Goal: Task Accomplishment & Management: Complete application form

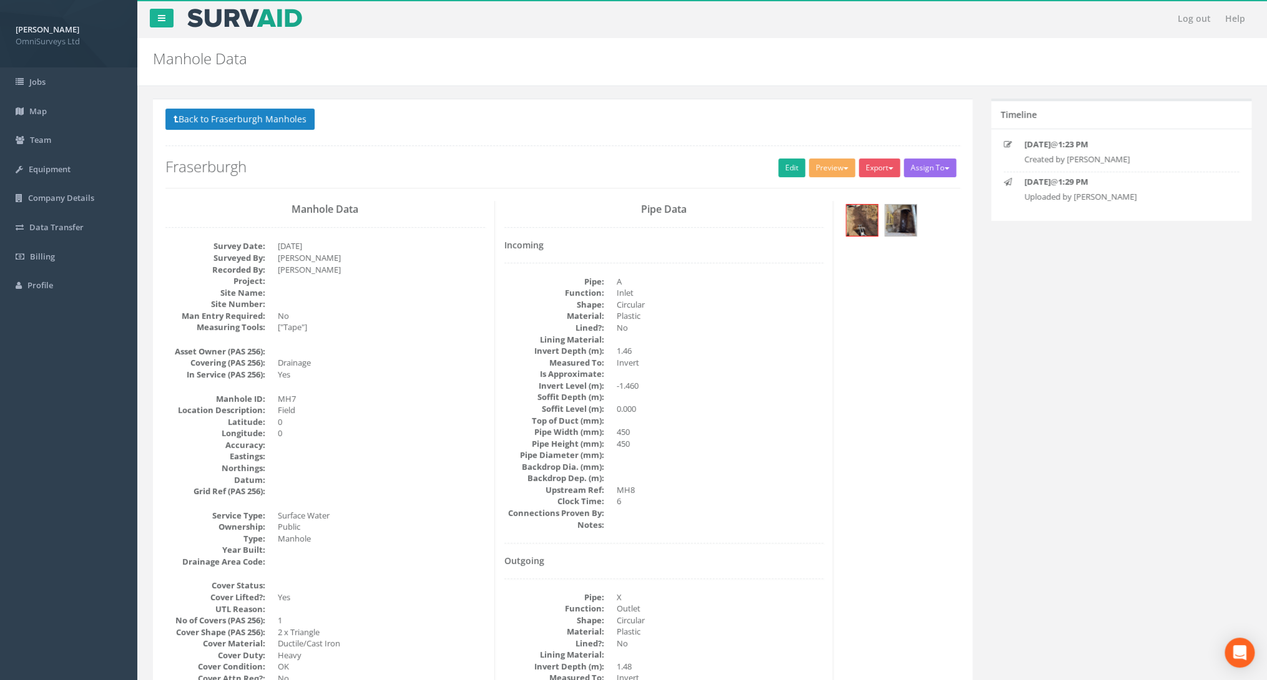
drag, startPoint x: 448, startPoint y: 369, endPoint x: 444, endPoint y: 358, distance: 11.1
click at [448, 369] on dd "Yes" at bounding box center [381, 375] width 207 height 12
click at [784, 170] on link "Edit" at bounding box center [791, 168] width 27 height 19
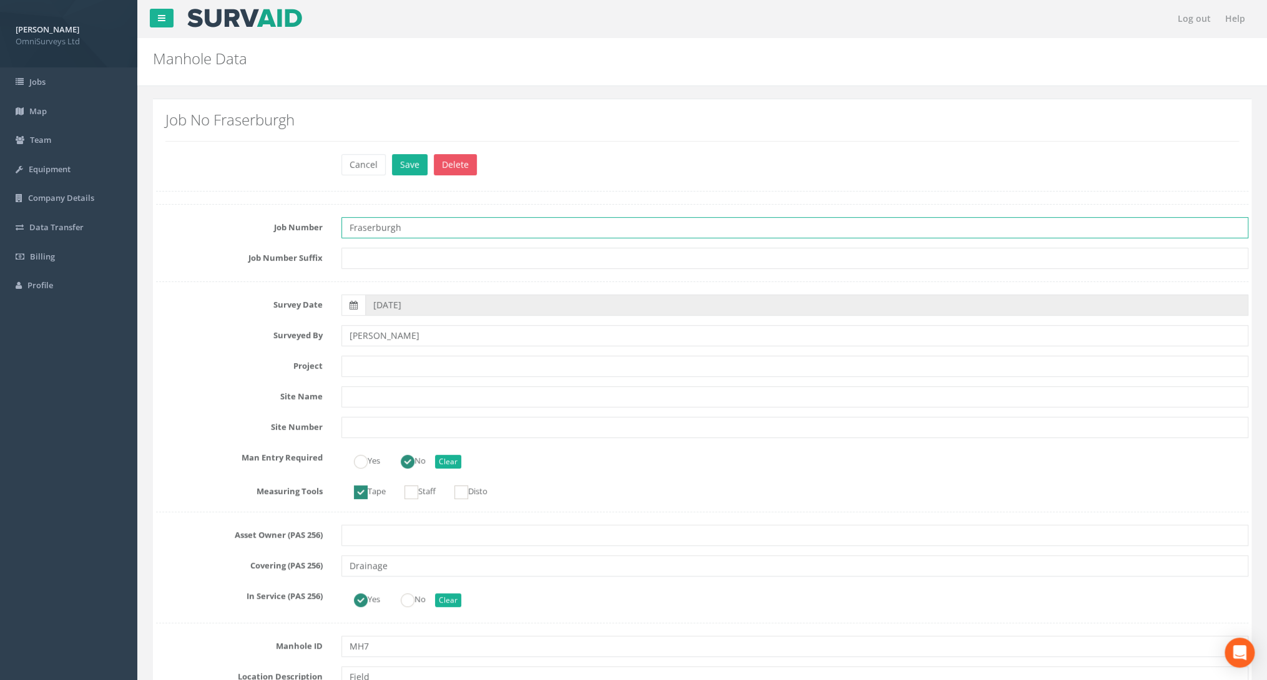
drag, startPoint x: 419, startPoint y: 224, endPoint x: 237, endPoint y: 230, distance: 182.4
click at [237, 230] on div "Job Number Fraserburgh" at bounding box center [702, 227] width 1111 height 21
type input "92501"
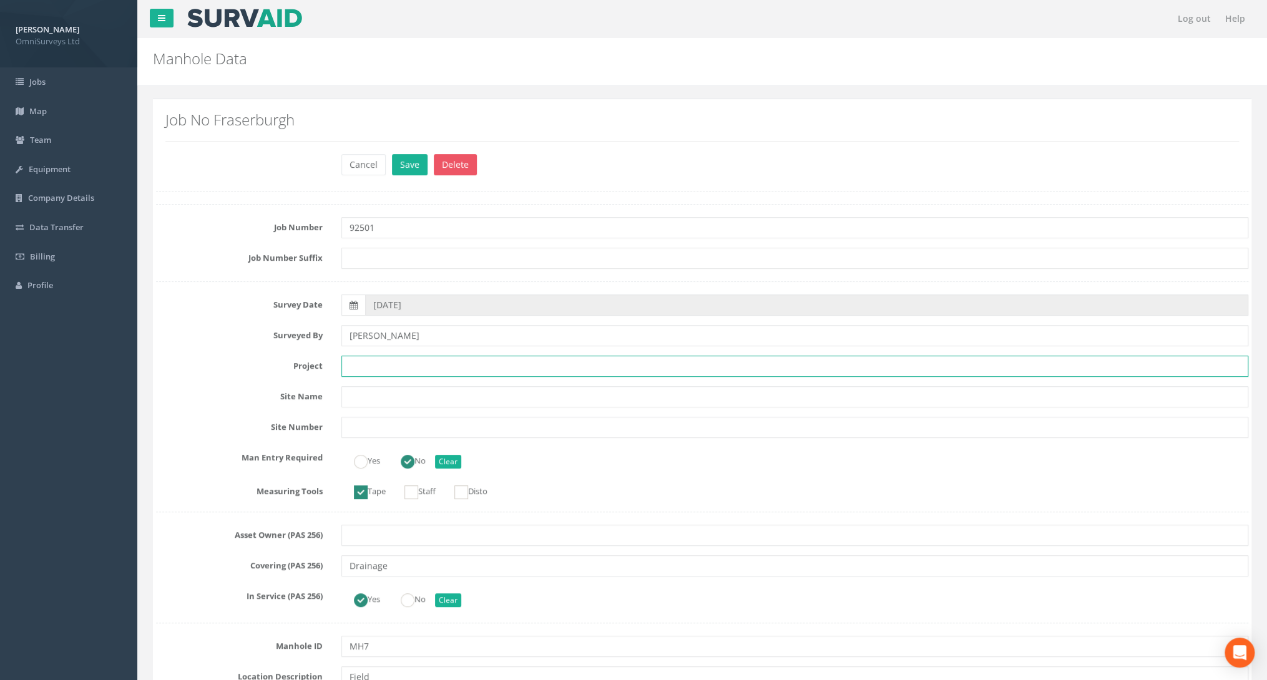
click at [370, 359] on input "text" at bounding box center [794, 366] width 907 height 21
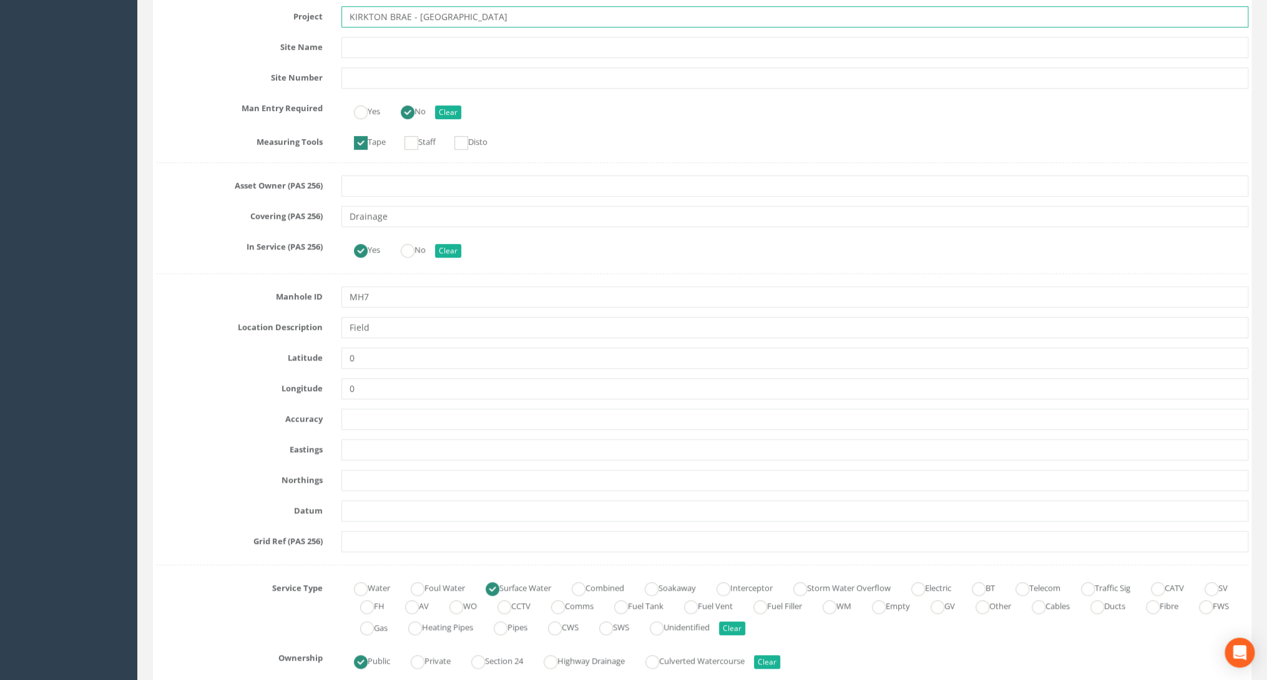
scroll to position [399, 0]
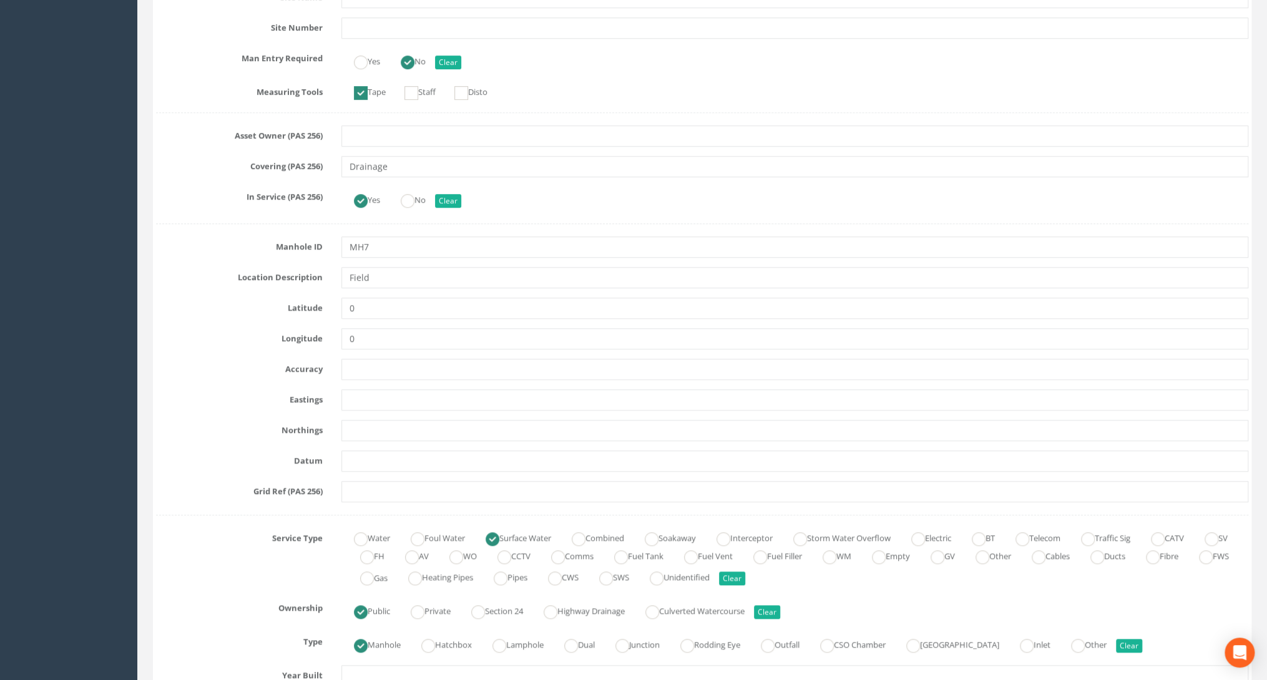
type input "KIRKTON BRAE - [GEOGRAPHIC_DATA]"
click at [373, 392] on input "text" at bounding box center [794, 399] width 907 height 21
paste input "399411.280"
type input "399411.280"
click at [362, 430] on input "text" at bounding box center [794, 430] width 907 height 21
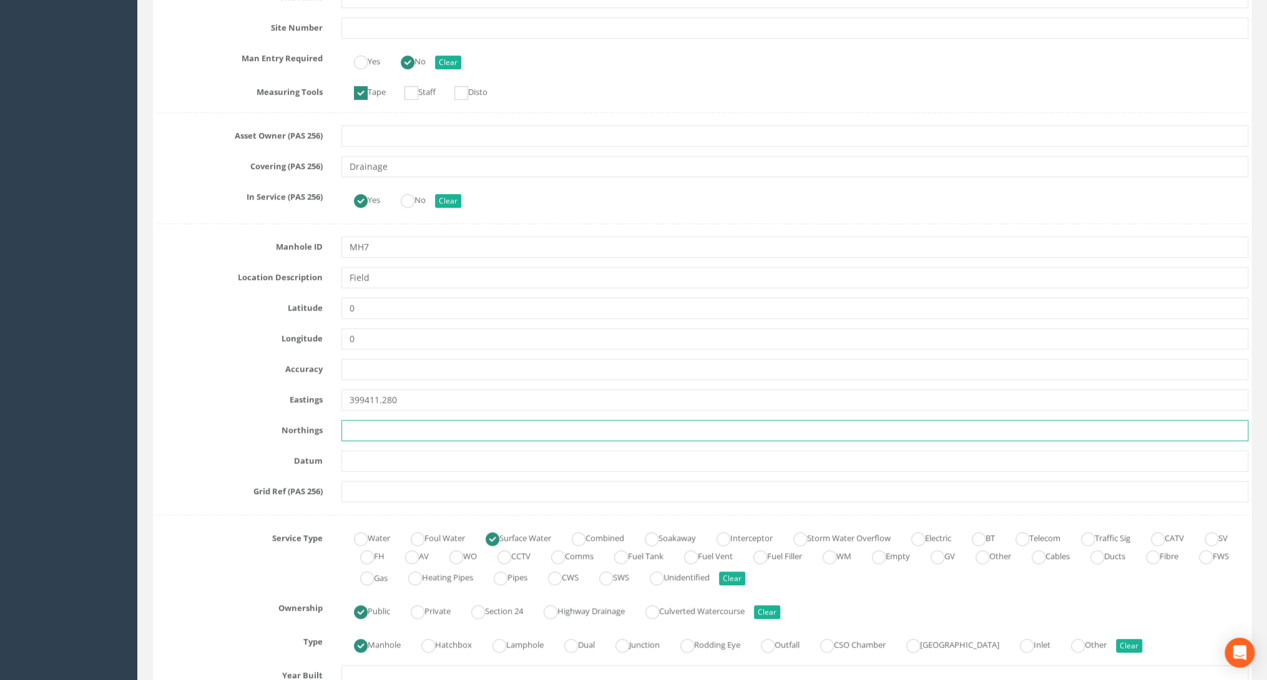
paste input "864929.190"
type input "864929.190"
click at [381, 462] on input "text" at bounding box center [794, 461] width 907 height 21
paste input "21.680"
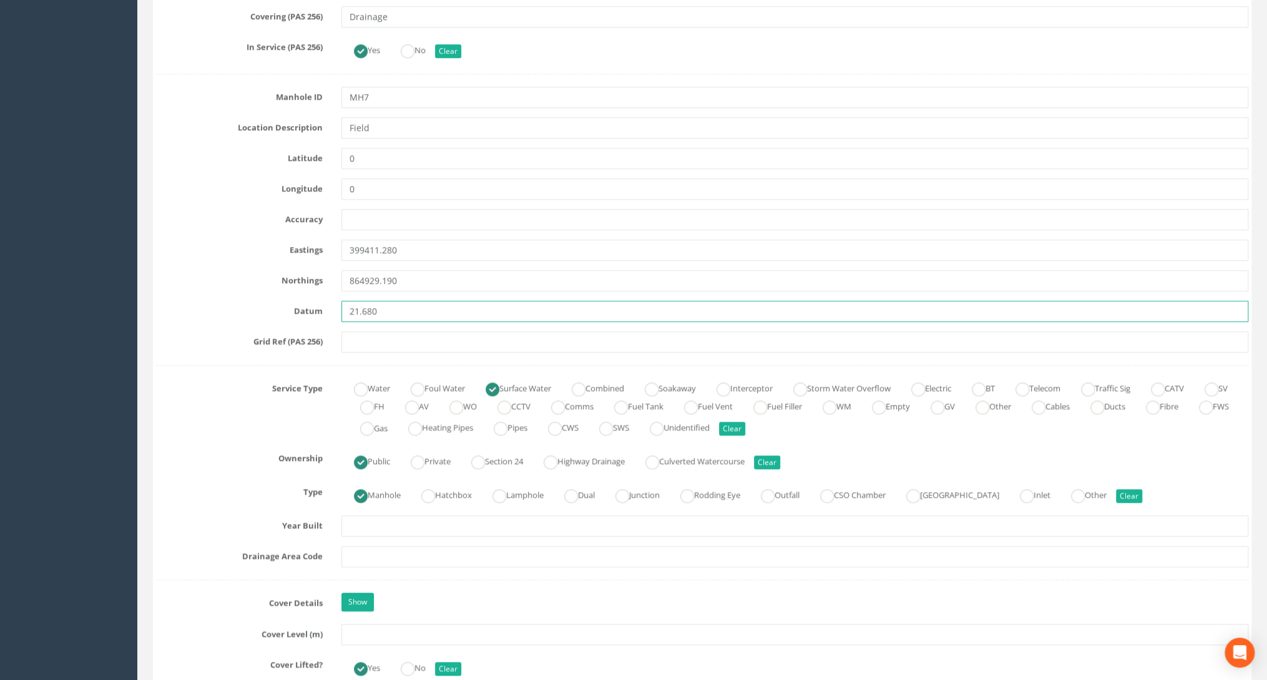
scroll to position [699, 0]
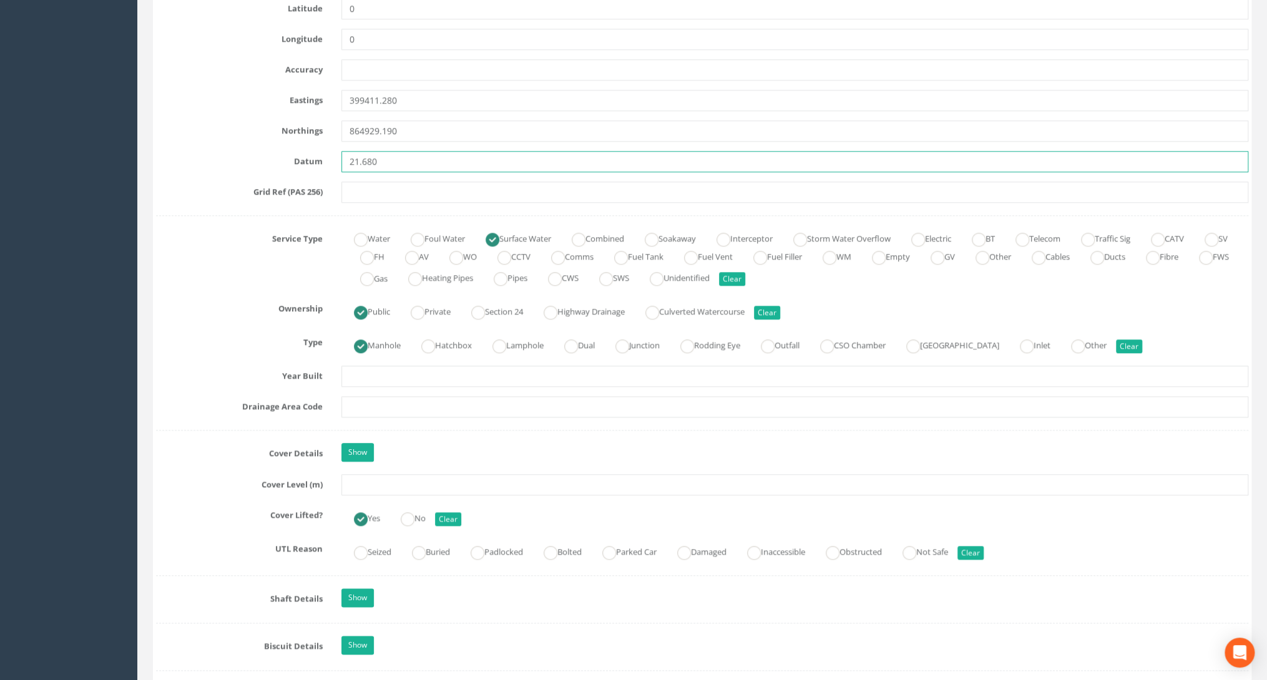
type input "21.680"
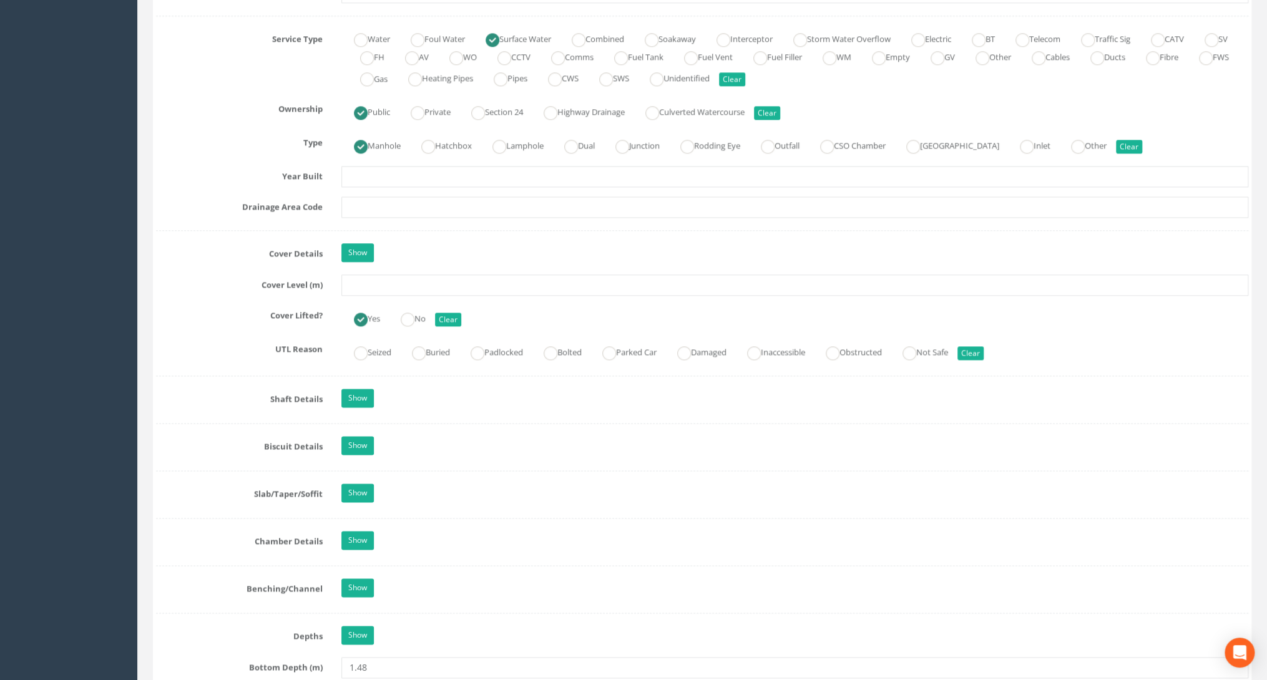
scroll to position [949, 0]
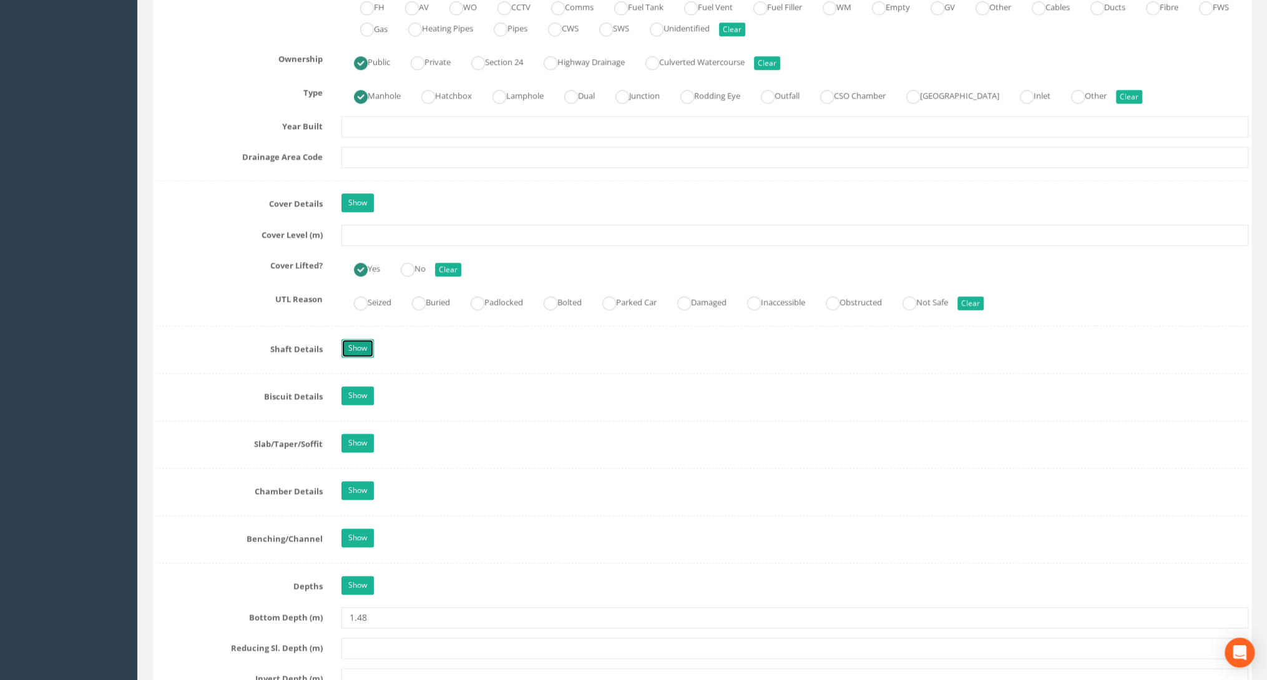
click at [350, 346] on link "Show" at bounding box center [357, 348] width 32 height 19
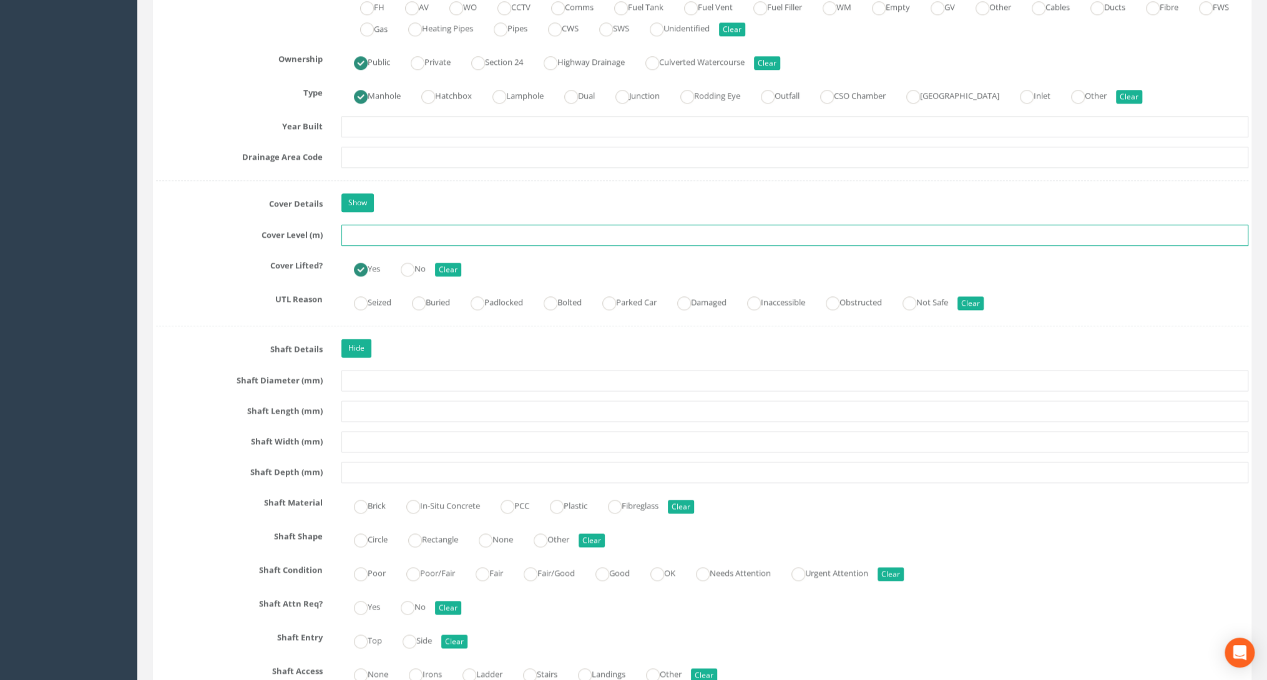
click at [365, 232] on input "text" at bounding box center [794, 235] width 907 height 21
paste input "21.680"
type input "21.680"
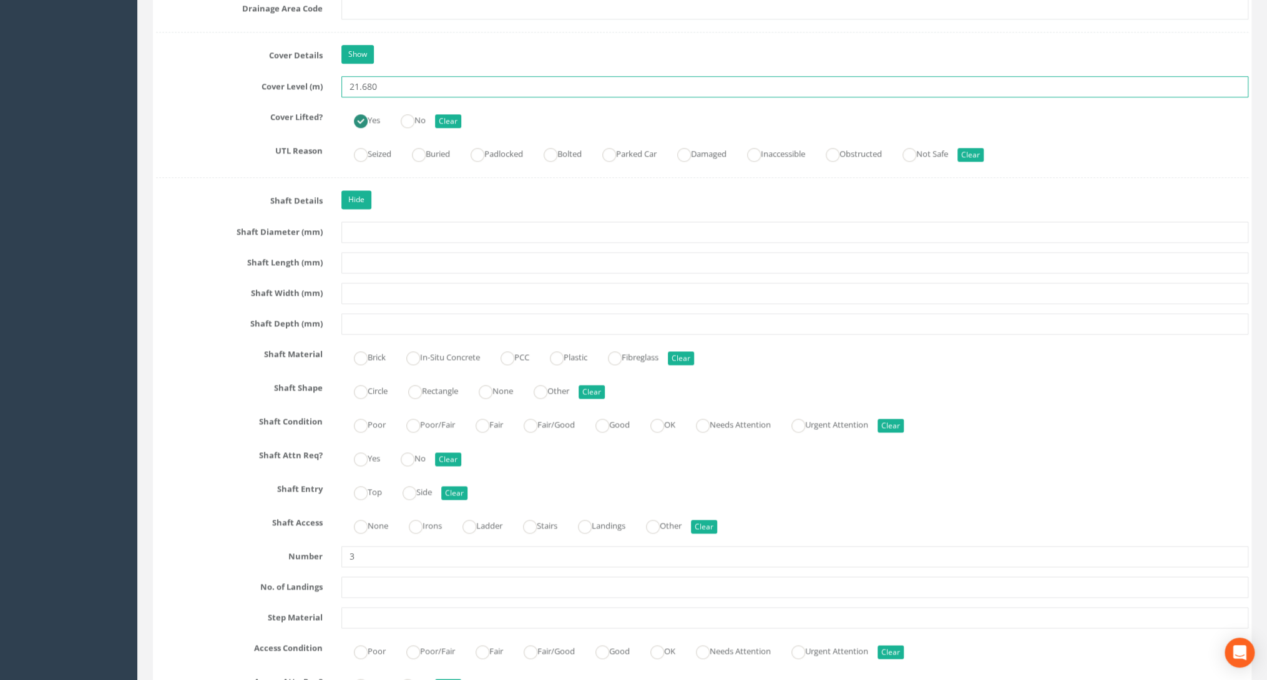
scroll to position [1099, 0]
click at [363, 485] on ins at bounding box center [361, 492] width 14 height 14
radio input "true"
type input "21.680"
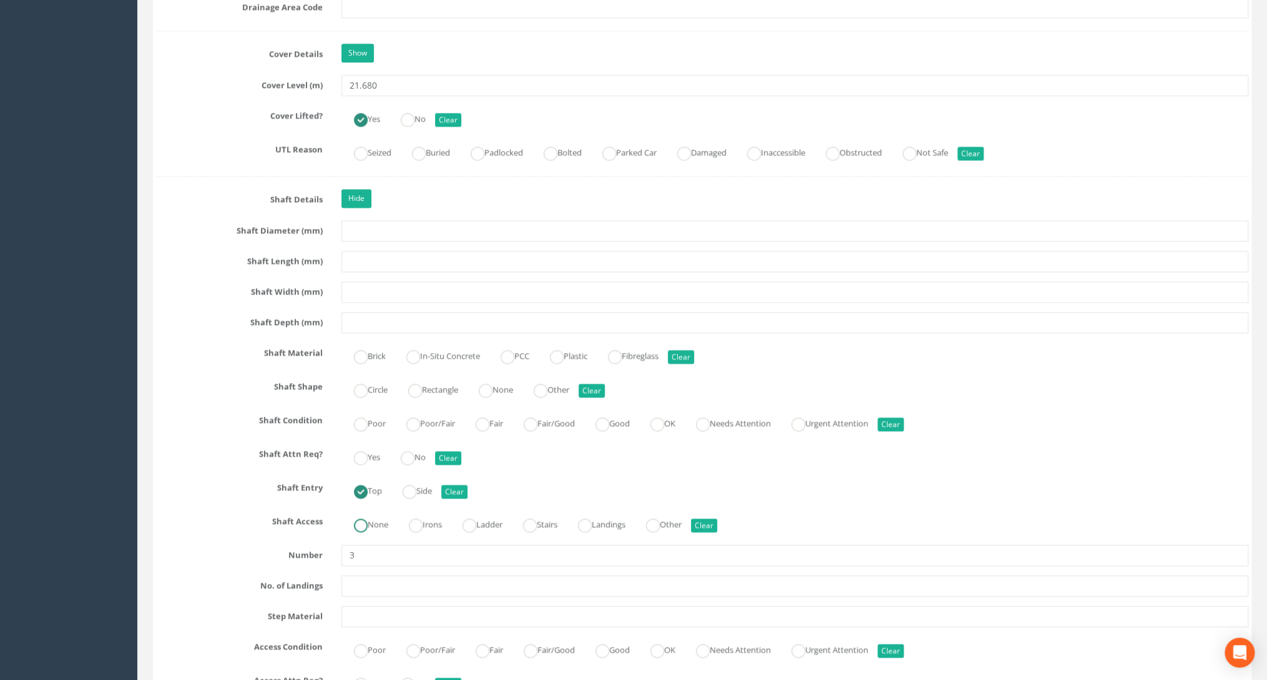
click at [368, 515] on label "None" at bounding box center [364, 523] width 47 height 18
click at [426, 519] on label "Irons" at bounding box center [419, 523] width 46 height 18
radio input "false"
radio input "true"
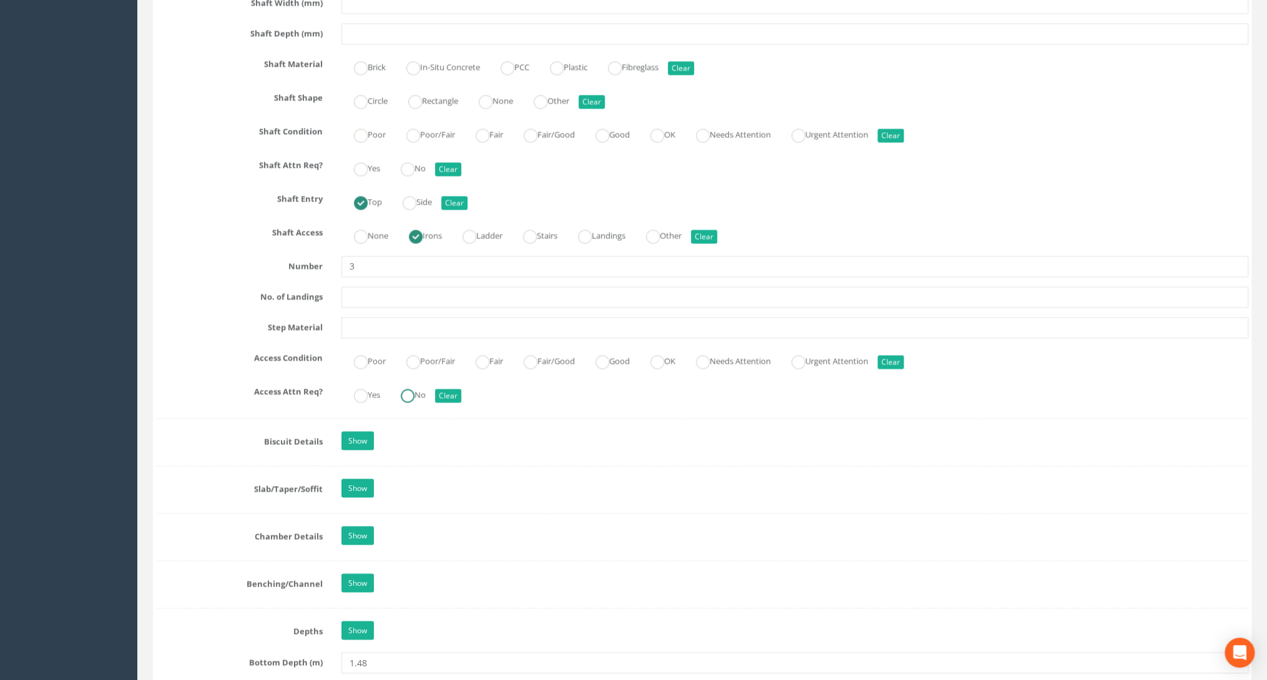
scroll to position [1398, 0]
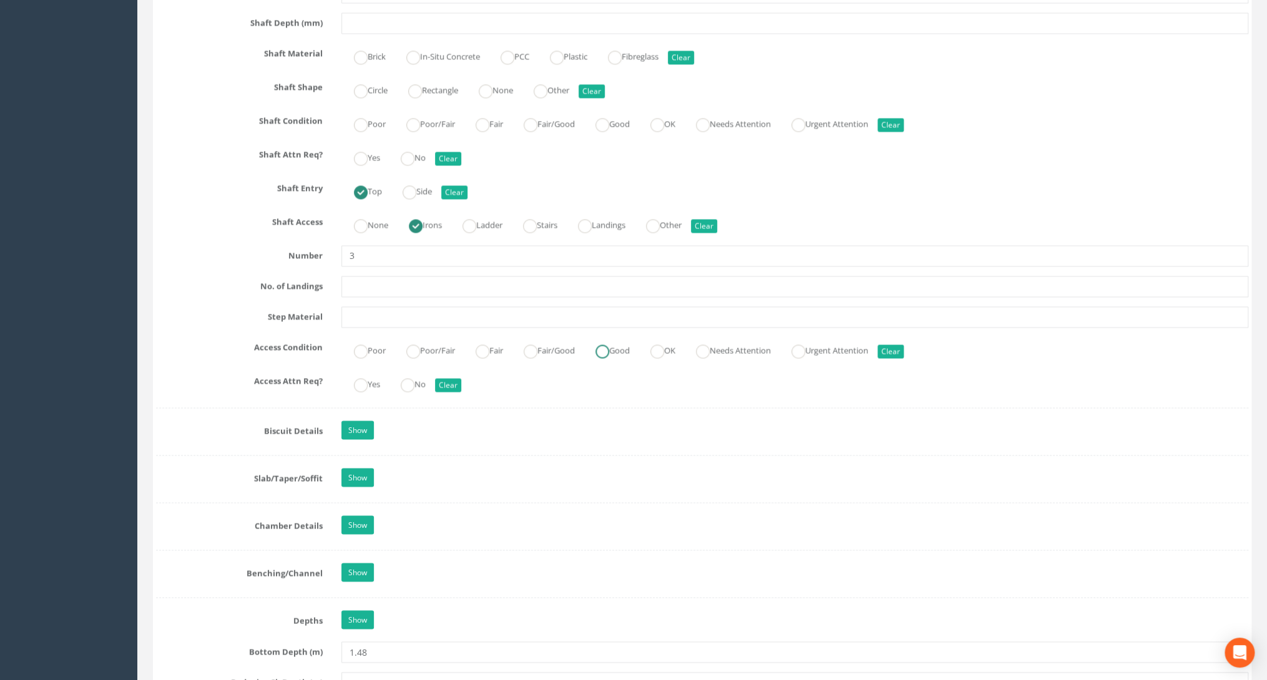
click at [630, 348] on label "Good" at bounding box center [606, 349] width 47 height 18
radio input "true"
click at [411, 379] on ins at bounding box center [408, 385] width 14 height 14
radio input "true"
click at [360, 434] on div "Show" at bounding box center [795, 432] width 926 height 22
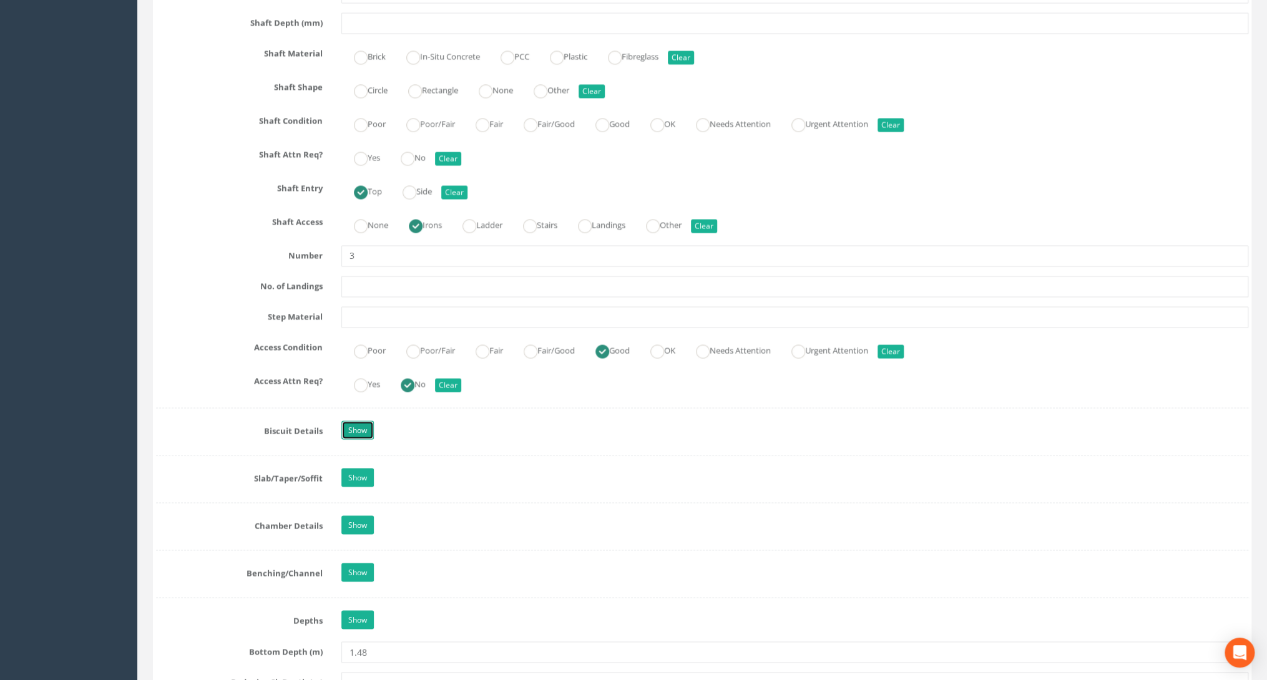
click at [362, 423] on link "Show" at bounding box center [357, 430] width 32 height 19
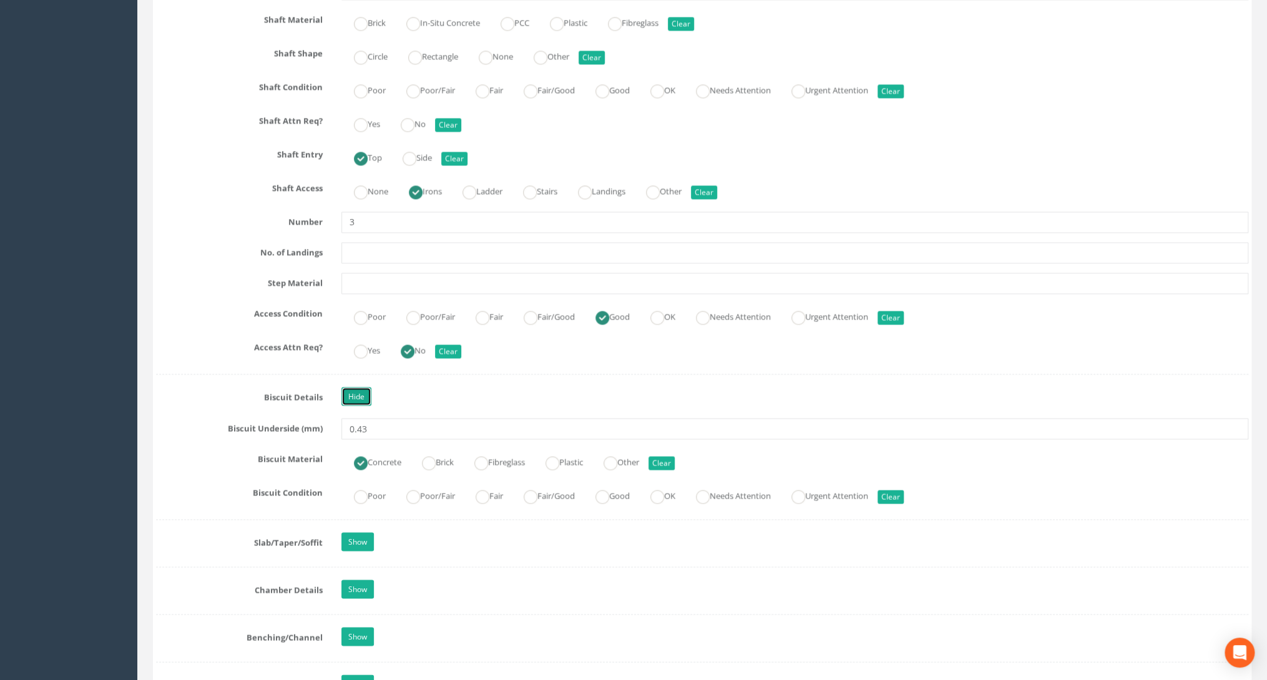
scroll to position [1598, 0]
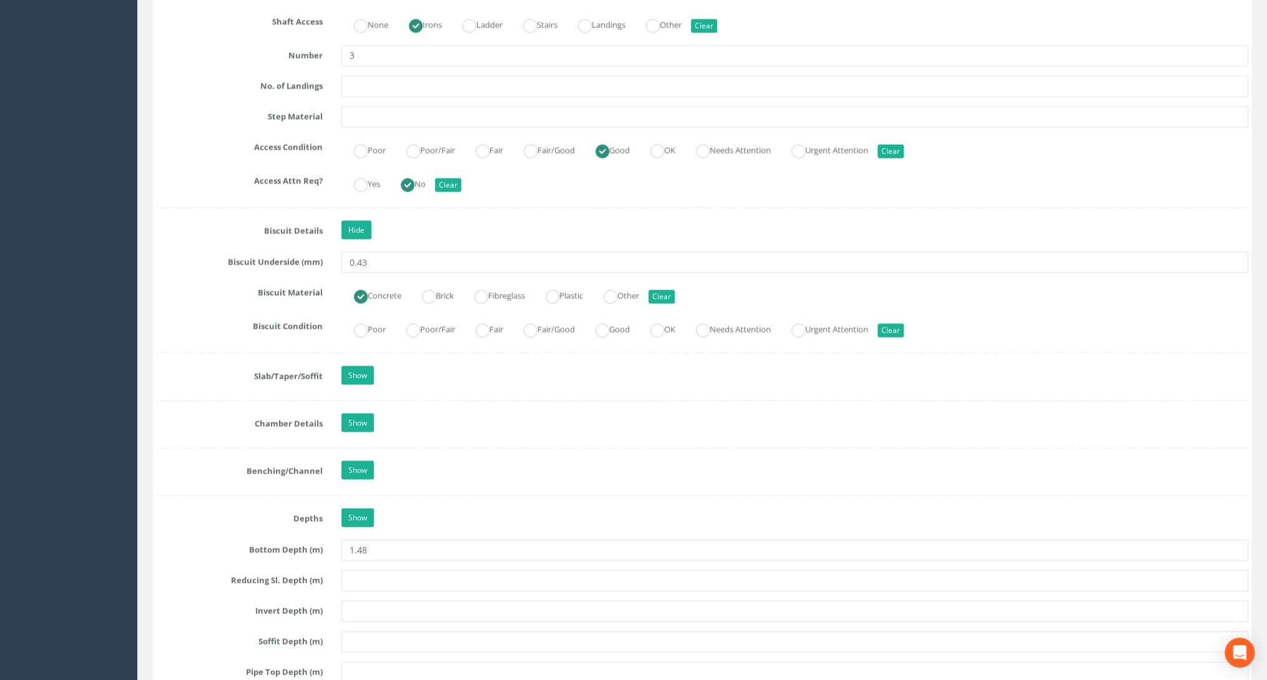
click at [624, 331] on label "Good" at bounding box center [606, 329] width 47 height 18
radio input "true"
click at [360, 373] on link "Show" at bounding box center [357, 375] width 32 height 19
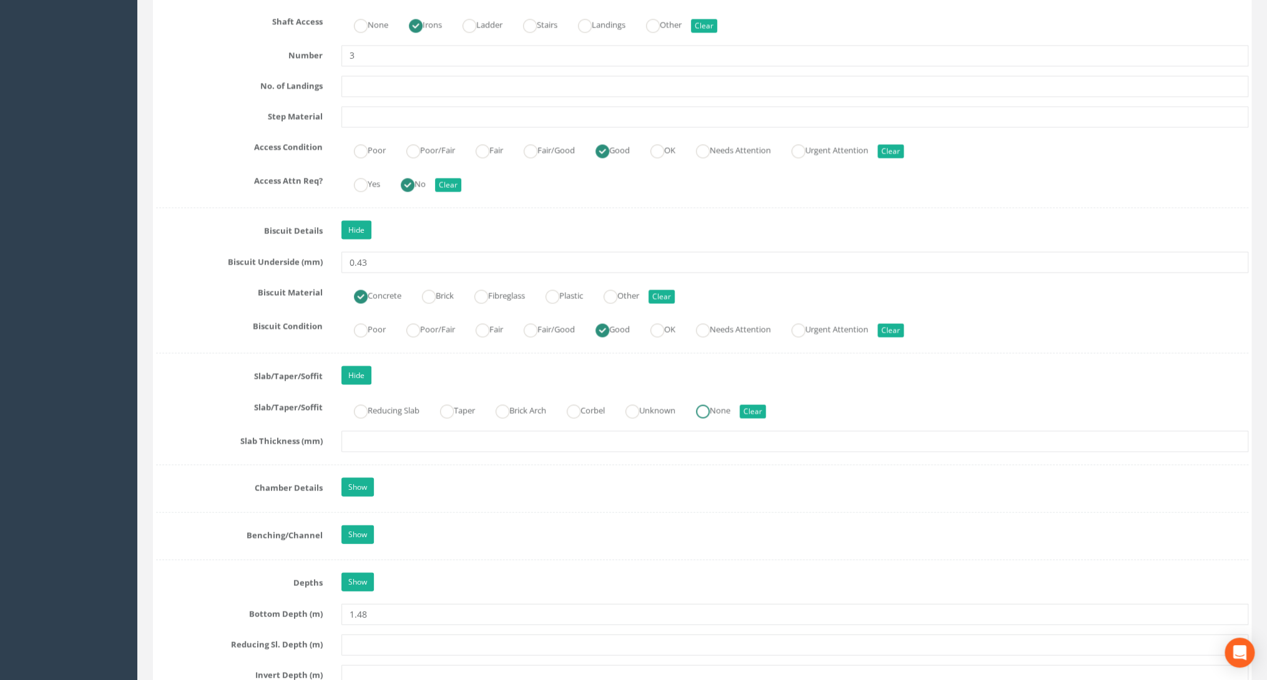
click at [727, 408] on label "None" at bounding box center [706, 410] width 47 height 18
radio input "true"
click at [360, 478] on link "Show" at bounding box center [357, 487] width 32 height 19
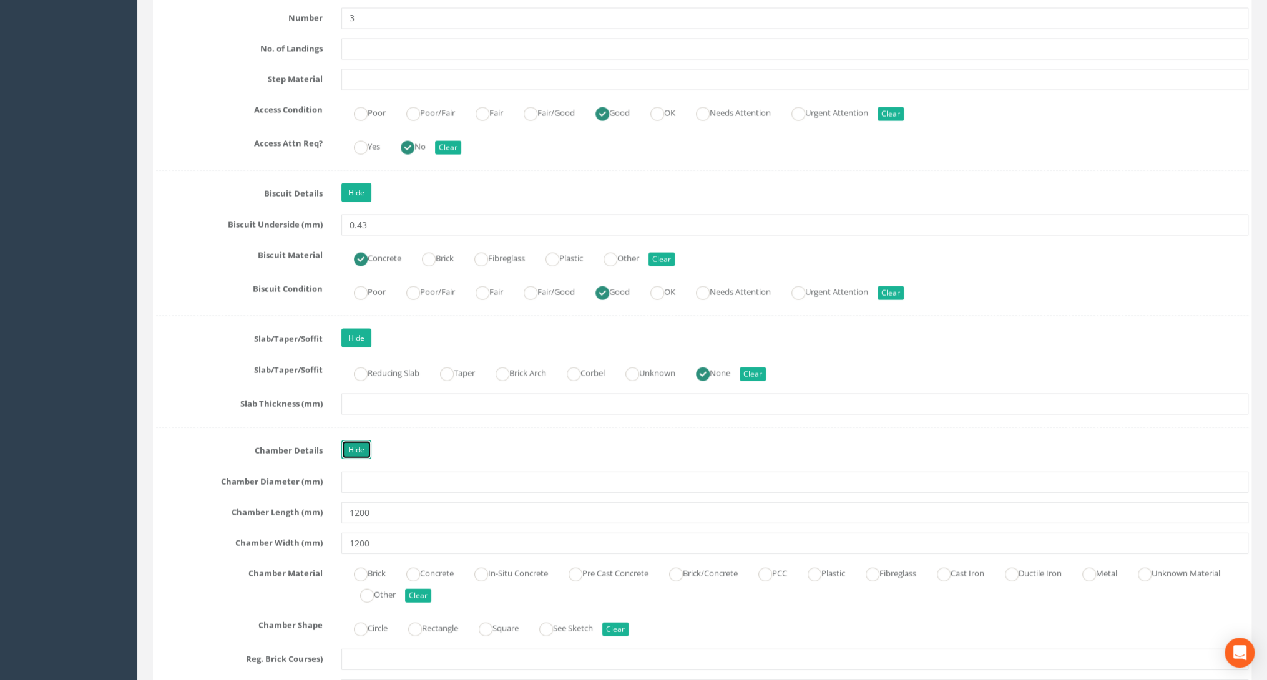
scroll to position [1798, 0]
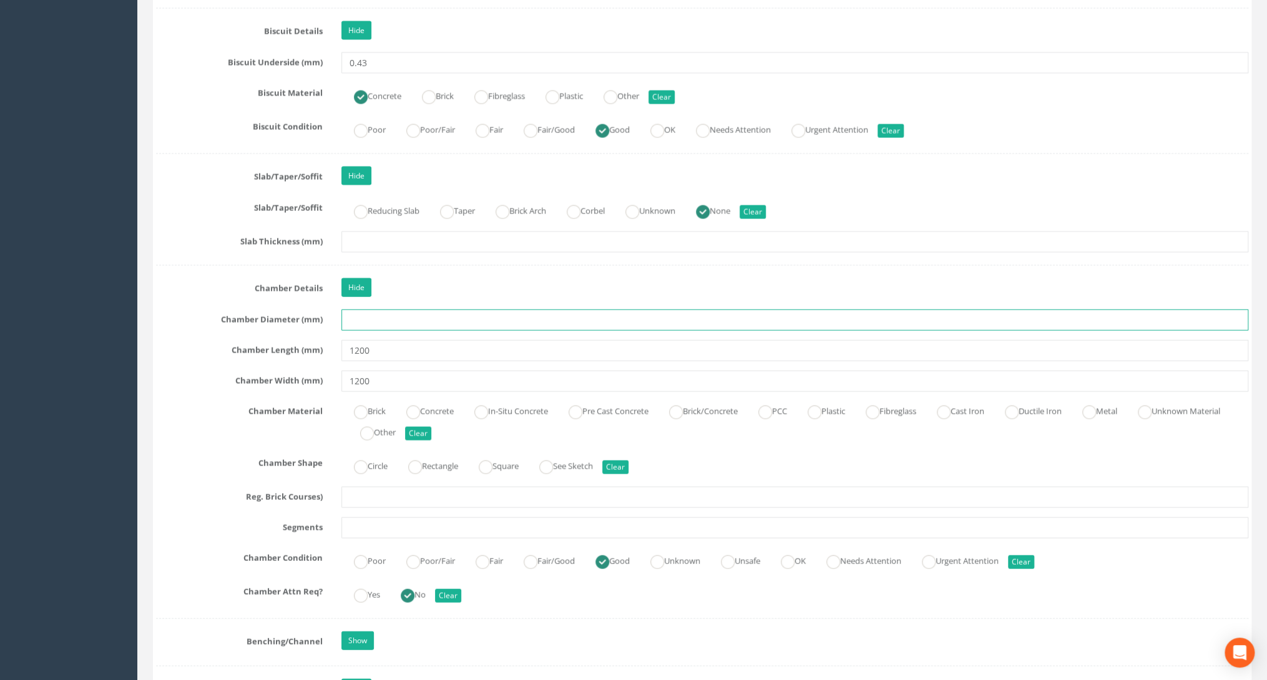
click at [373, 315] on input "text" at bounding box center [794, 320] width 907 height 21
type input "1200"
click at [640, 401] on label "Pre Cast Concrete" at bounding box center [602, 410] width 92 height 18
radio input "true"
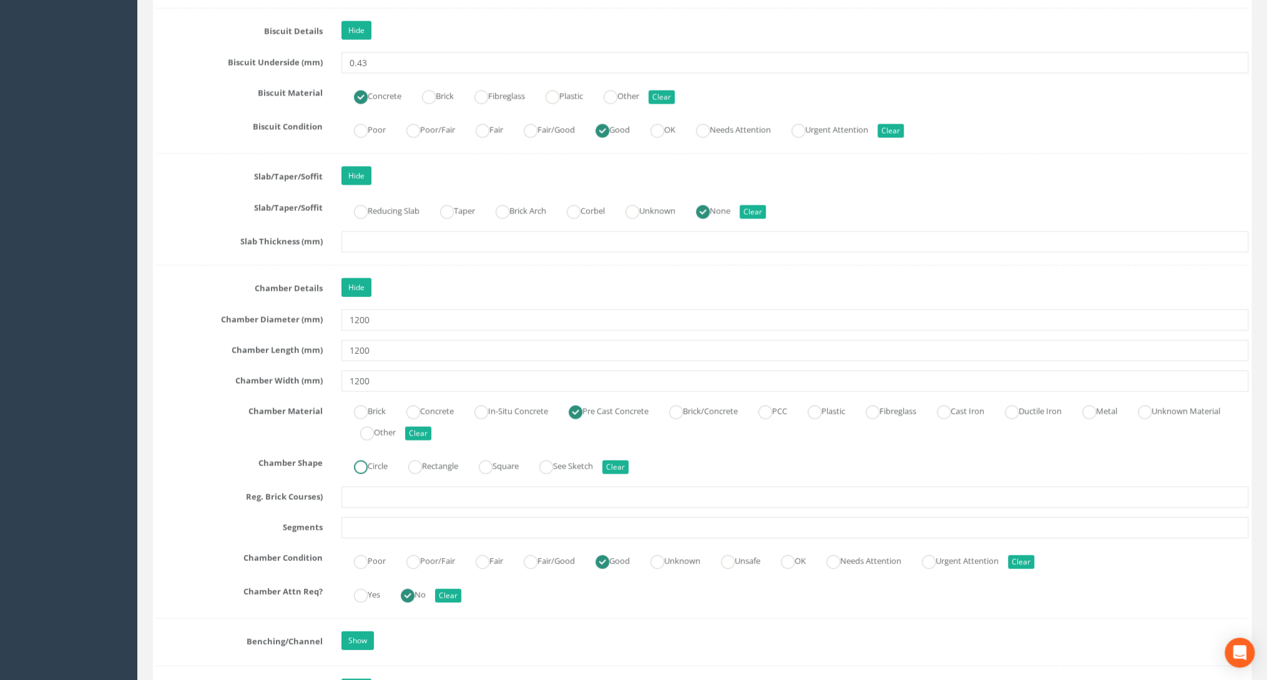
click at [370, 460] on label "Circle" at bounding box center [364, 465] width 46 height 18
radio input "true"
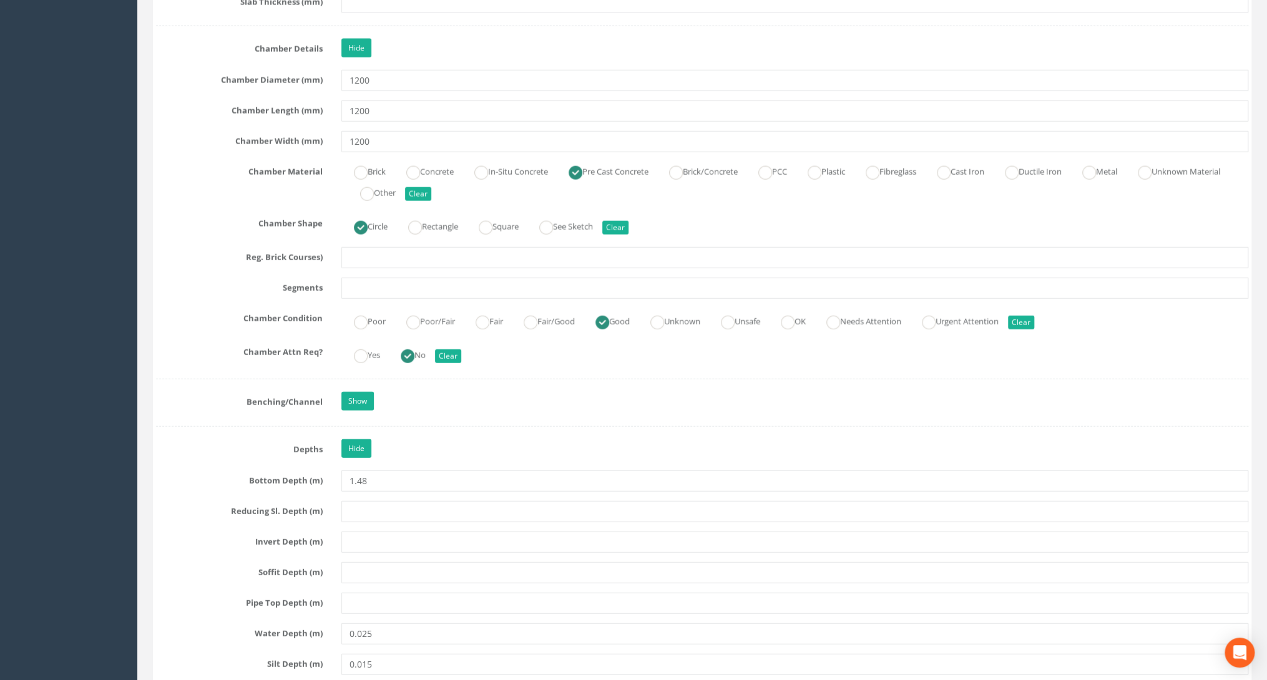
scroll to position [2047, 0]
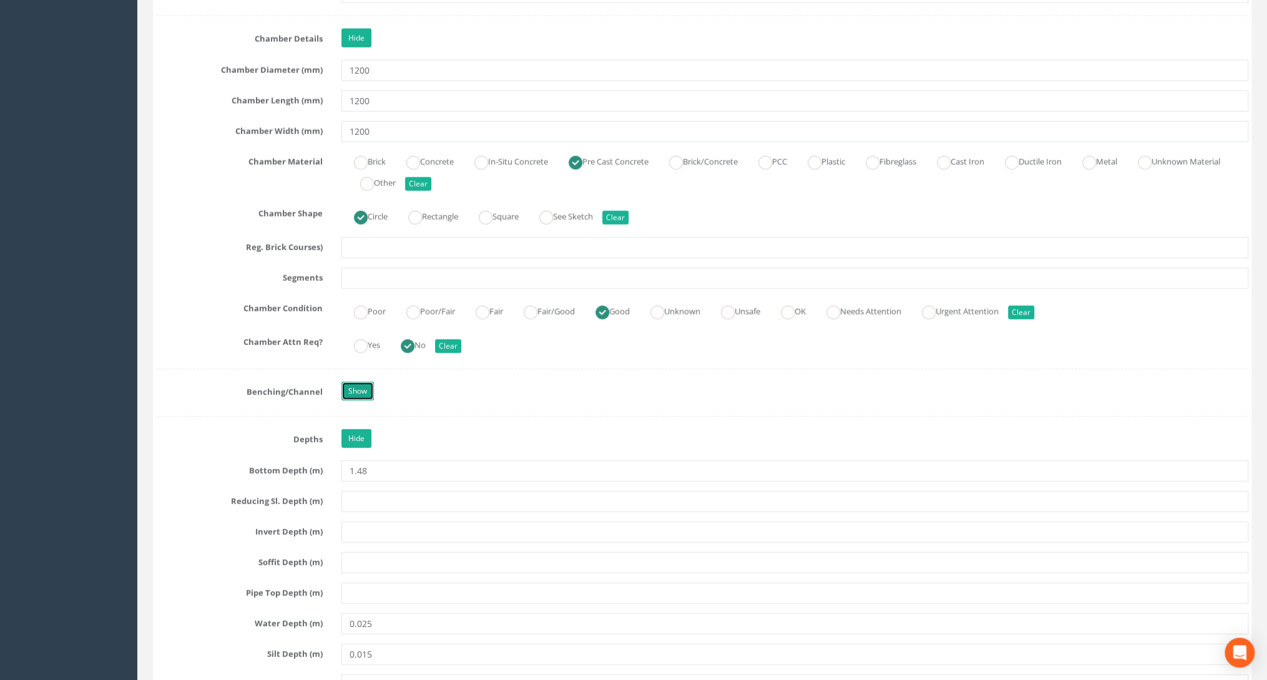
click at [348, 385] on link "Show" at bounding box center [357, 391] width 32 height 19
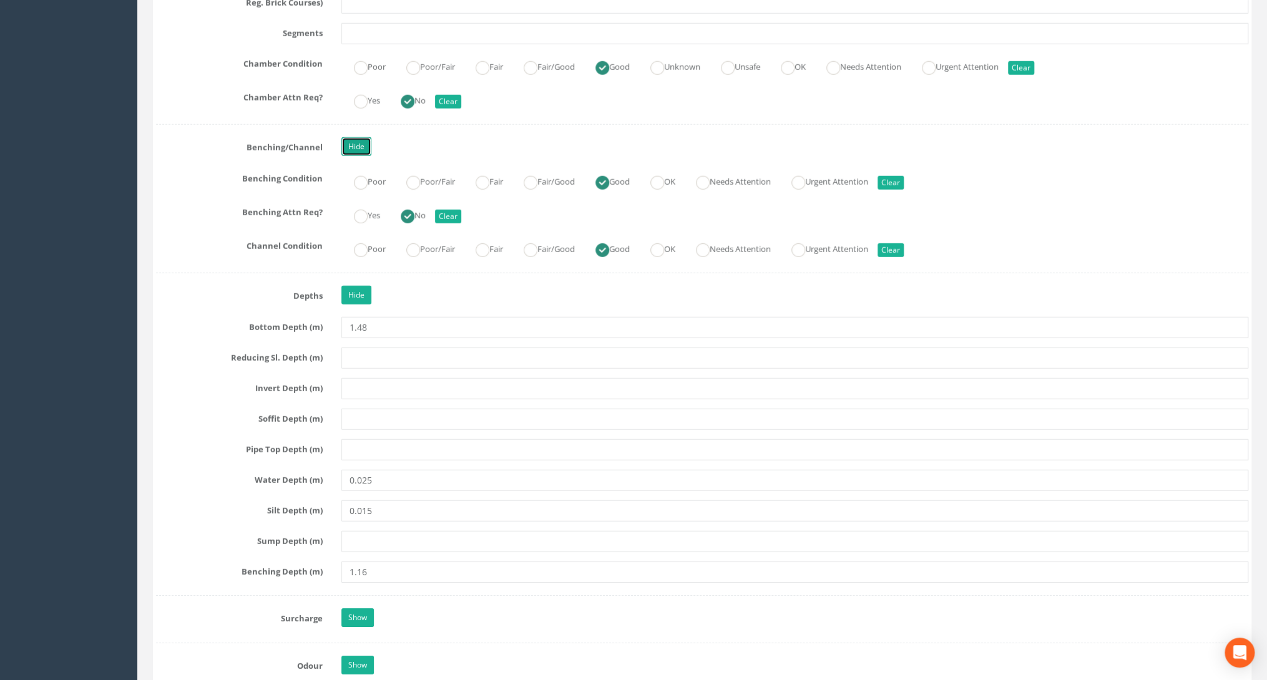
scroll to position [2297, 0]
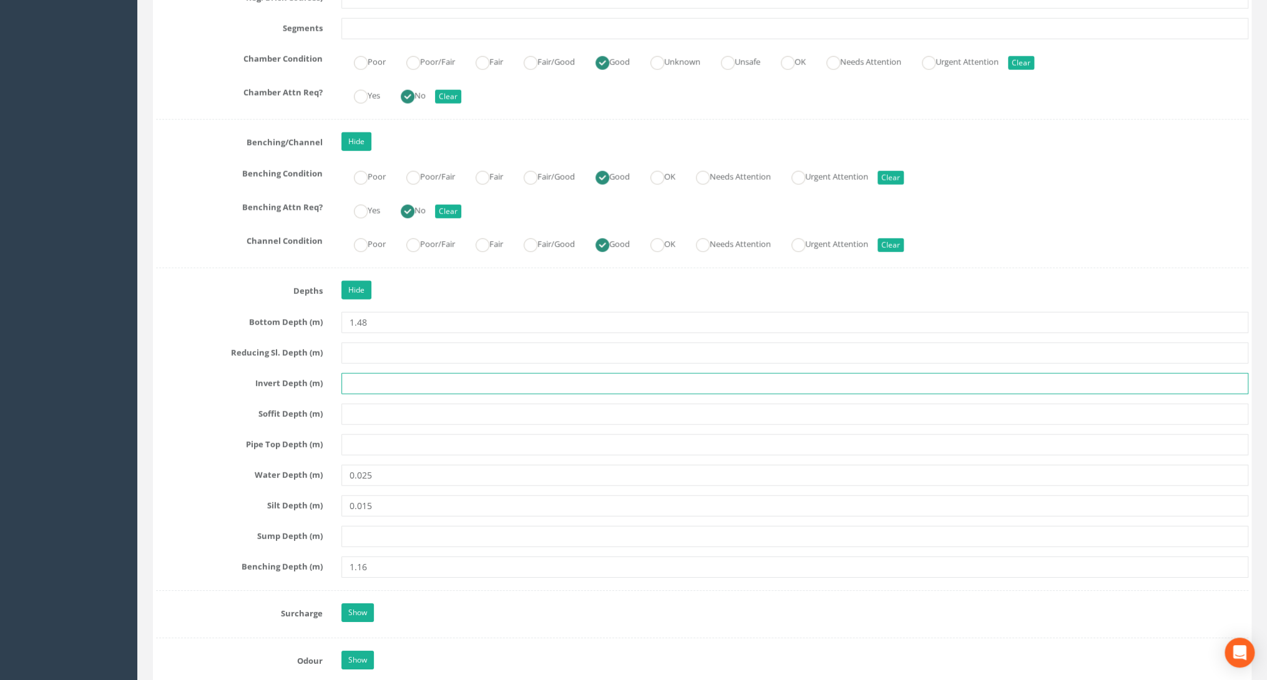
click at [351, 376] on input "text" at bounding box center [794, 383] width 907 height 21
type input "1.48"
click at [200, 409] on label "Soffit Depth (m)" at bounding box center [239, 412] width 185 height 16
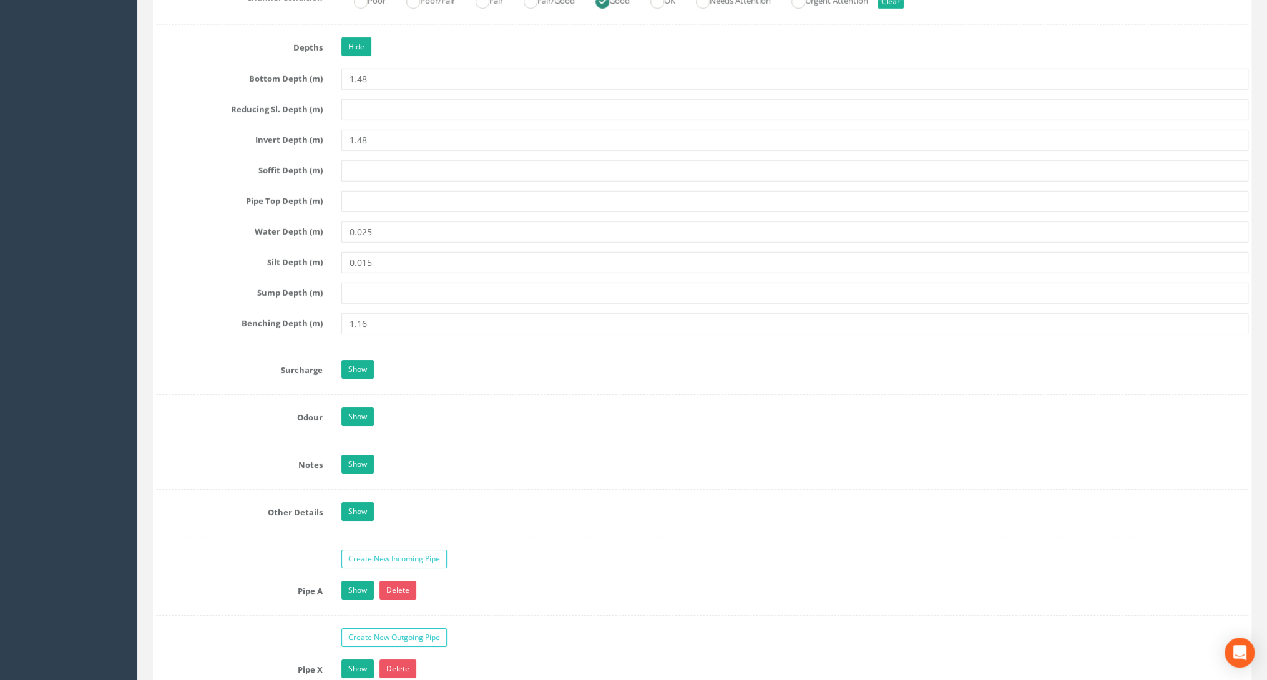
scroll to position [2547, 0]
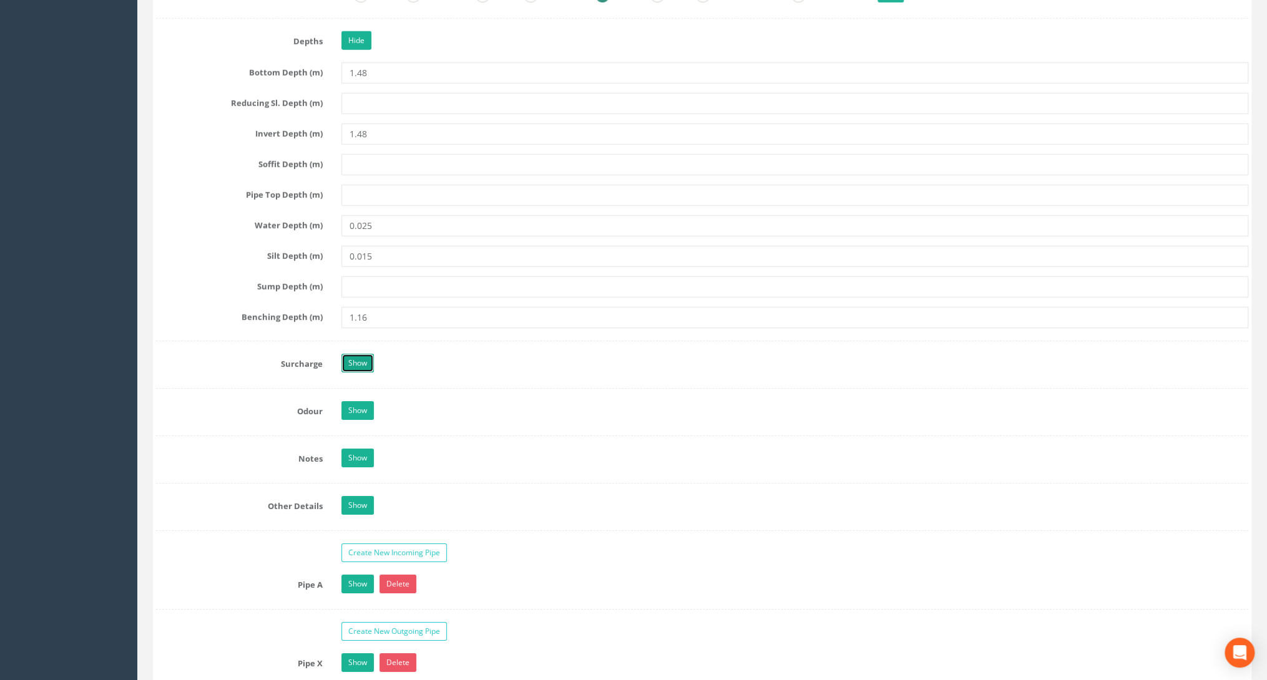
click at [363, 355] on link "Show" at bounding box center [357, 363] width 32 height 19
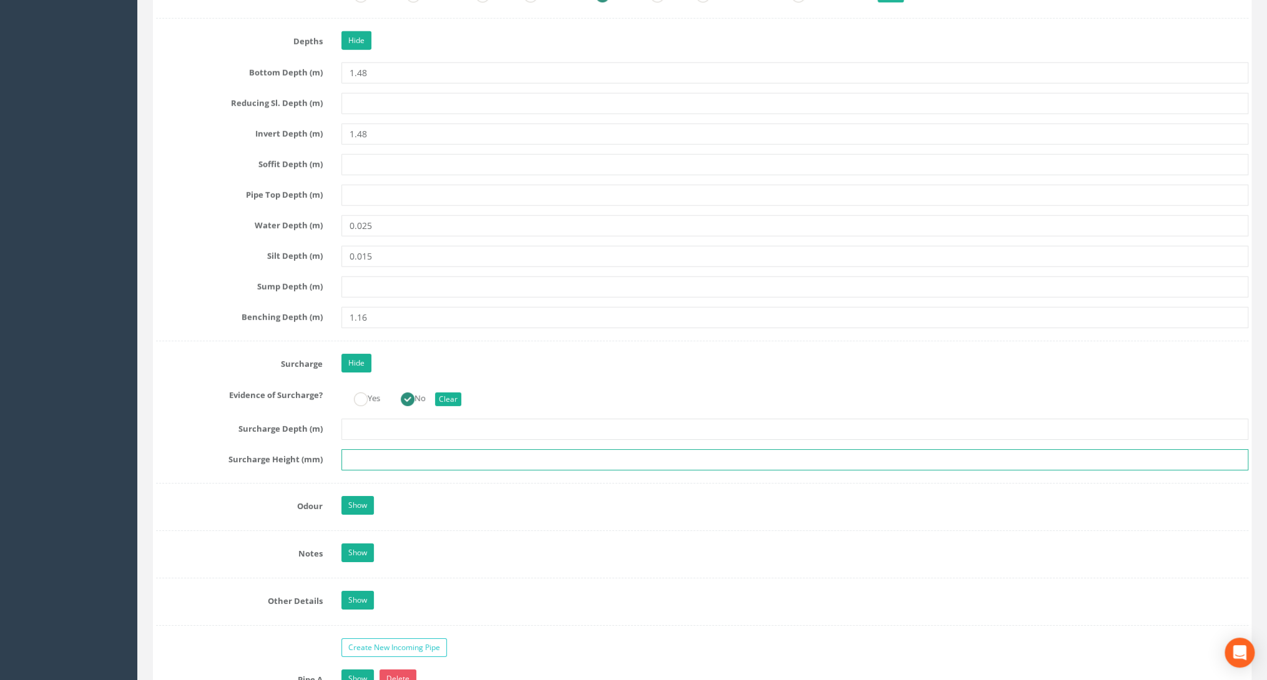
click at [361, 454] on input "text" at bounding box center [794, 459] width 907 height 21
type input "0"
click at [359, 419] on input "text" at bounding box center [794, 429] width 907 height 21
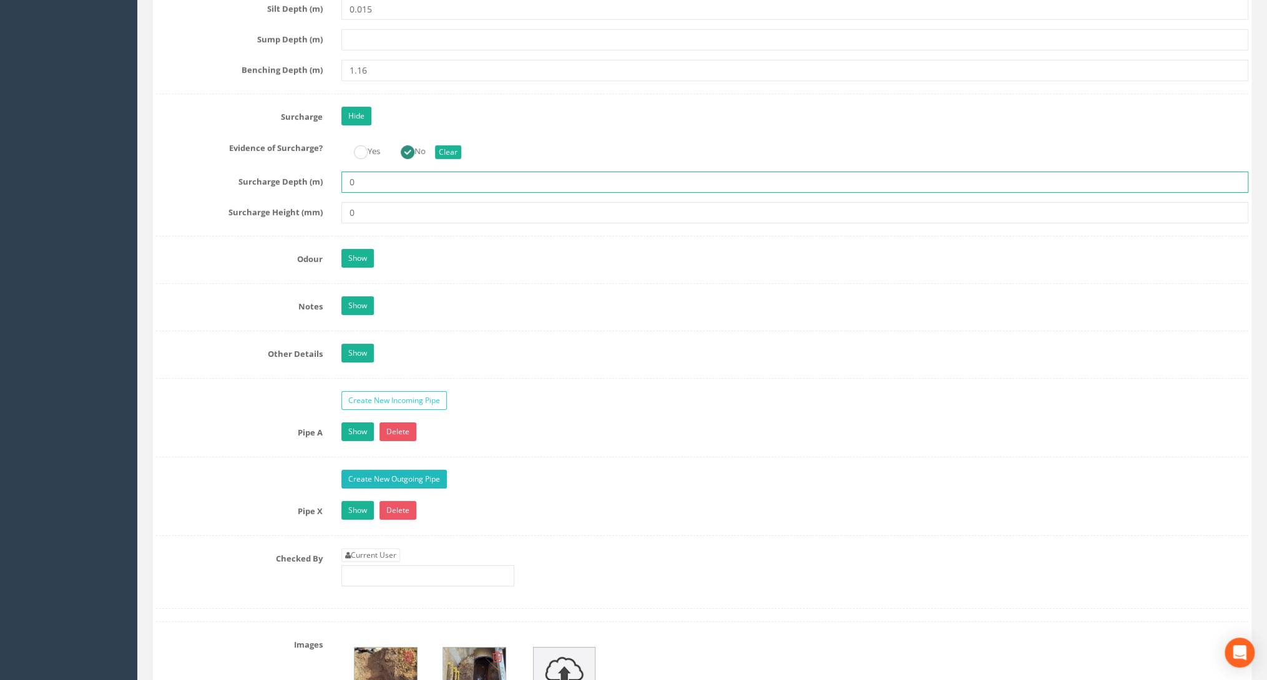
scroll to position [2796, 0]
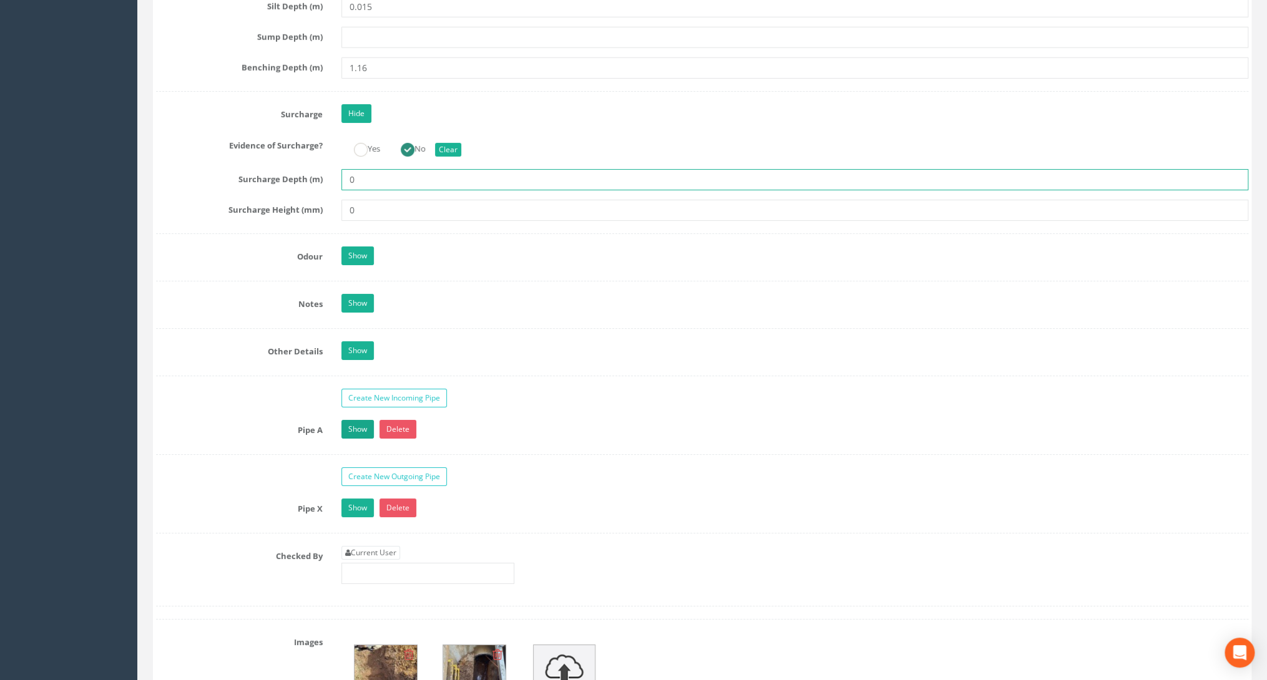
type input "0"
click at [350, 420] on link "Show" at bounding box center [357, 429] width 32 height 19
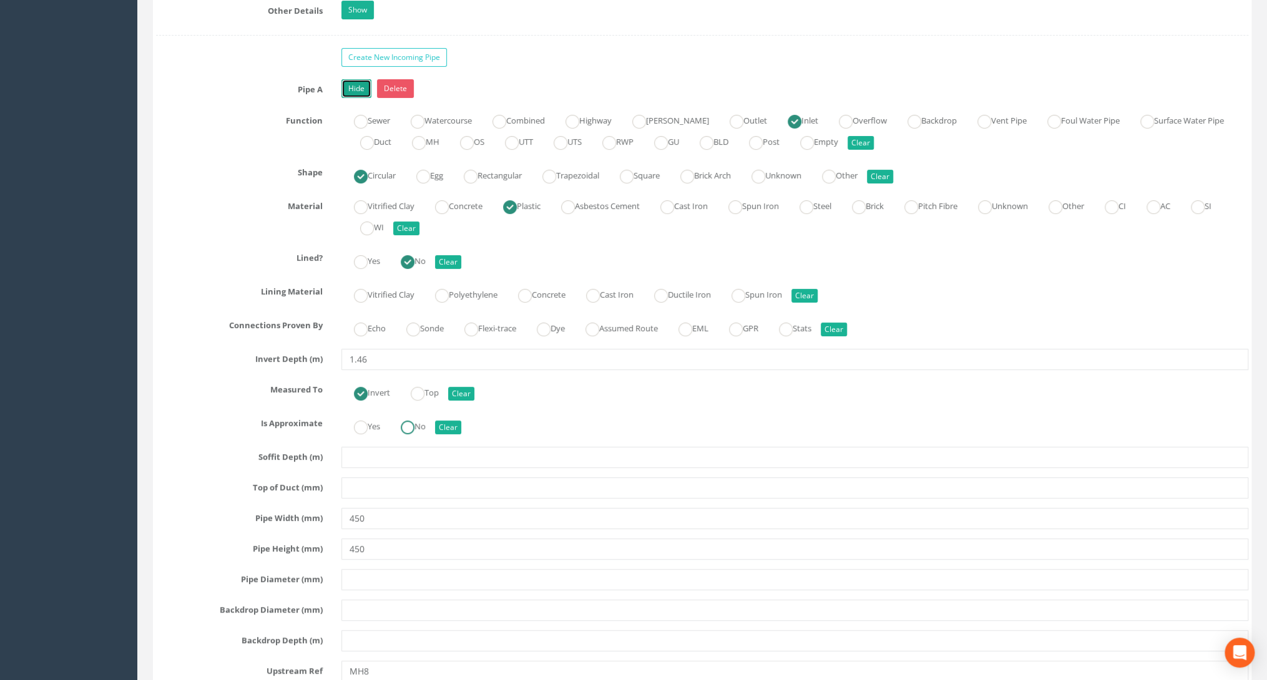
scroll to position [3146, 0]
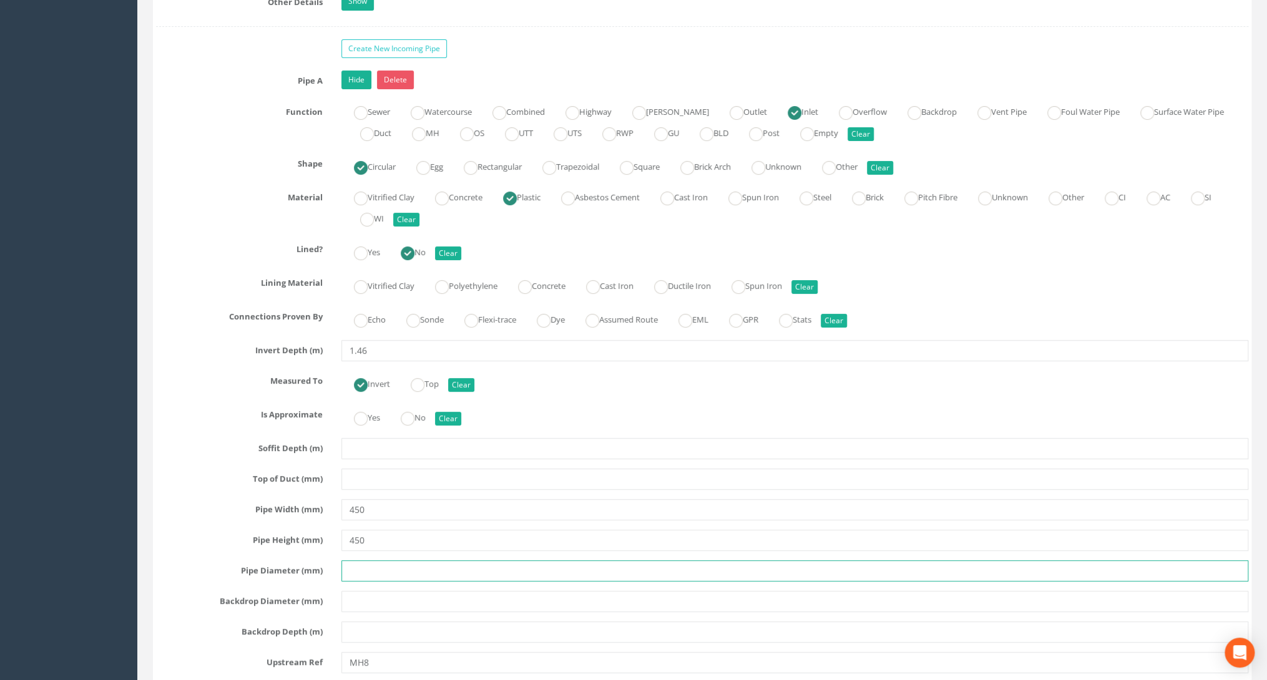
click at [381, 561] on input "text" at bounding box center [794, 571] width 907 height 21
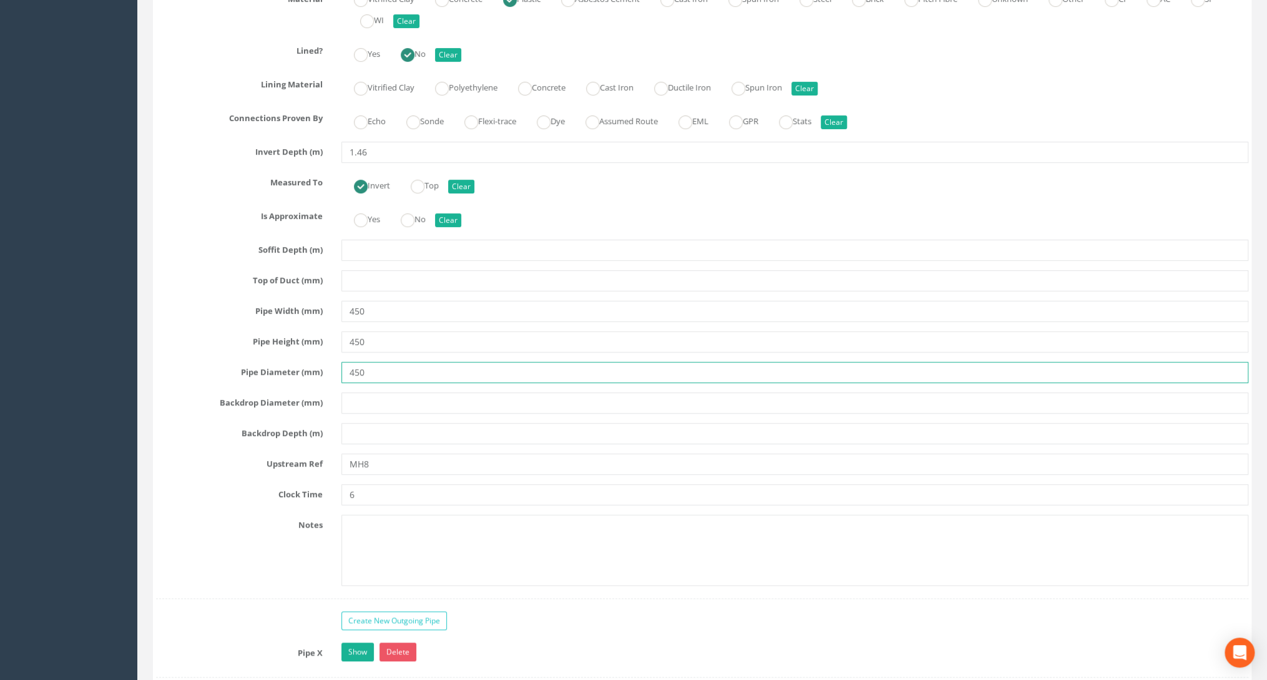
scroll to position [3346, 0]
type input "450"
click at [365, 453] on input "MH8" at bounding box center [794, 463] width 907 height 21
type input "MH6"
click at [371, 610] on link "Create New Outgoing Pipe" at bounding box center [393, 619] width 105 height 19
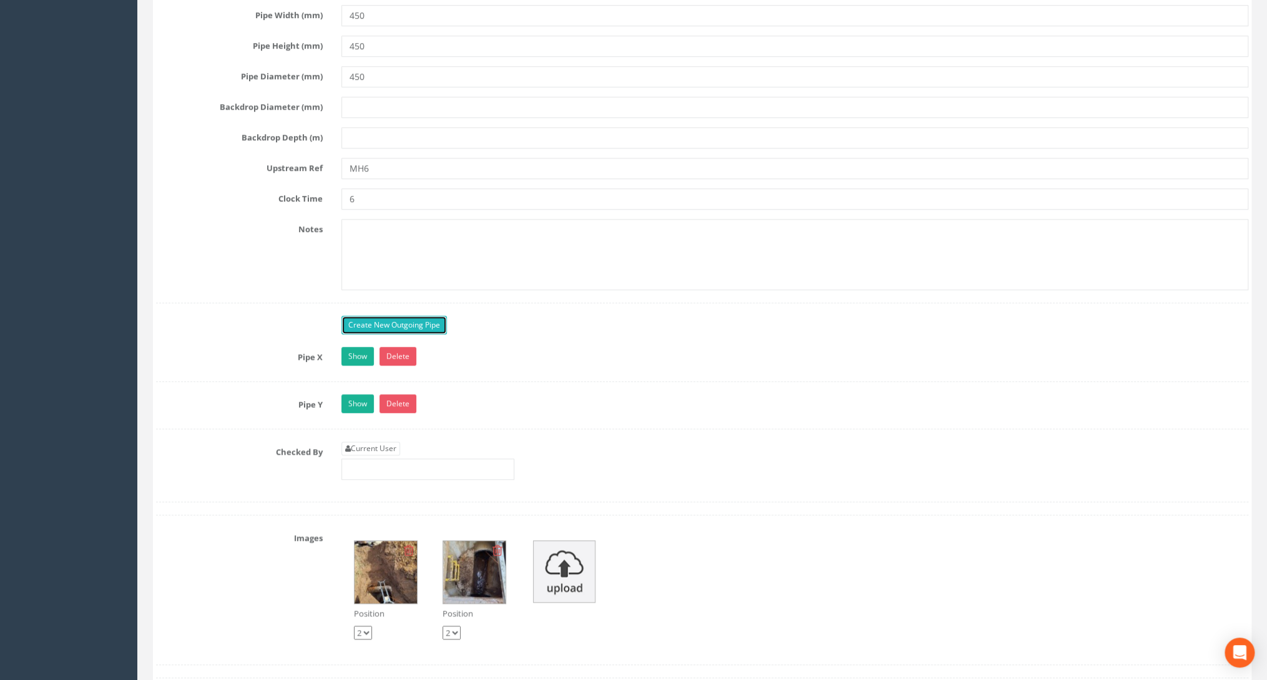
scroll to position [3645, 0]
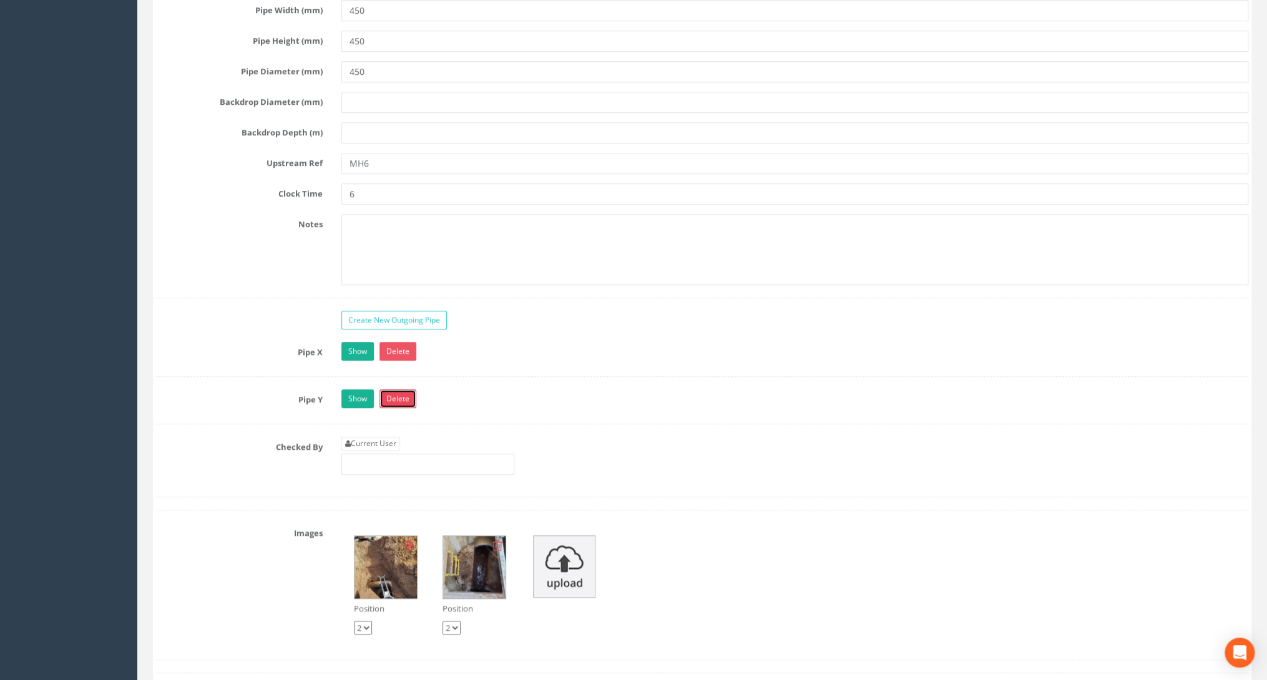
click at [389, 391] on link "Delete" at bounding box center [398, 398] width 37 height 19
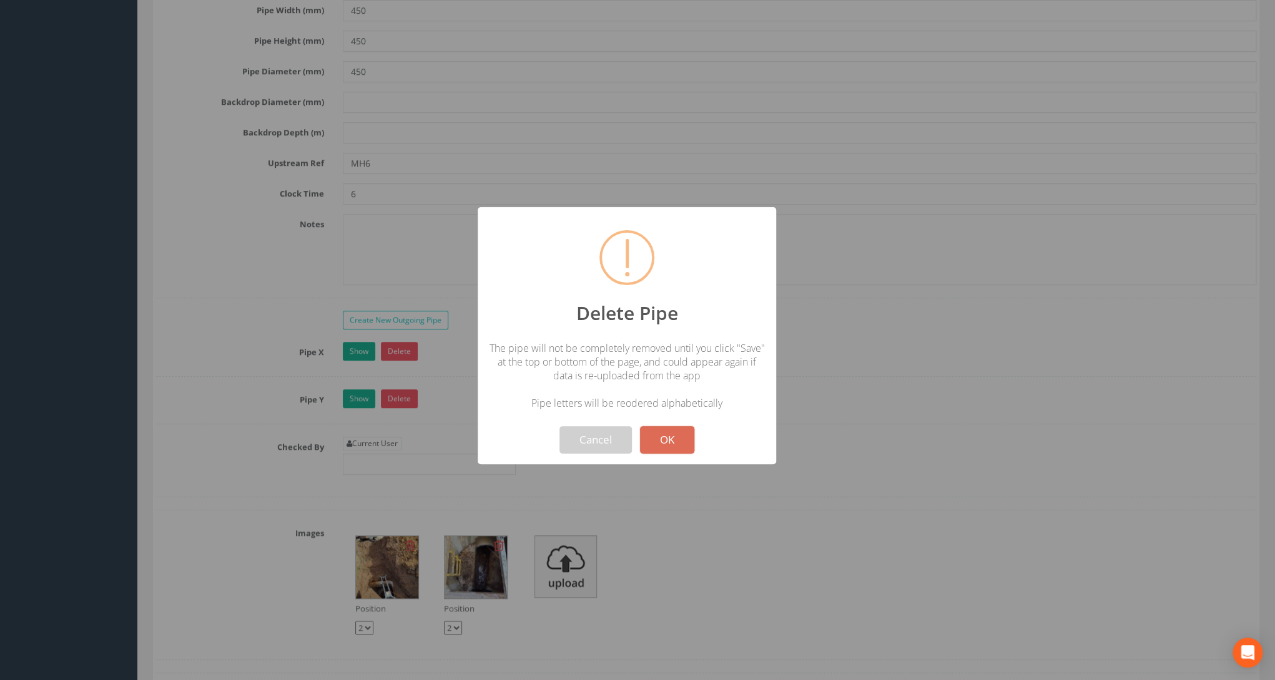
click at [697, 447] on div "Cancel OK" at bounding box center [626, 432] width 277 height 44
click at [664, 444] on button "OK" at bounding box center [667, 439] width 54 height 27
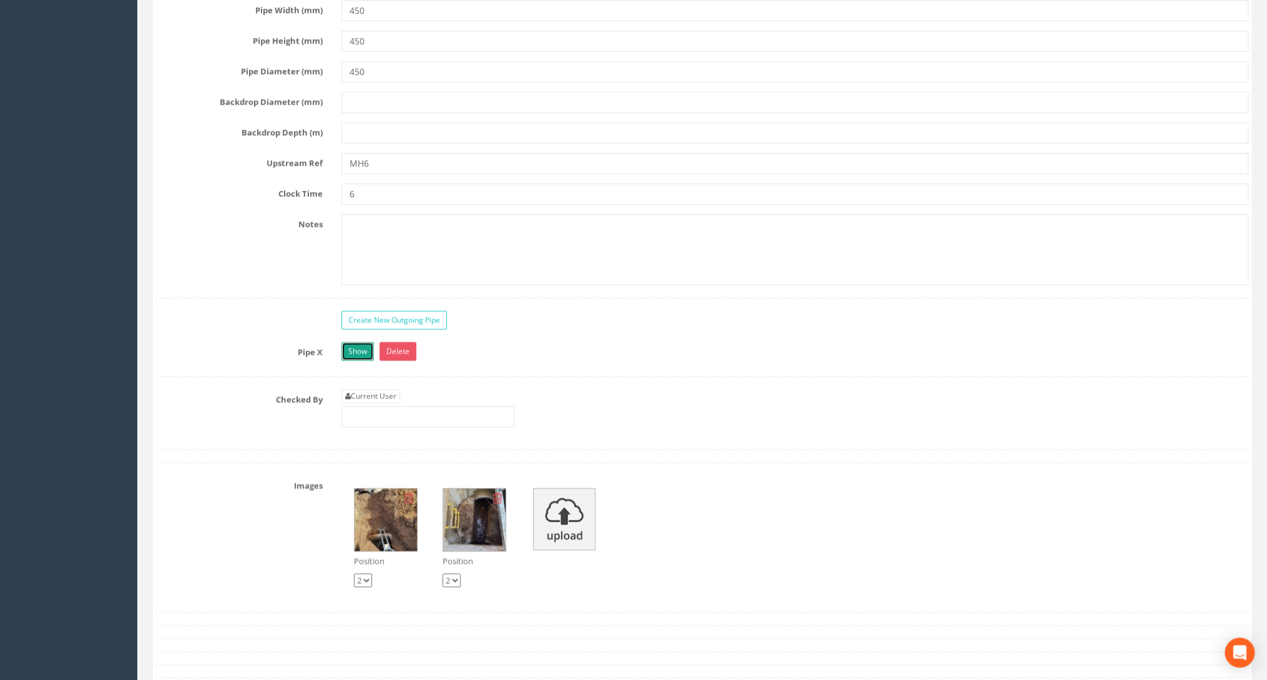
click at [359, 342] on link "Show" at bounding box center [357, 351] width 32 height 19
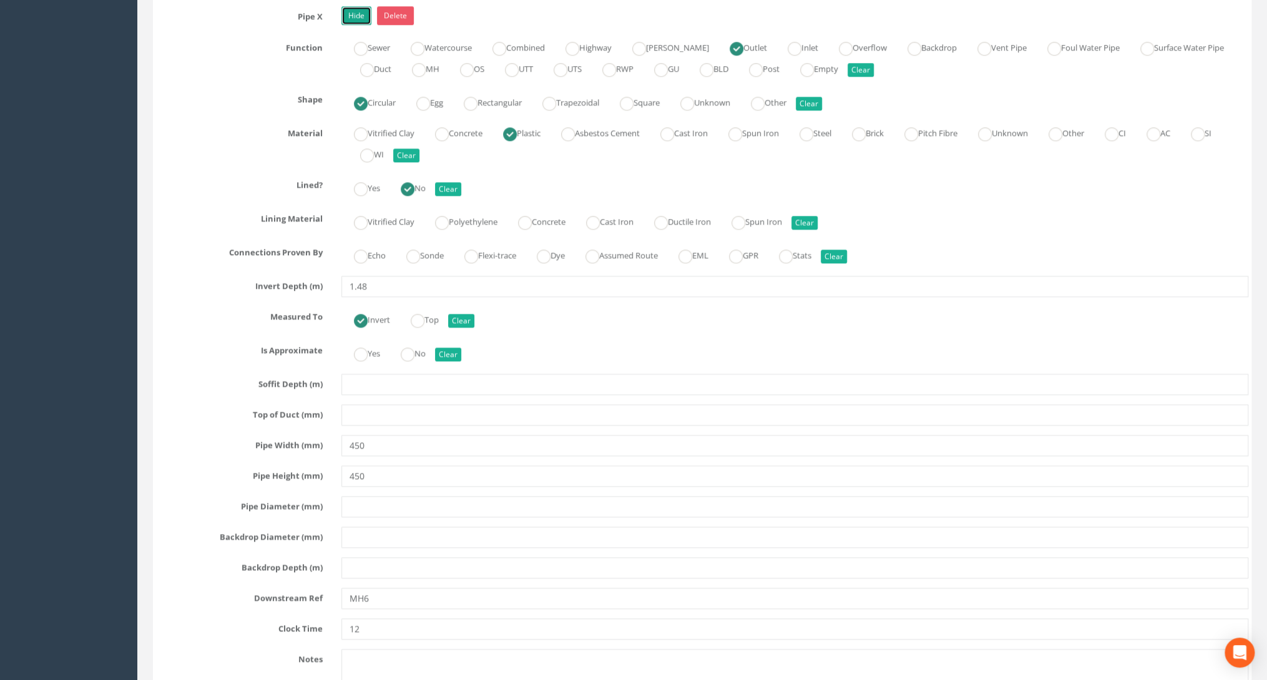
scroll to position [3995, 0]
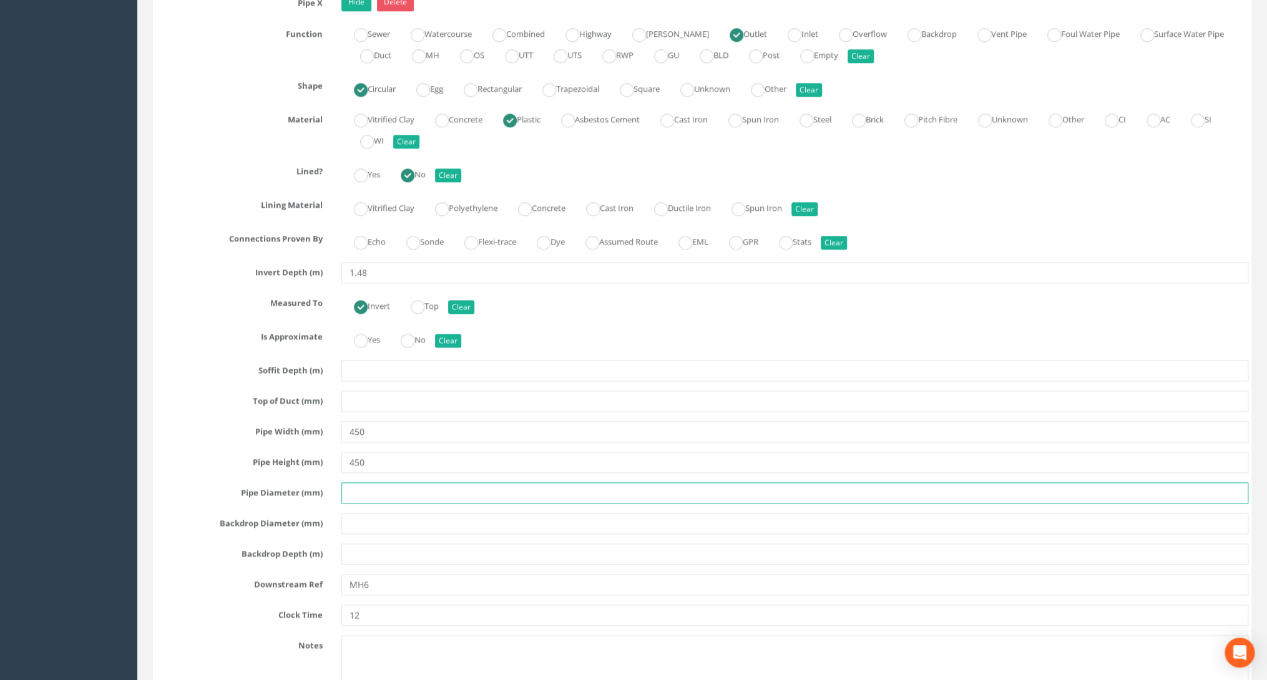
click at [360, 482] on input "text" at bounding box center [794, 492] width 907 height 21
type input "450"
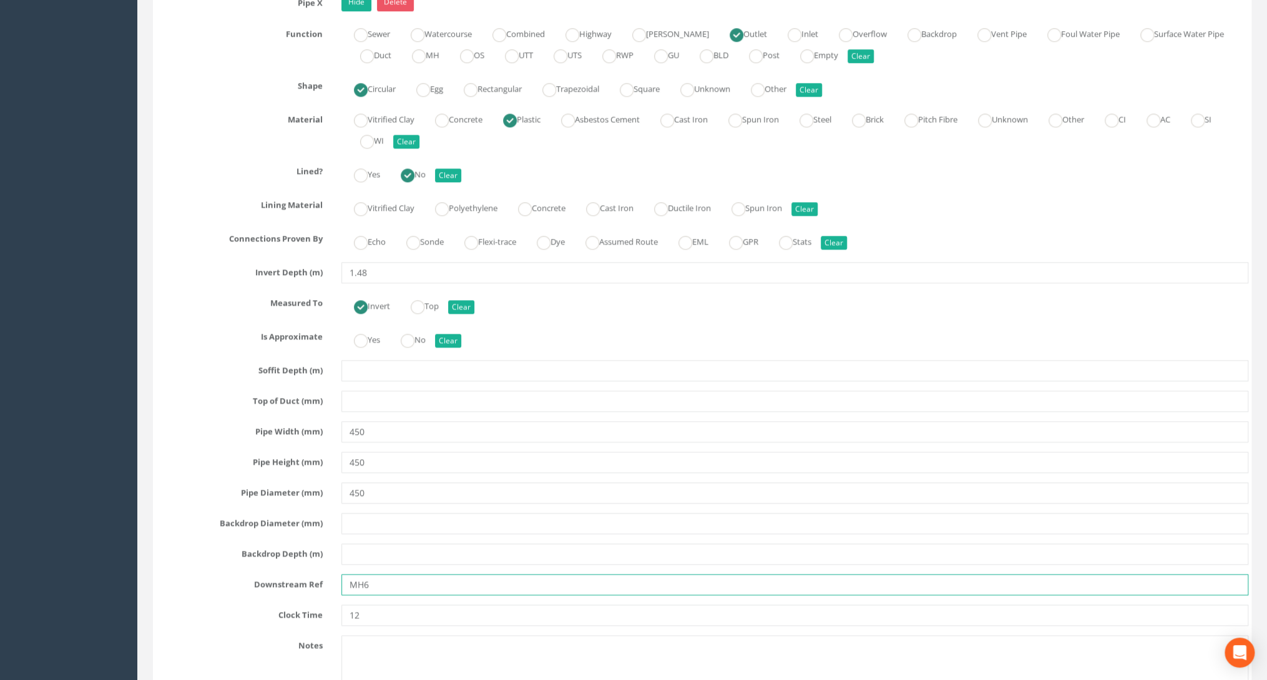
click at [371, 574] on input "MH6" at bounding box center [794, 584] width 907 height 21
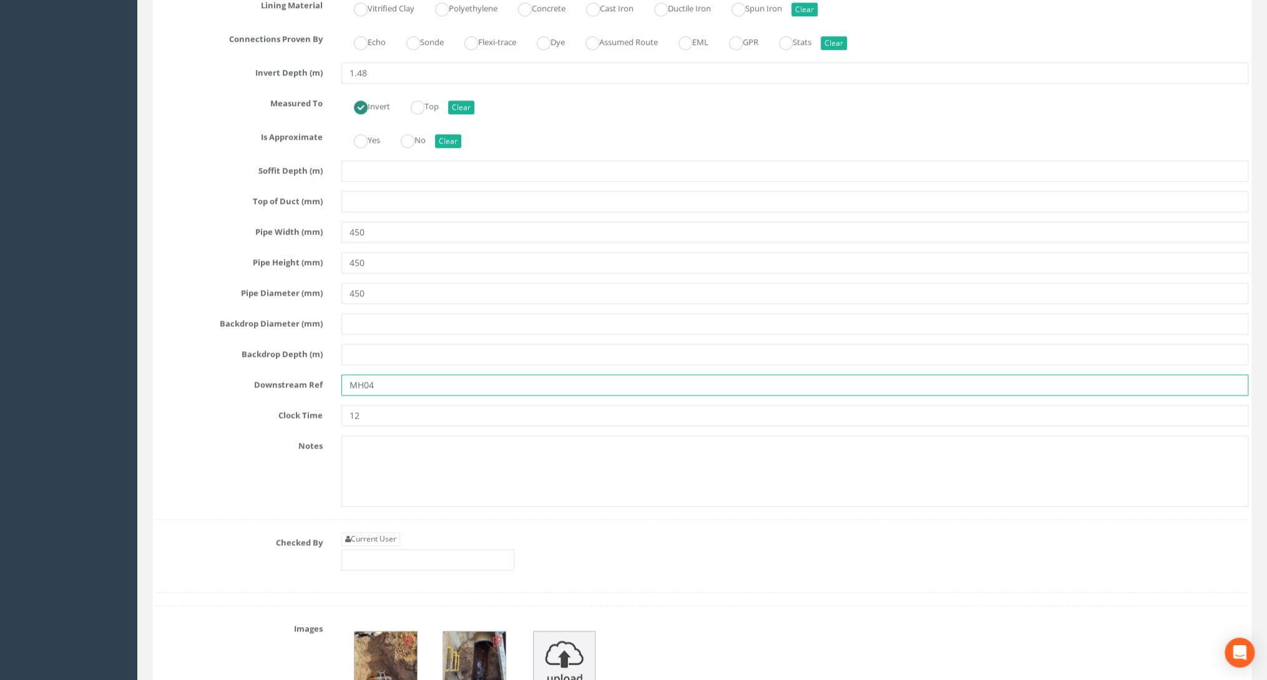
scroll to position [4244, 0]
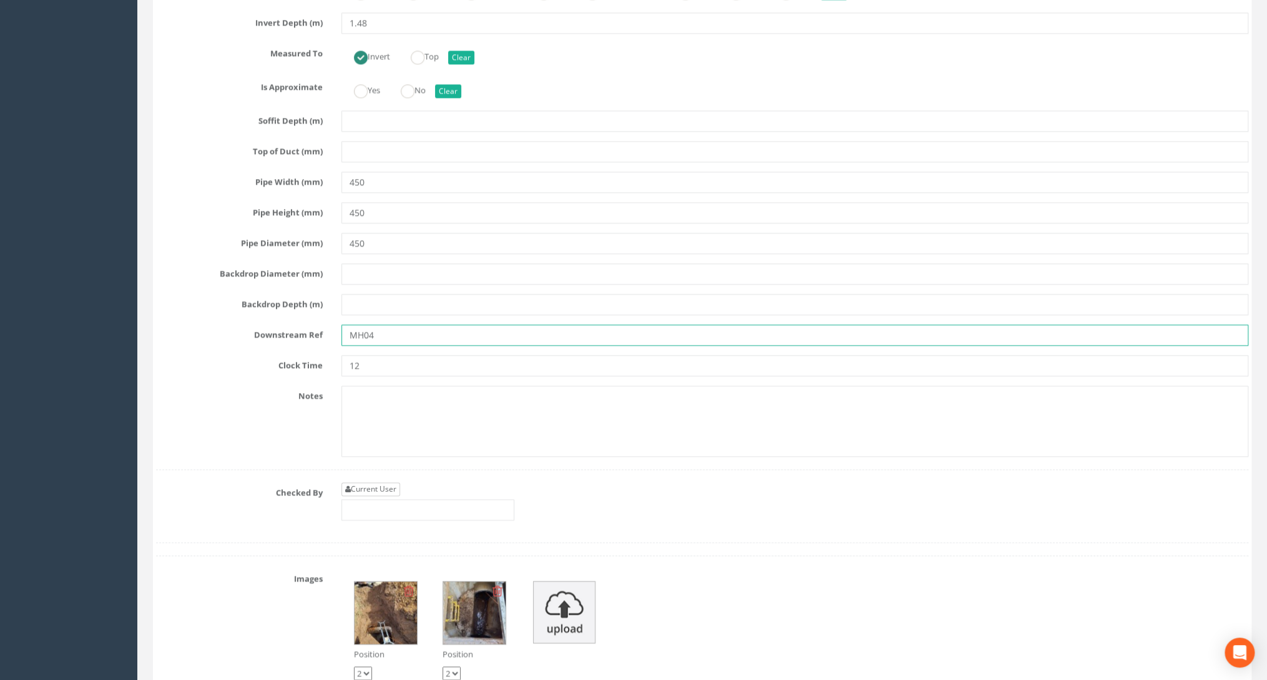
type input "MH04"
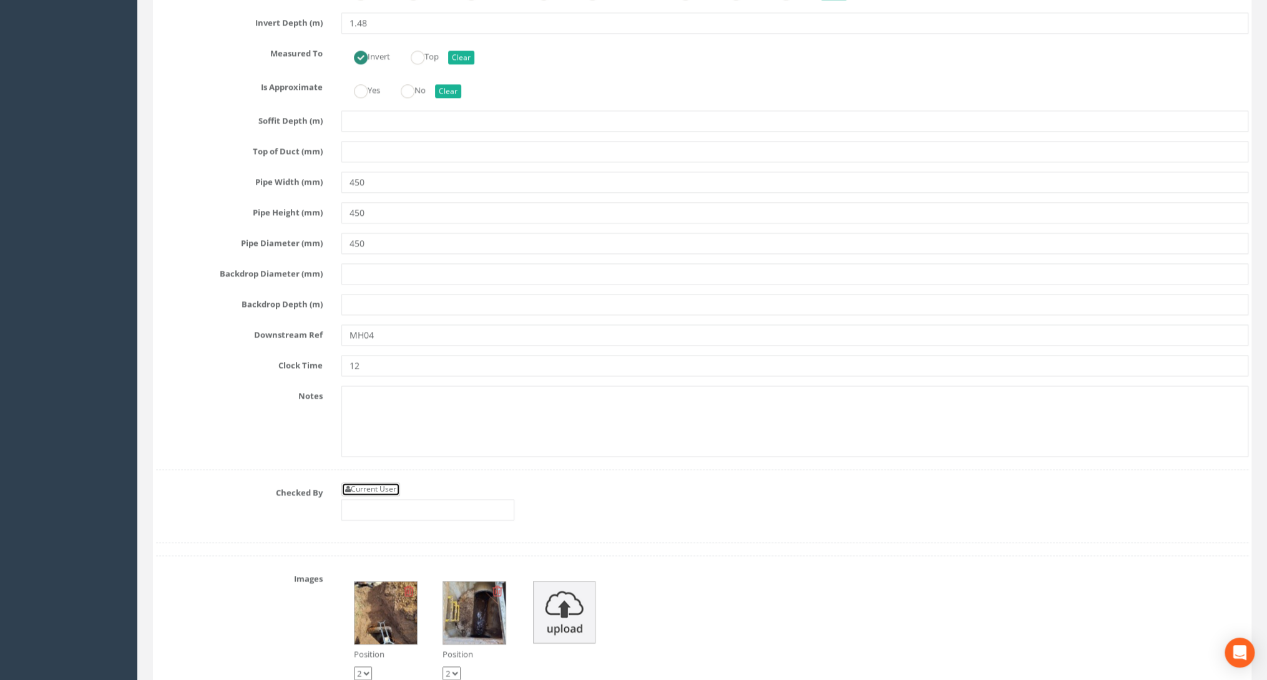
click at [372, 482] on link "Current User" at bounding box center [370, 489] width 59 height 14
type input "[PERSON_NAME]"
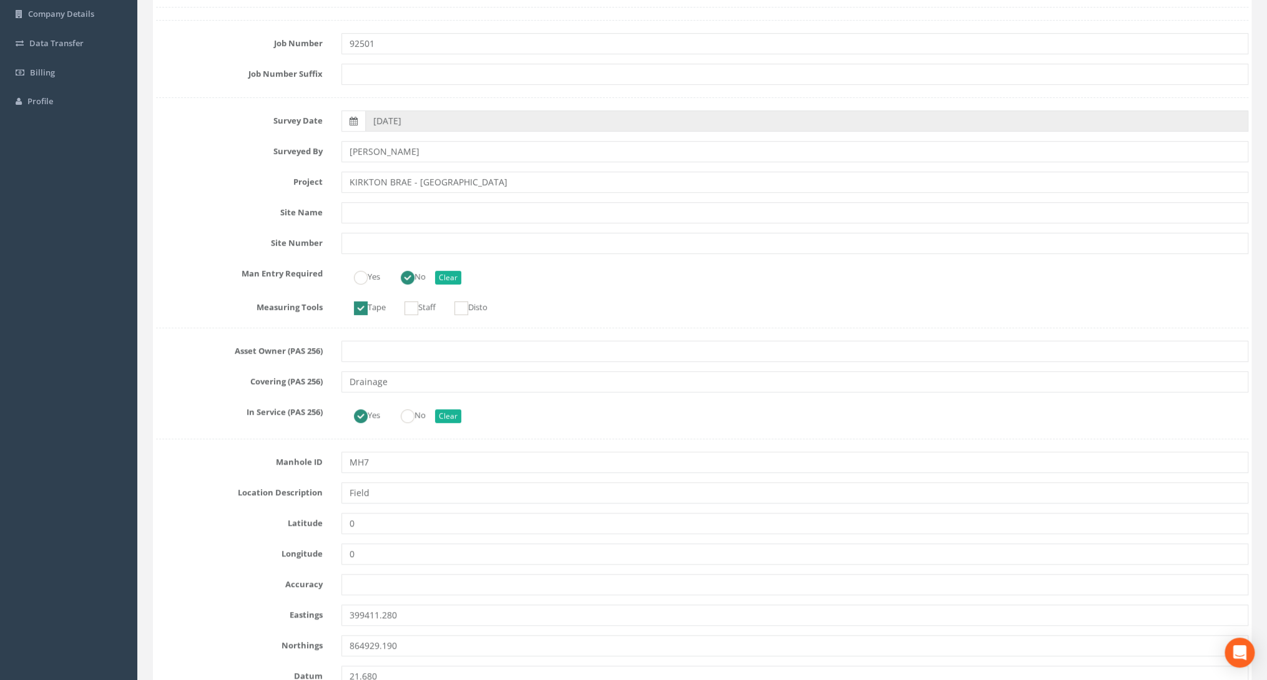
scroll to position [0, 0]
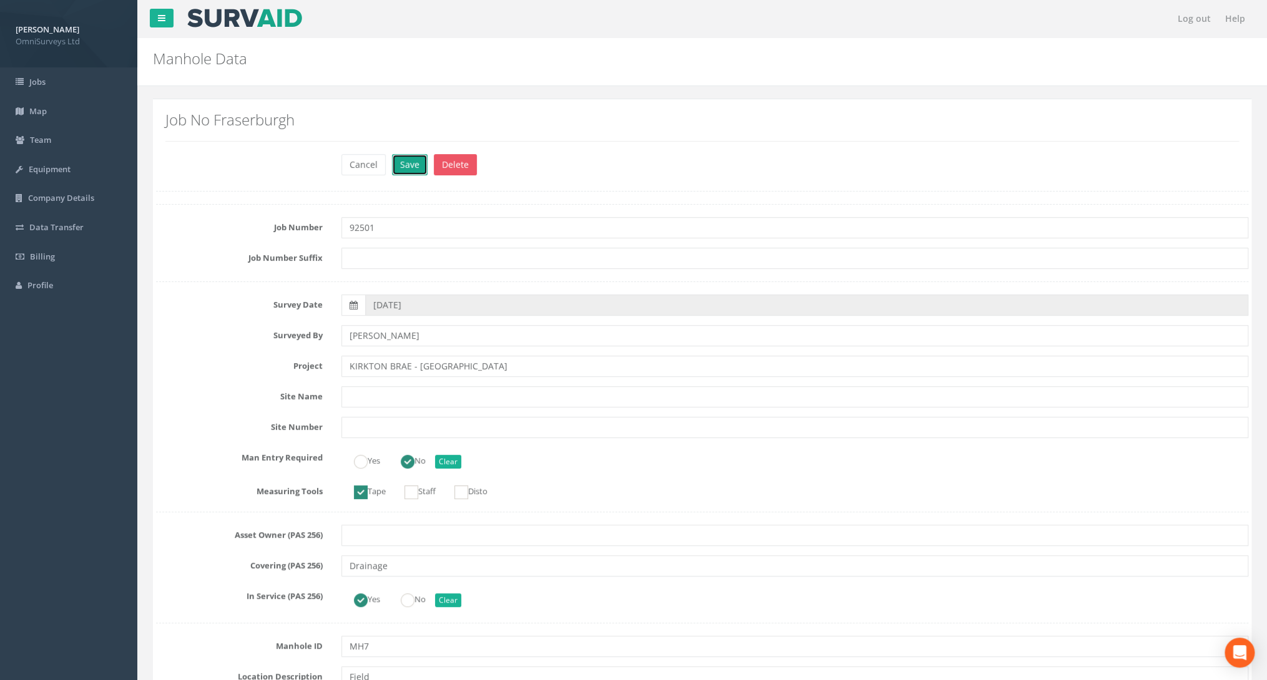
click at [408, 170] on button "Save" at bounding box center [410, 164] width 36 height 21
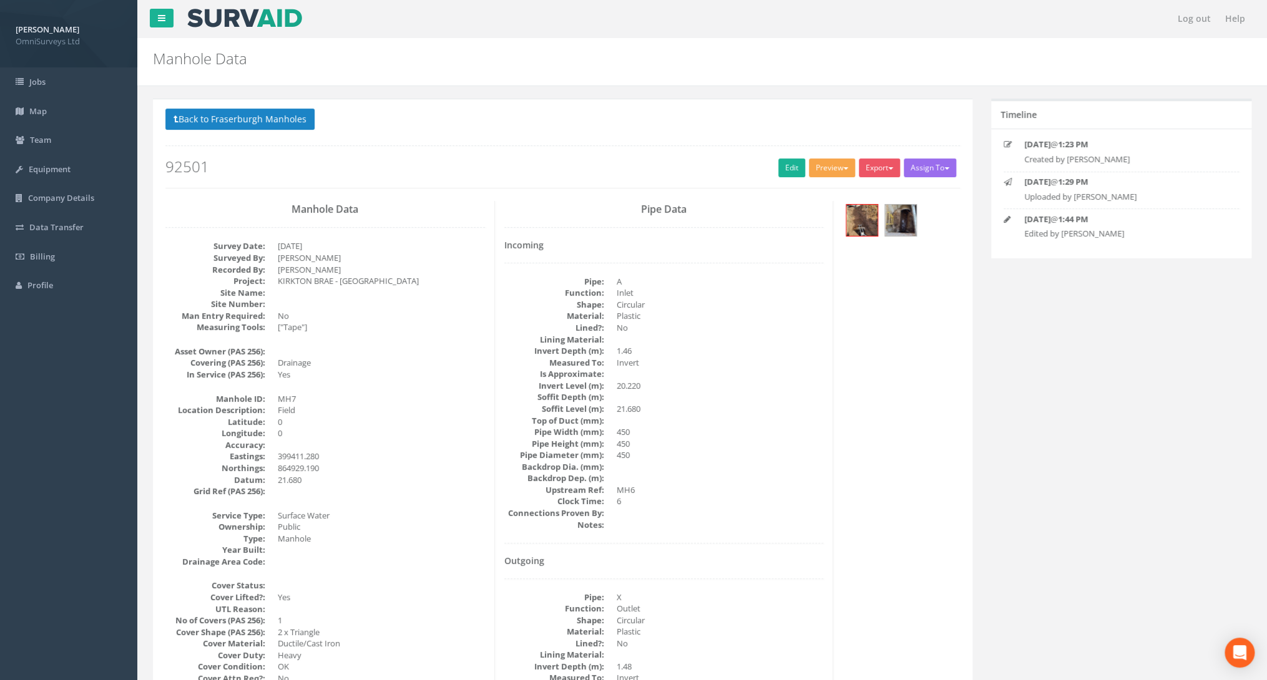
click at [825, 168] on button "Preview" at bounding box center [832, 168] width 46 height 19
click at [816, 215] on link "Omni Manhole" at bounding box center [809, 215] width 95 height 19
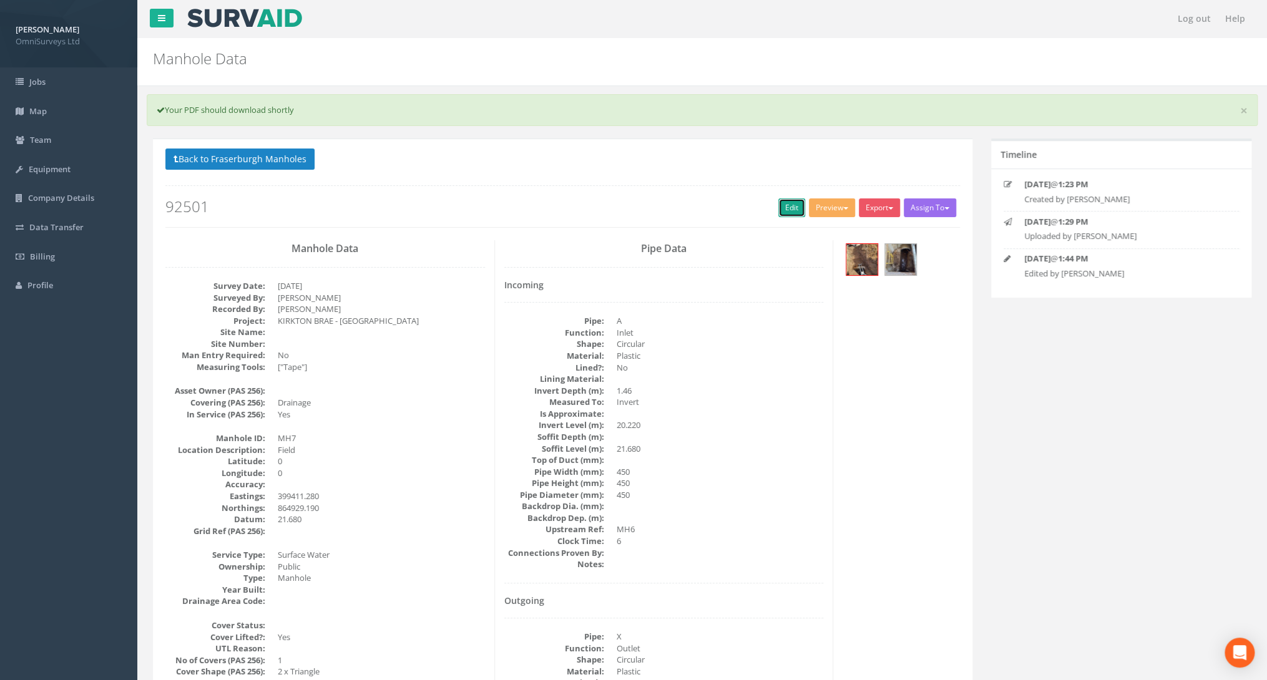
click at [781, 205] on link "Edit" at bounding box center [791, 207] width 27 height 19
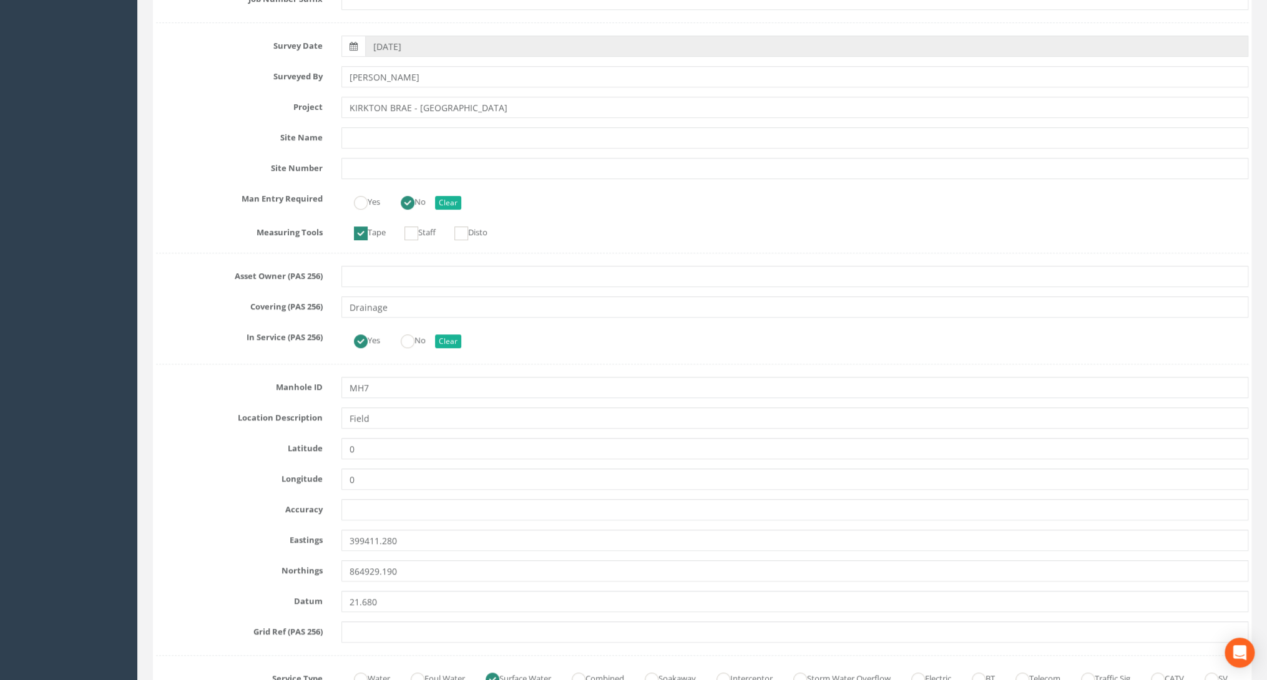
scroll to position [300, 0]
drag, startPoint x: 381, startPoint y: 388, endPoint x: 364, endPoint y: 386, distance: 17.0
click at [364, 386] on input "MH7" at bounding box center [794, 386] width 907 height 21
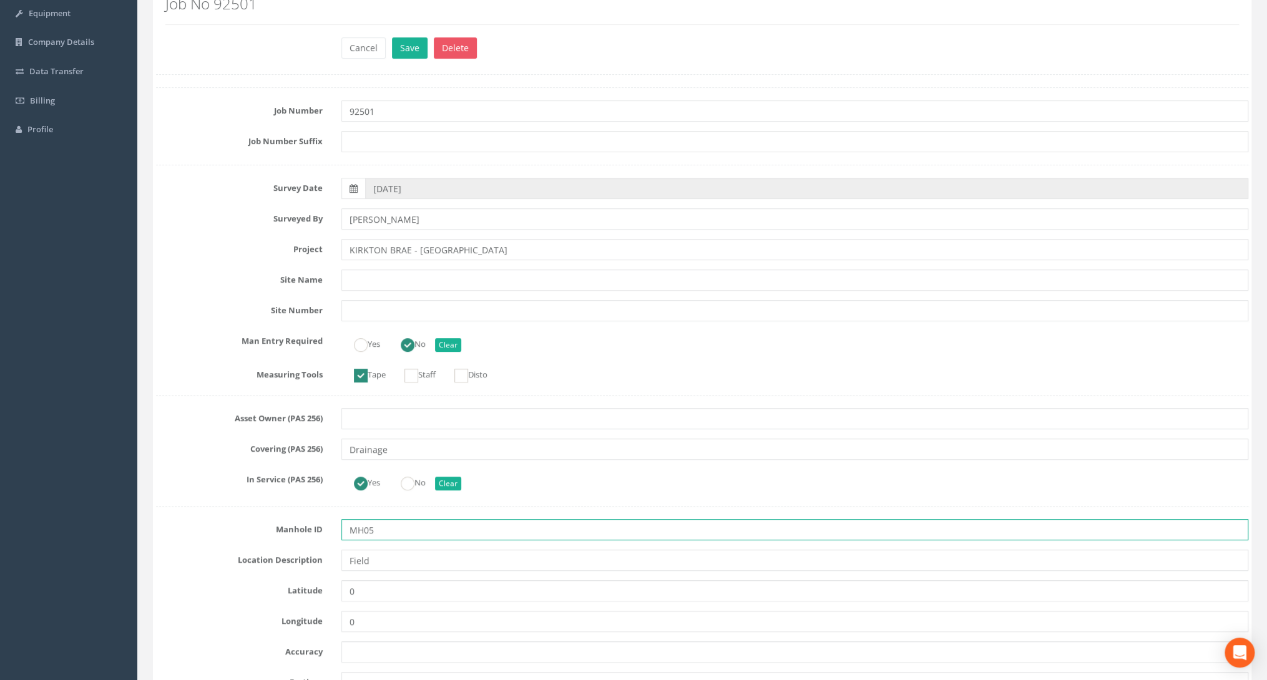
scroll to position [0, 0]
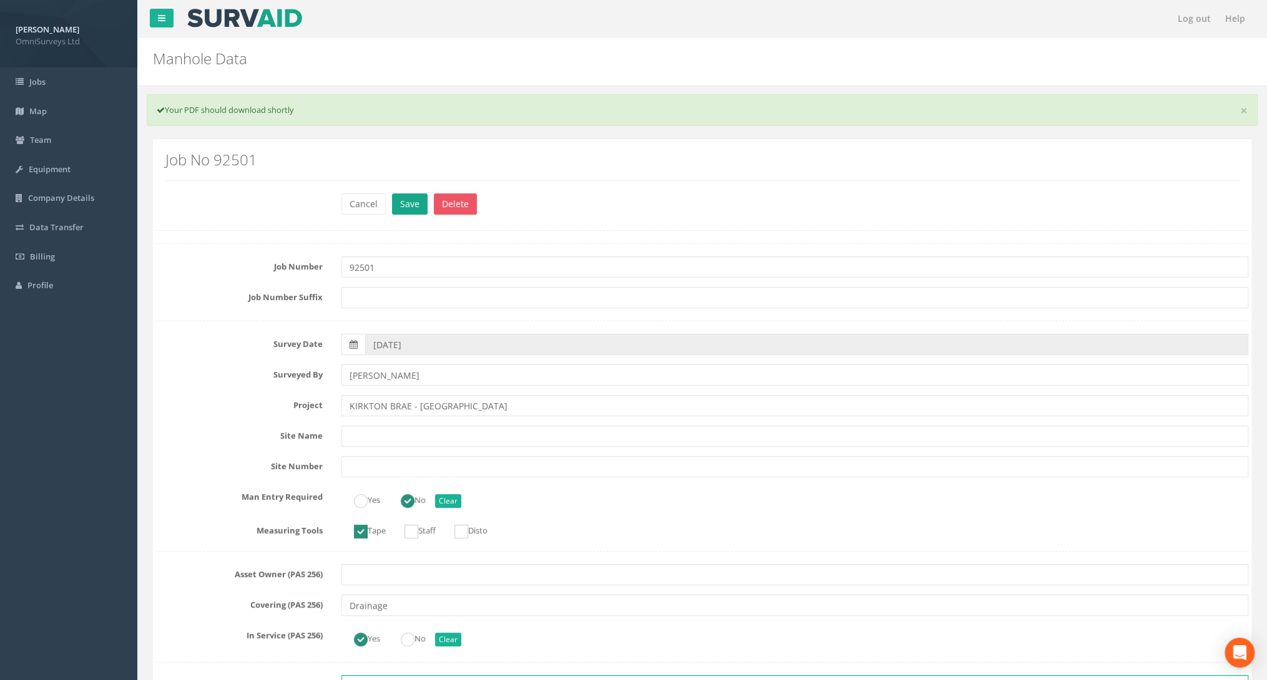
type input "MH05"
click at [398, 207] on button "Save" at bounding box center [410, 203] width 36 height 21
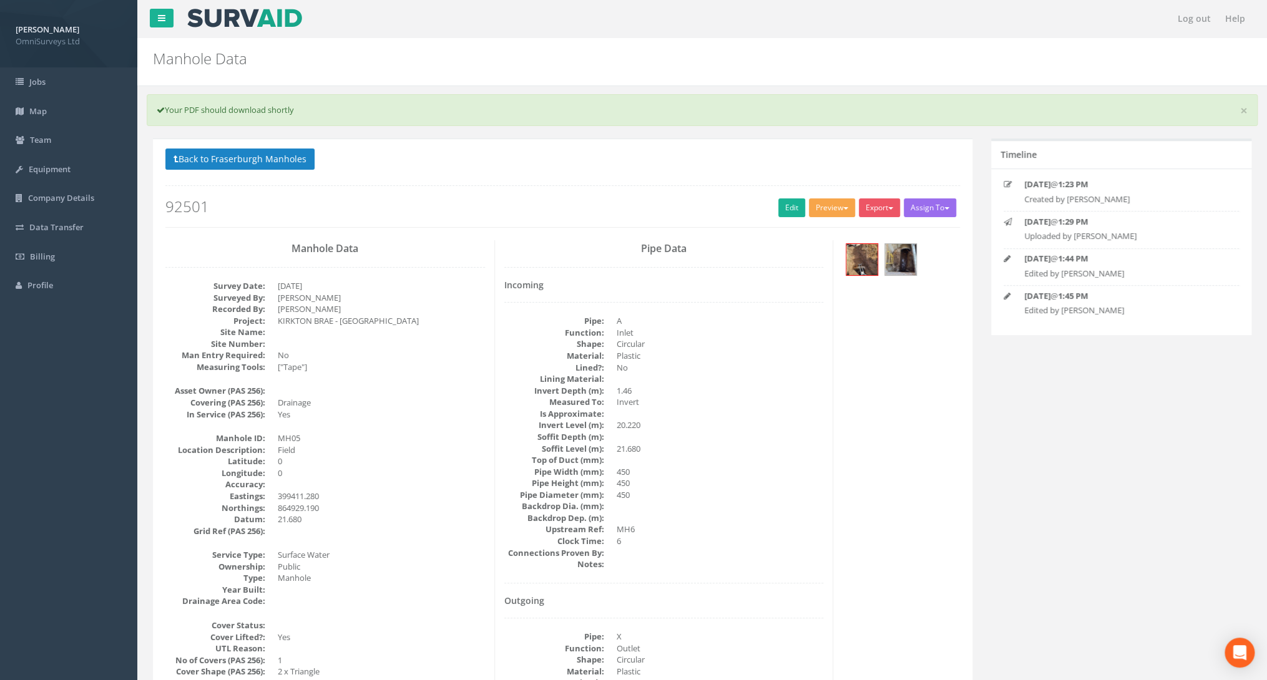
click at [820, 207] on button "Preview" at bounding box center [832, 207] width 46 height 19
click at [801, 257] on link "Omni Manhole" at bounding box center [809, 255] width 95 height 19
click at [266, 152] on button "Back to Fraserburgh Manholes" at bounding box center [239, 159] width 149 height 21
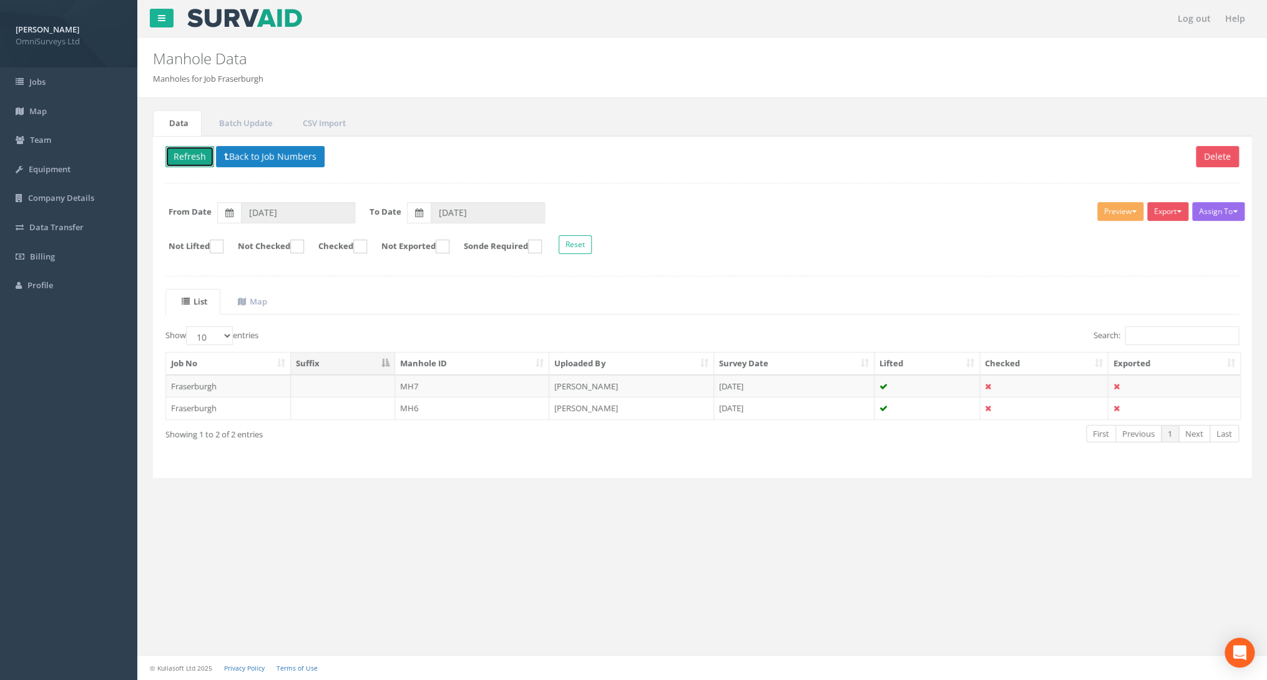
click at [187, 158] on button "Refresh" at bounding box center [189, 156] width 49 height 21
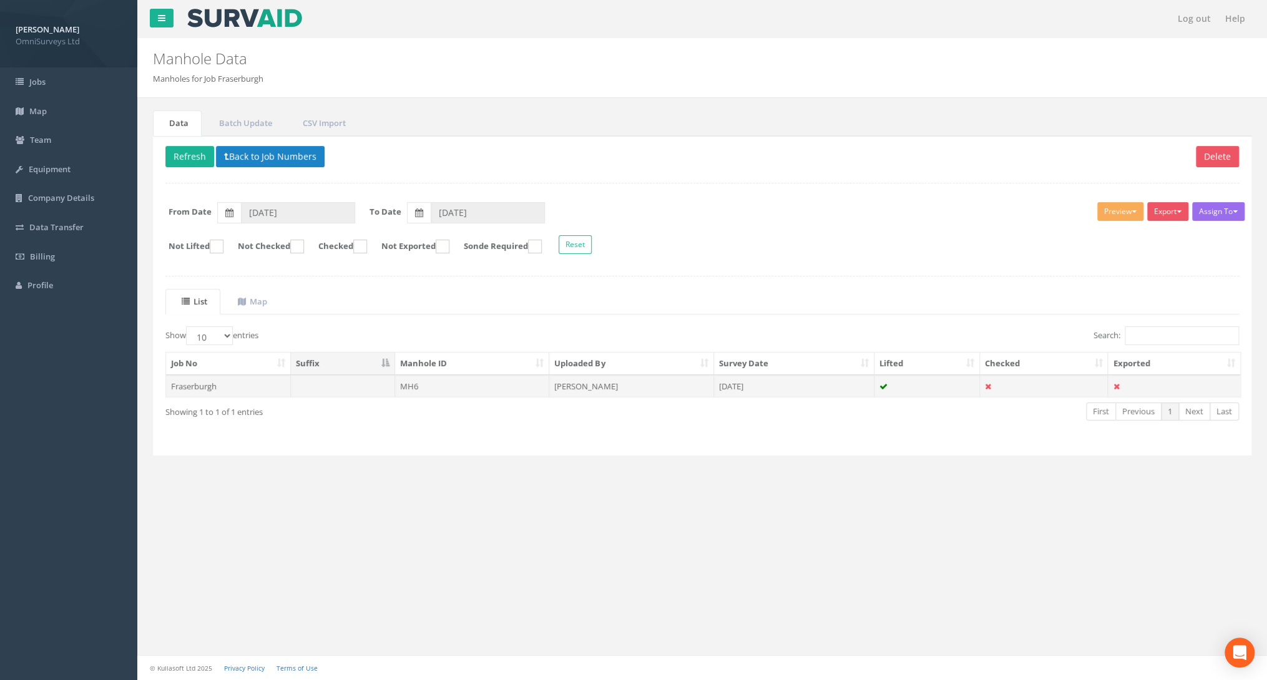
click at [408, 385] on td "MH6" at bounding box center [472, 386] width 155 height 22
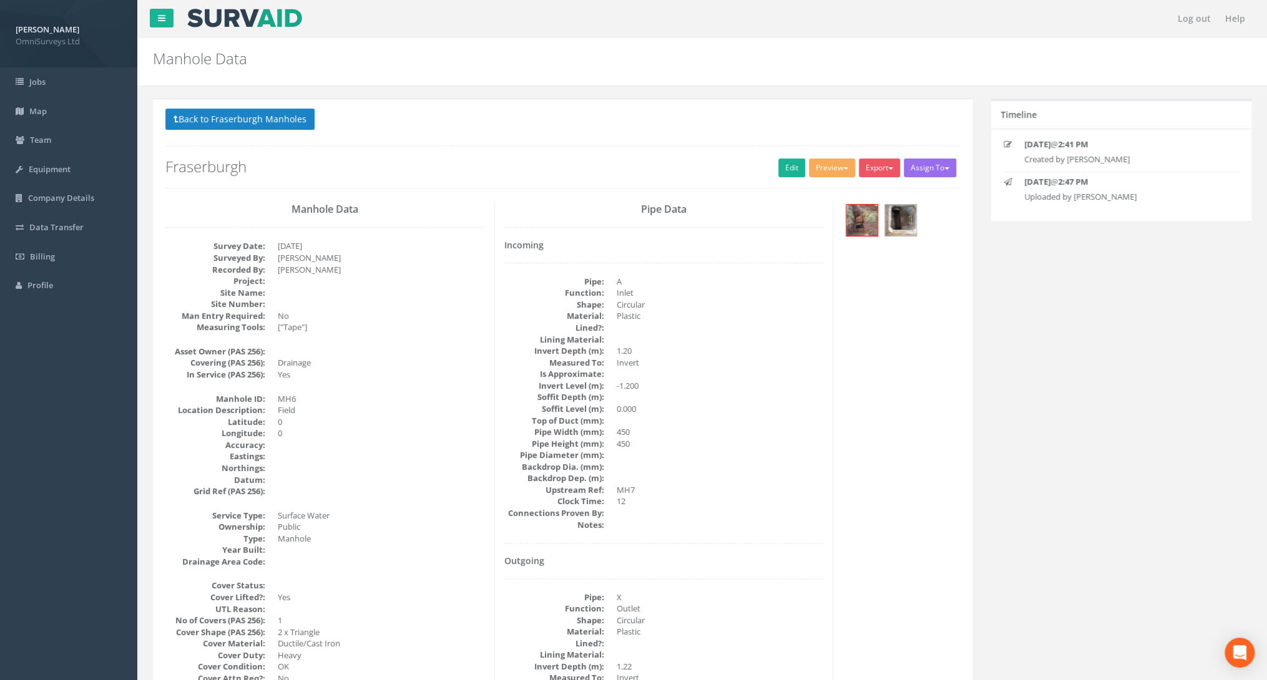
click at [680, 389] on dd "-1.200" at bounding box center [720, 386] width 207 height 12
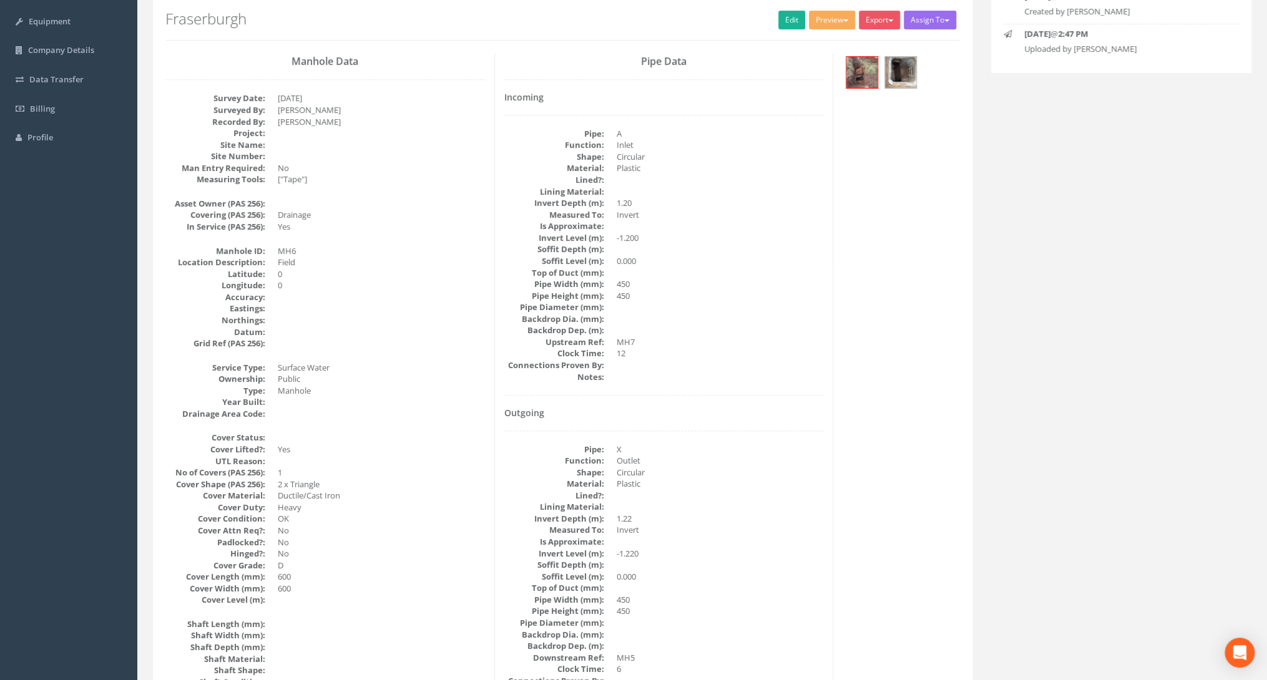
scroll to position [150, 0]
drag, startPoint x: 781, startPoint y: 17, endPoint x: 117, endPoint y: 225, distance: 695.7
click at [781, 17] on link "Edit" at bounding box center [791, 18] width 27 height 19
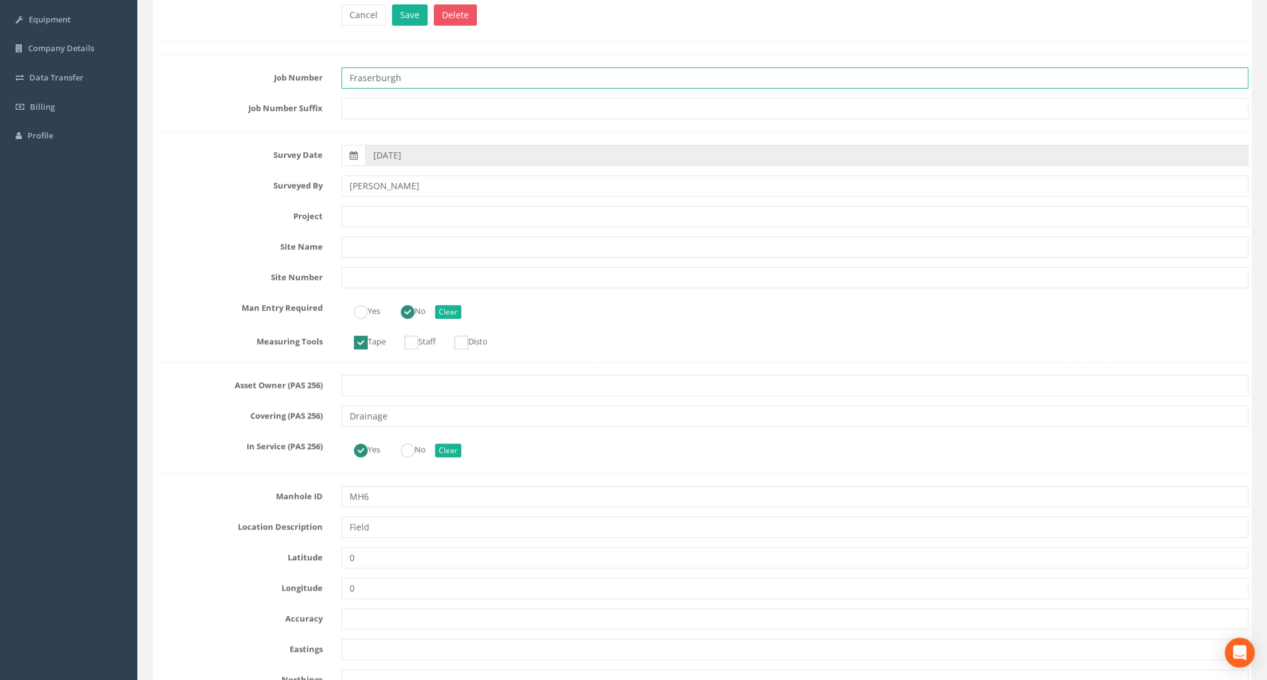
drag, startPoint x: 415, startPoint y: 76, endPoint x: 231, endPoint y: 83, distance: 184.3
click at [231, 83] on div "Job Number Fraserburgh" at bounding box center [702, 77] width 1111 height 21
type input "92501"
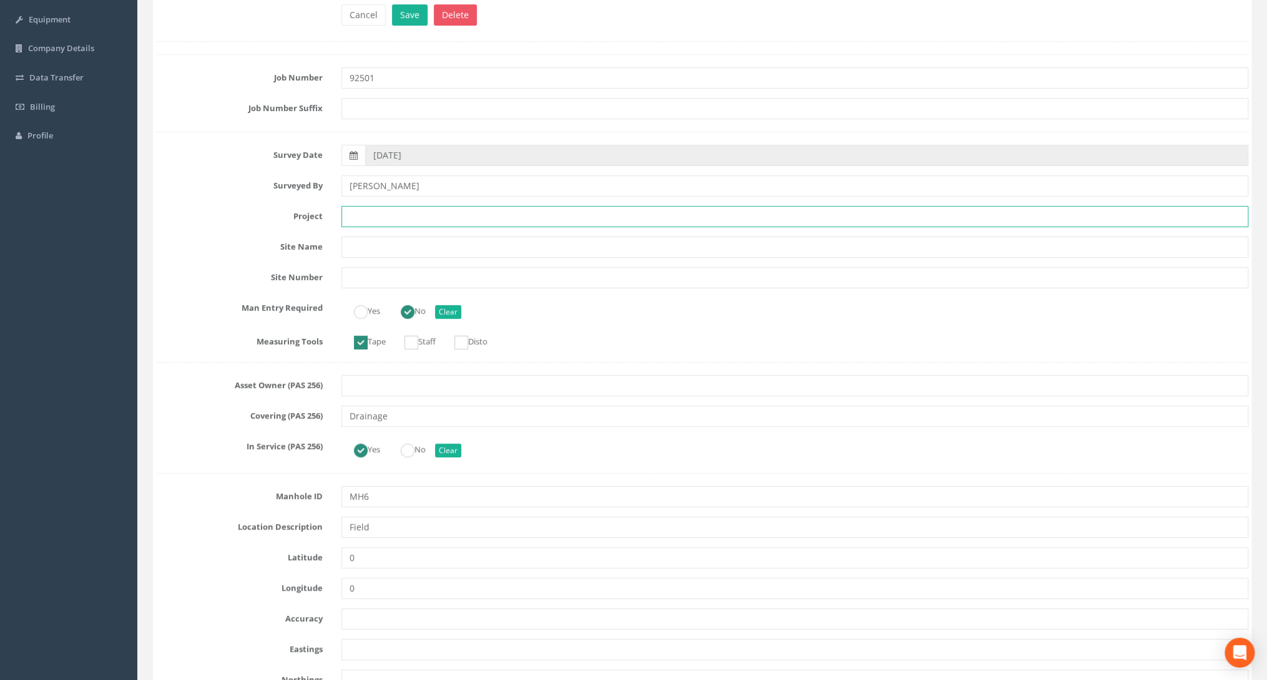
click at [379, 210] on input "text" at bounding box center [794, 216] width 907 height 21
type input "[PERSON_NAME] - FRSERBURGH"
click at [391, 383] on input "text" at bounding box center [794, 385] width 907 height 21
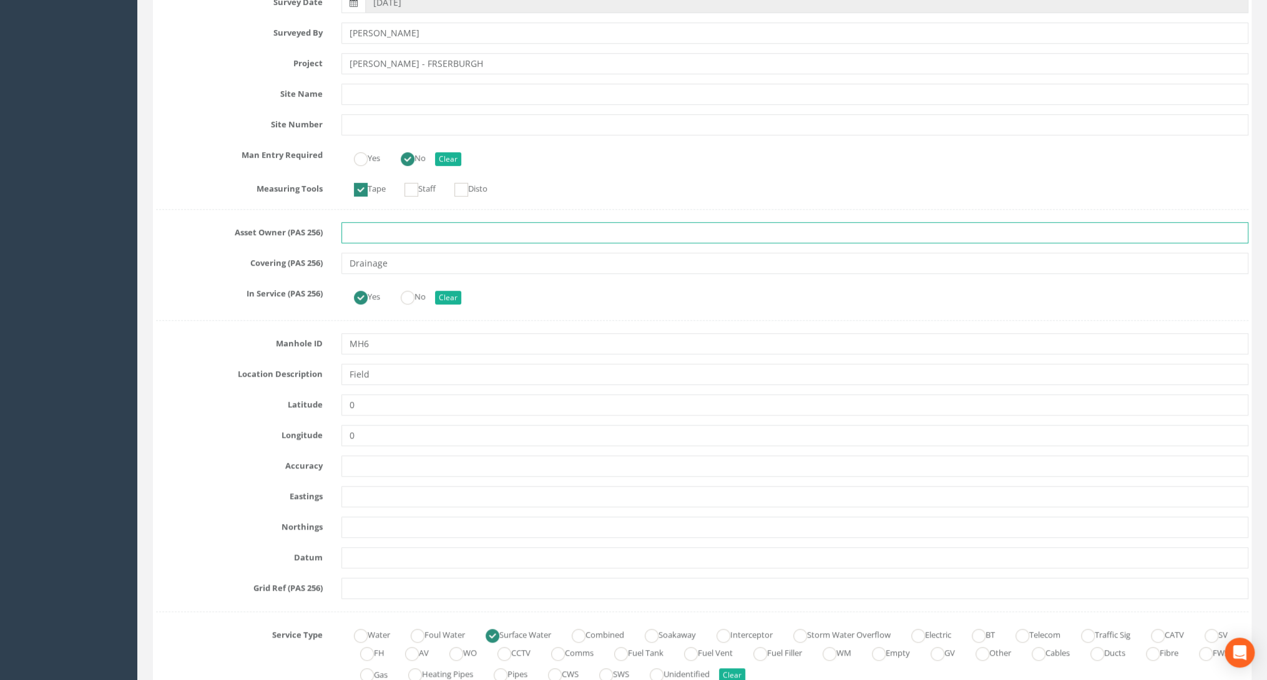
scroll to position [350, 0]
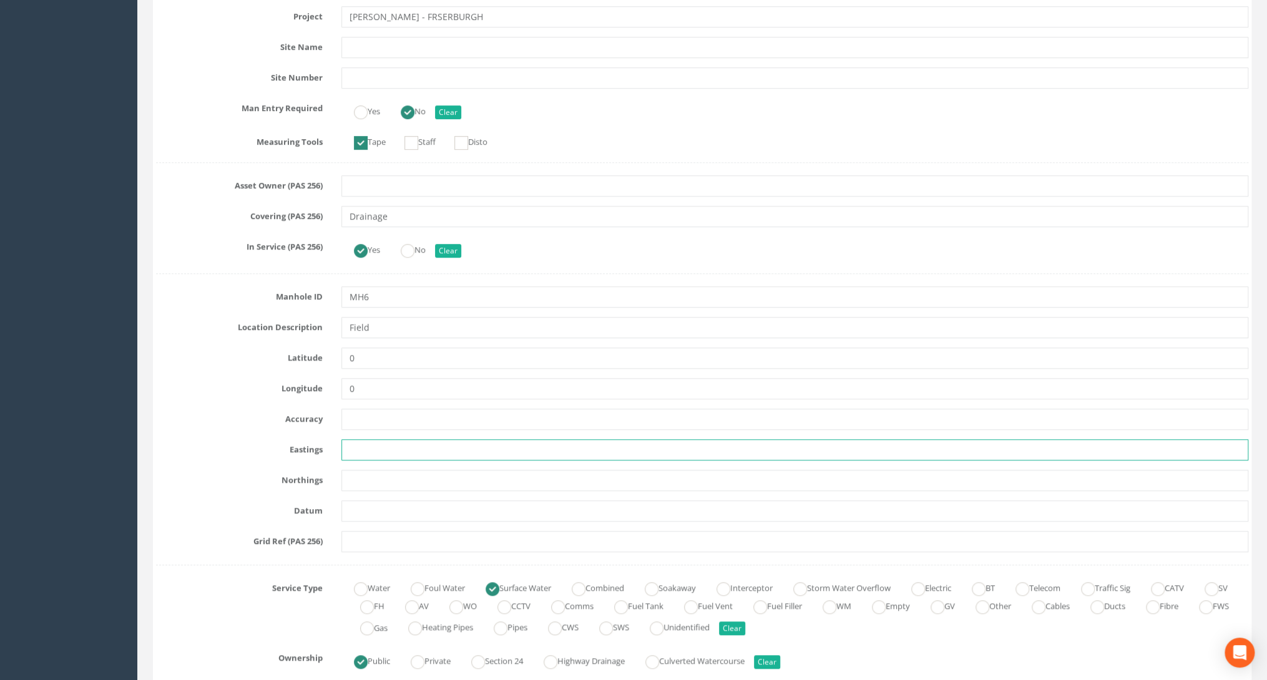
click at [356, 448] on input "text" at bounding box center [794, 449] width 907 height 21
paste input "399510.080"
type input "399510.080"
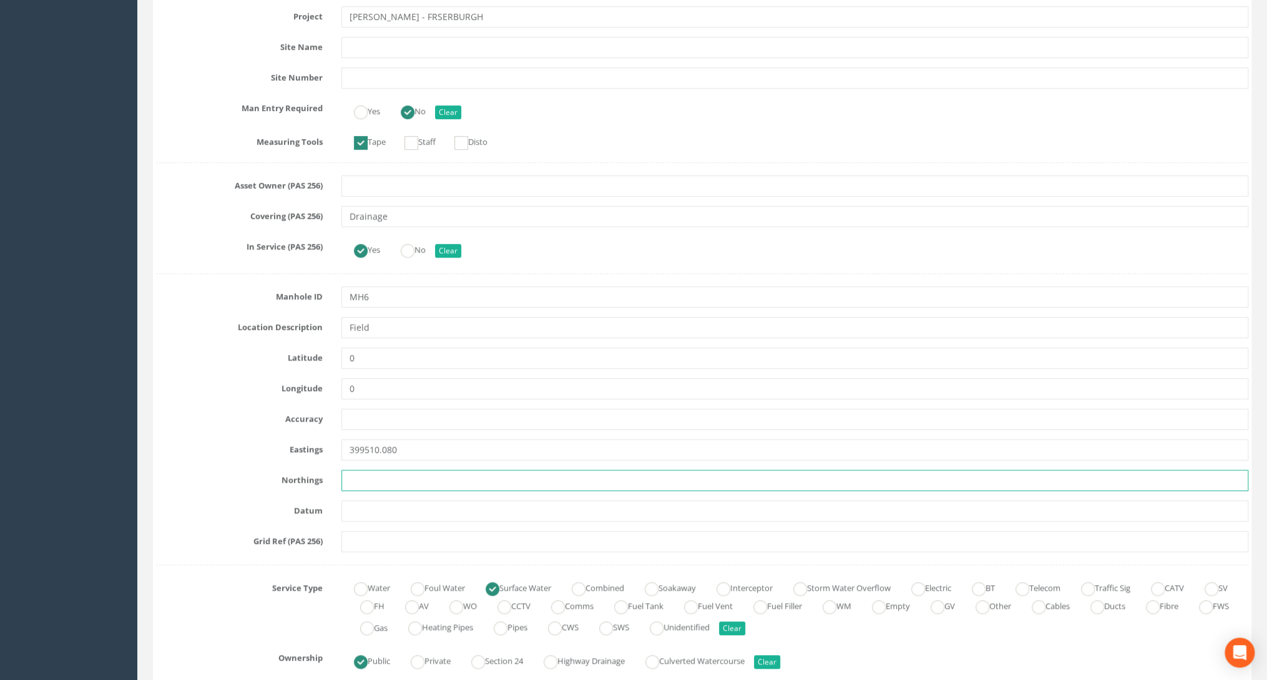
click at [351, 473] on input "text" at bounding box center [794, 480] width 907 height 21
paste input "864924.400"
type input "864924.400"
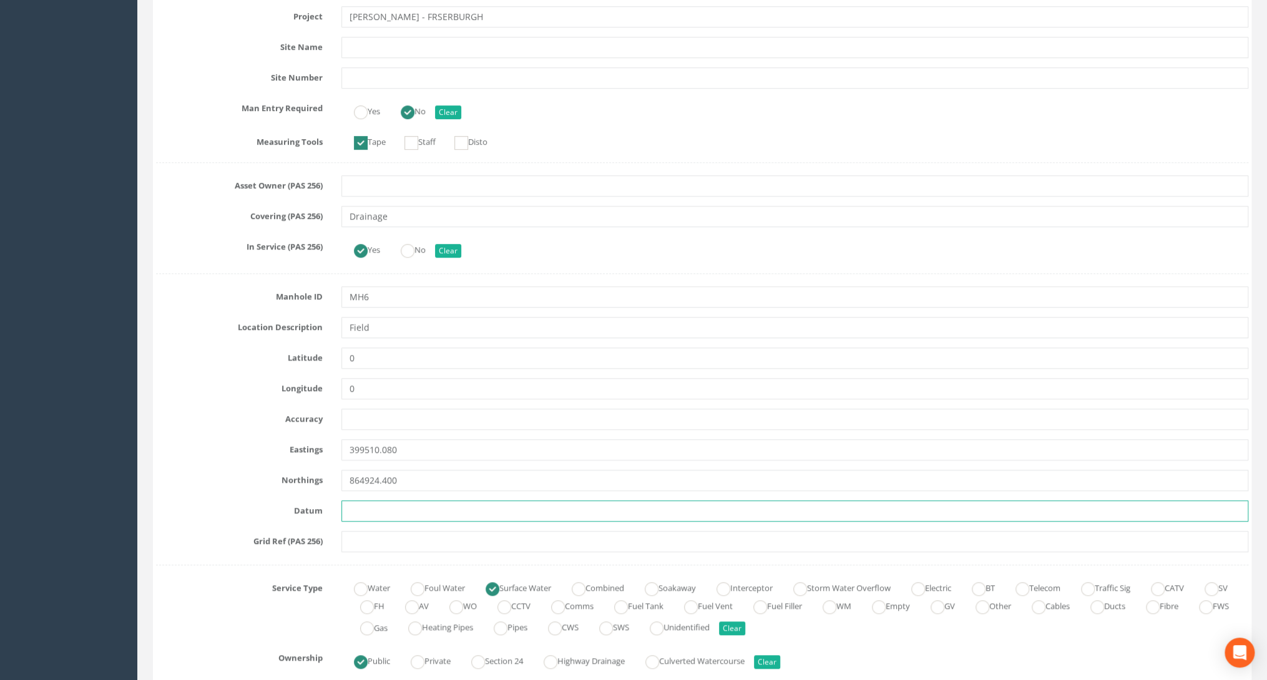
click at [351, 503] on input "text" at bounding box center [794, 511] width 907 height 21
paste input "16.830"
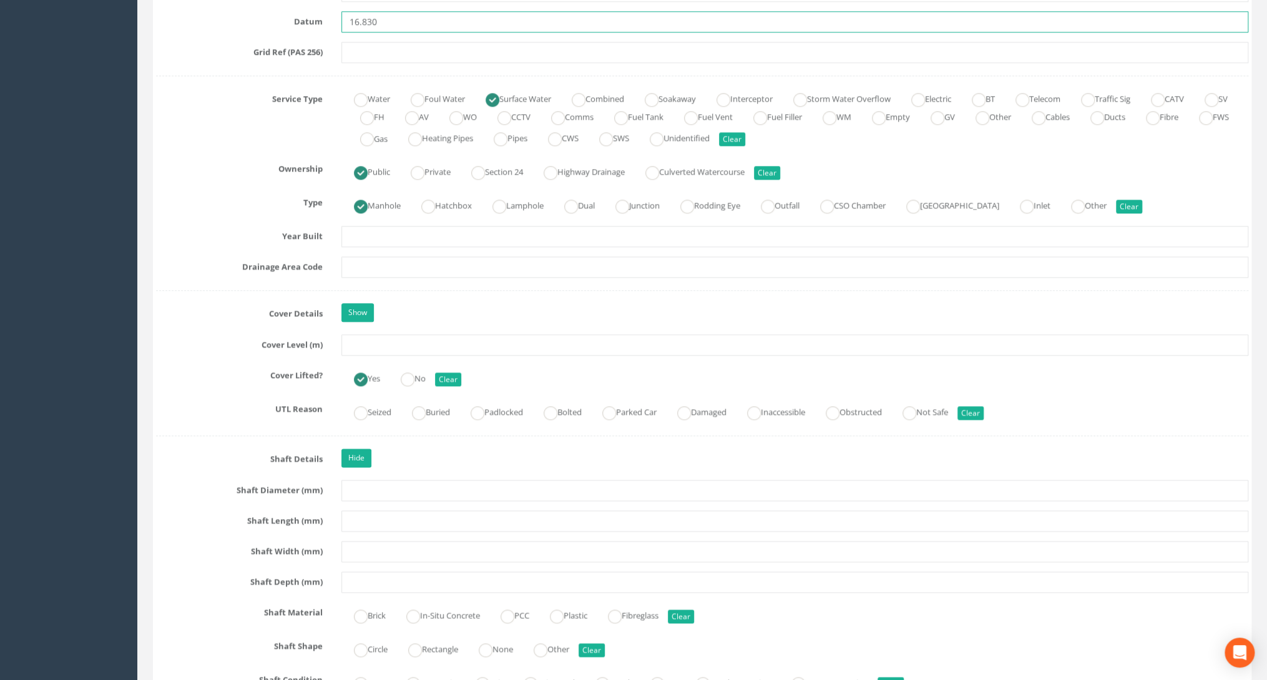
scroll to position [849, 0]
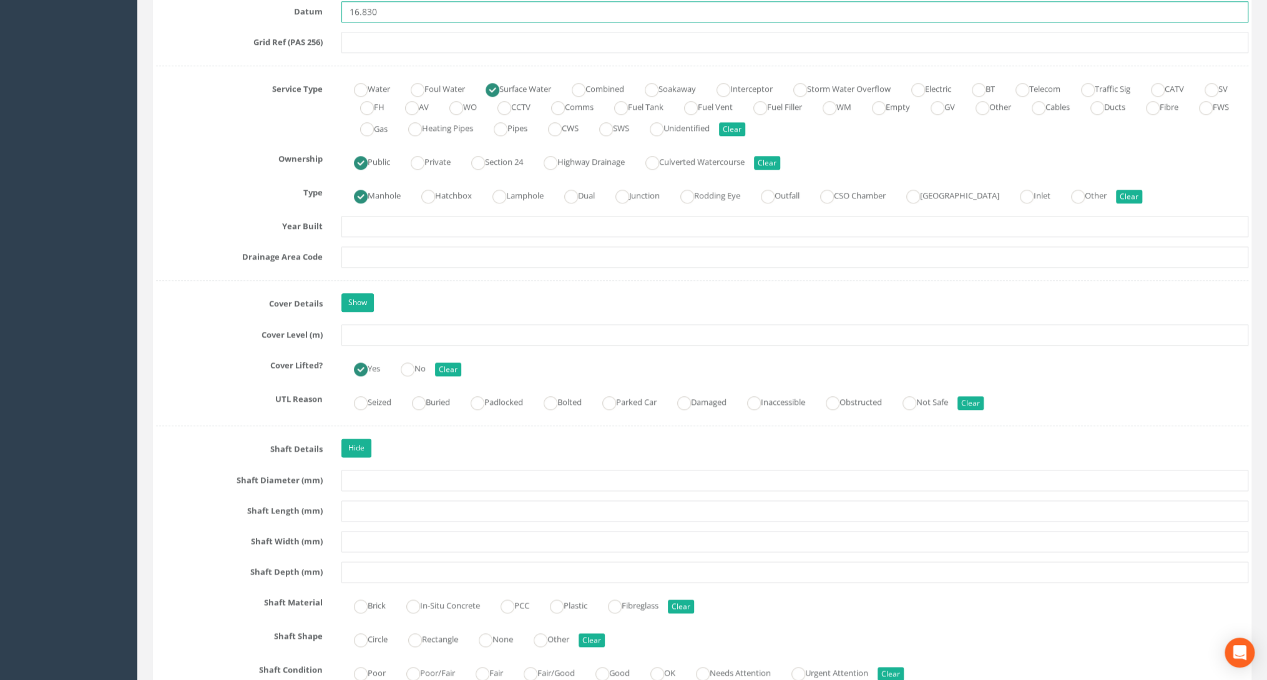
type input "16.830"
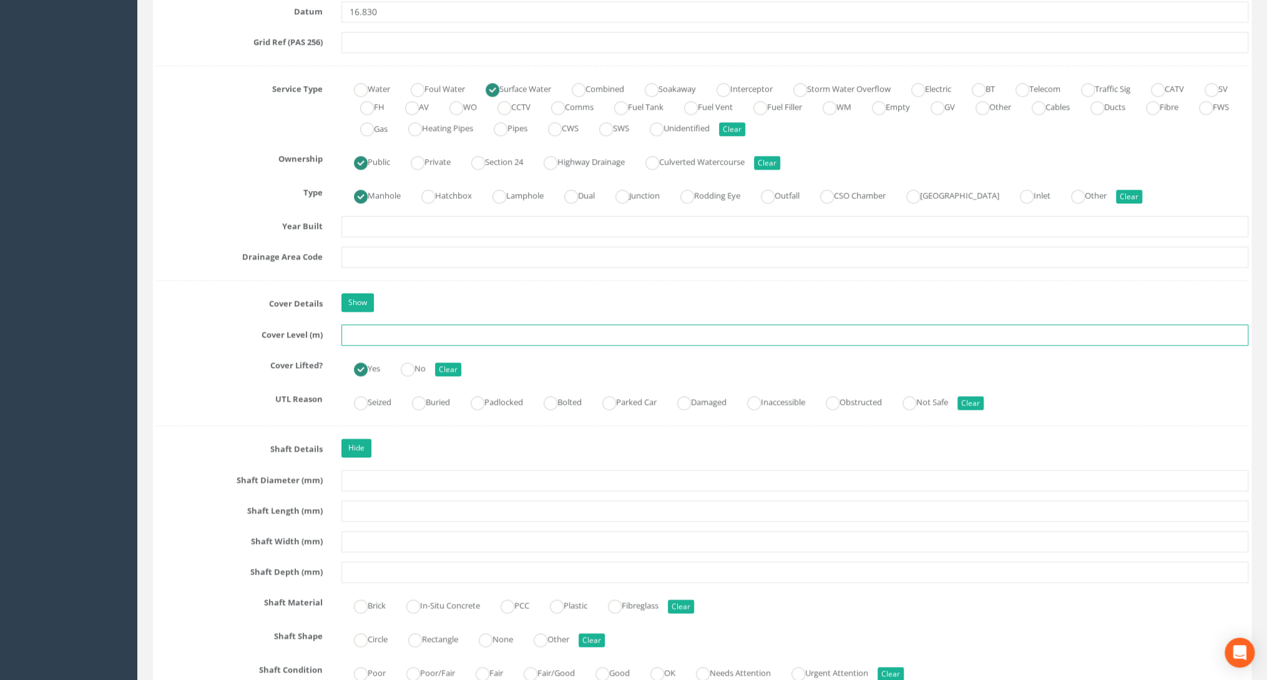
click at [365, 340] on input "text" at bounding box center [794, 335] width 907 height 21
paste input "16.830"
type input "16.830"
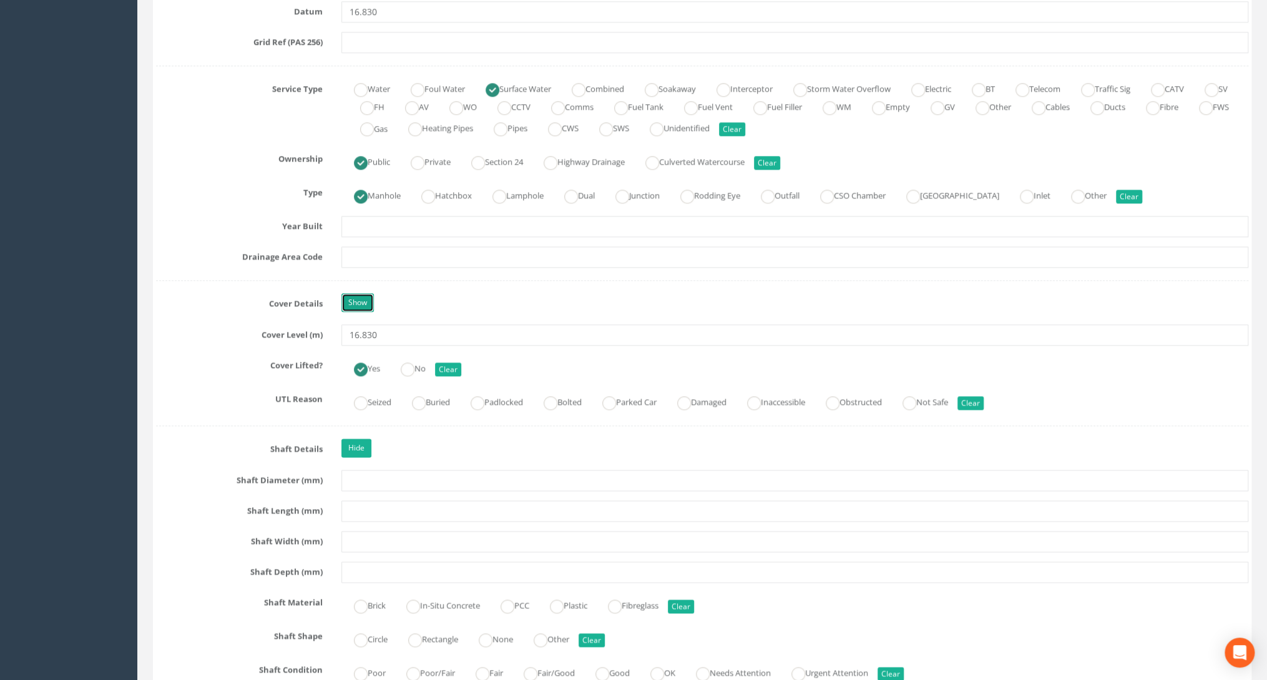
click at [359, 293] on link "Show" at bounding box center [357, 302] width 32 height 19
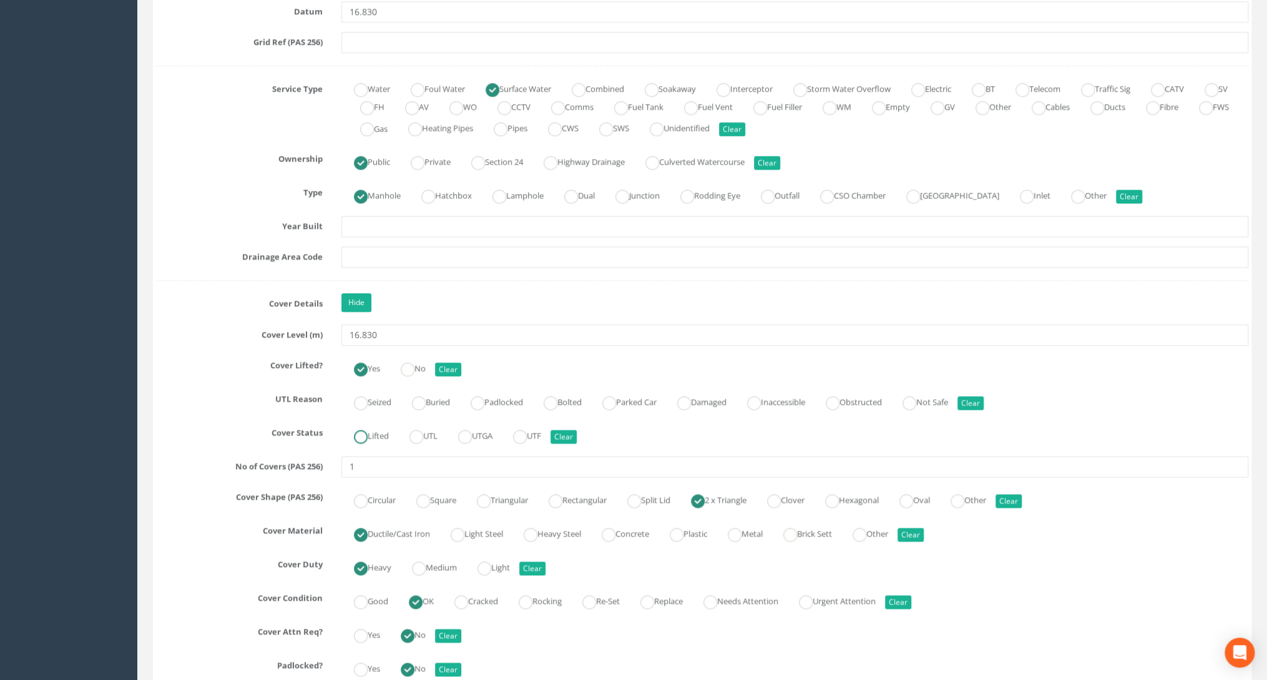
click at [374, 429] on label "Lifted" at bounding box center [364, 435] width 47 height 18
radio input "true"
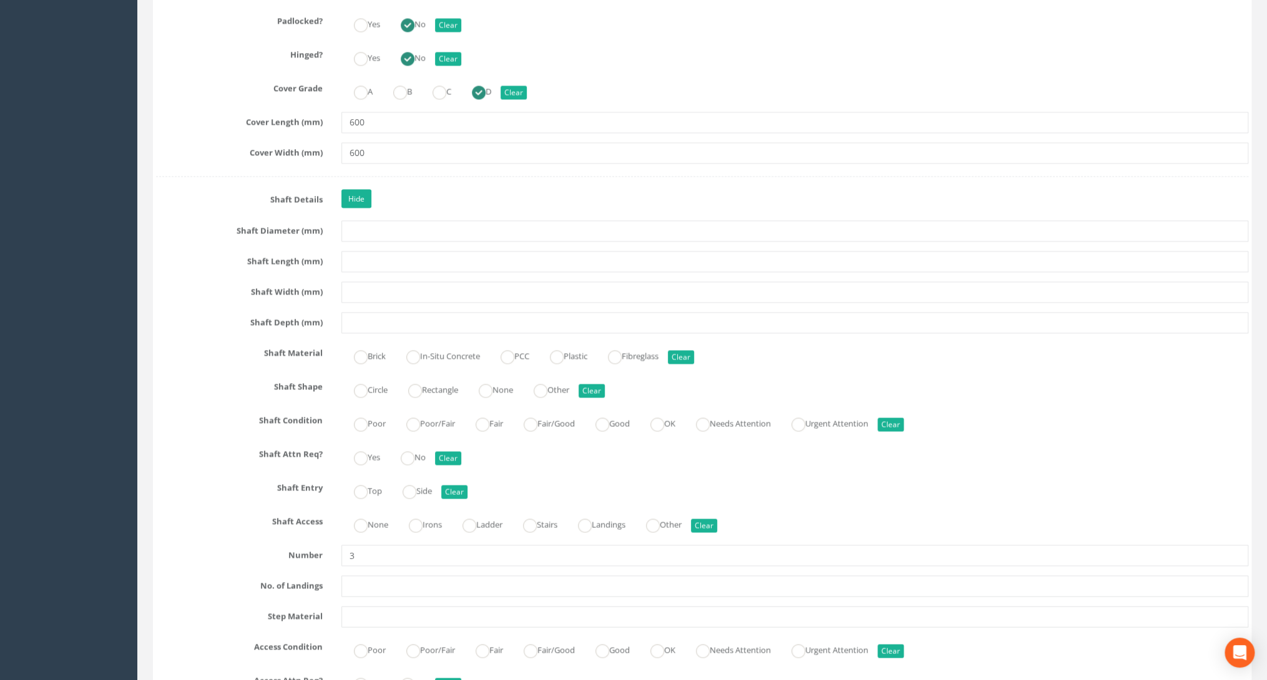
scroll to position [1548, 0]
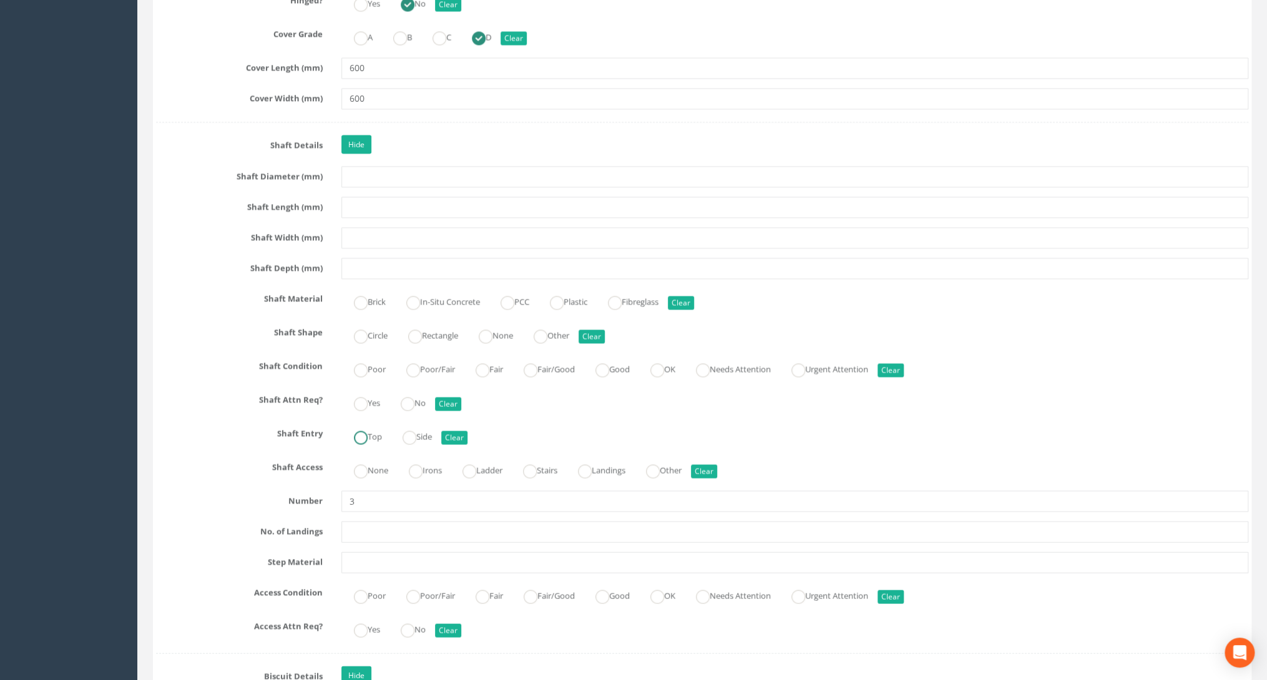
click at [360, 426] on label "Top" at bounding box center [361, 435] width 41 height 18
radio input "true"
click at [366, 464] on ins at bounding box center [361, 471] width 14 height 14
click at [414, 469] on ins at bounding box center [416, 471] width 14 height 14
radio input "false"
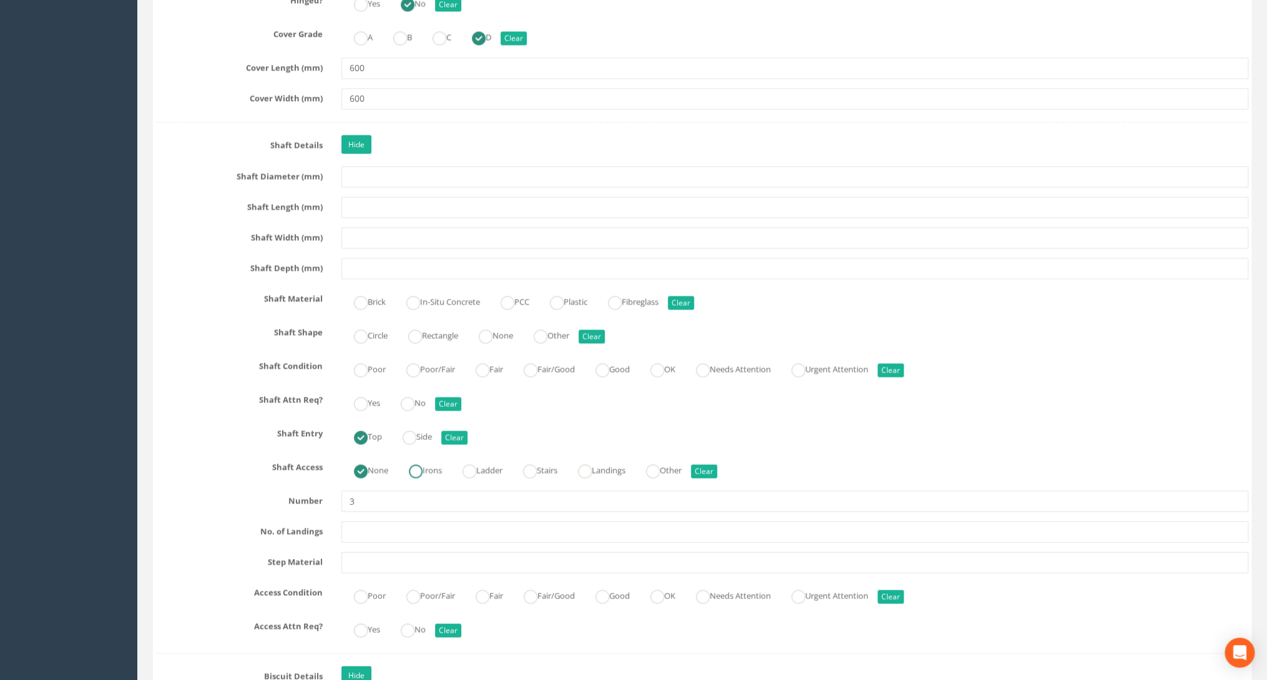
radio input "true"
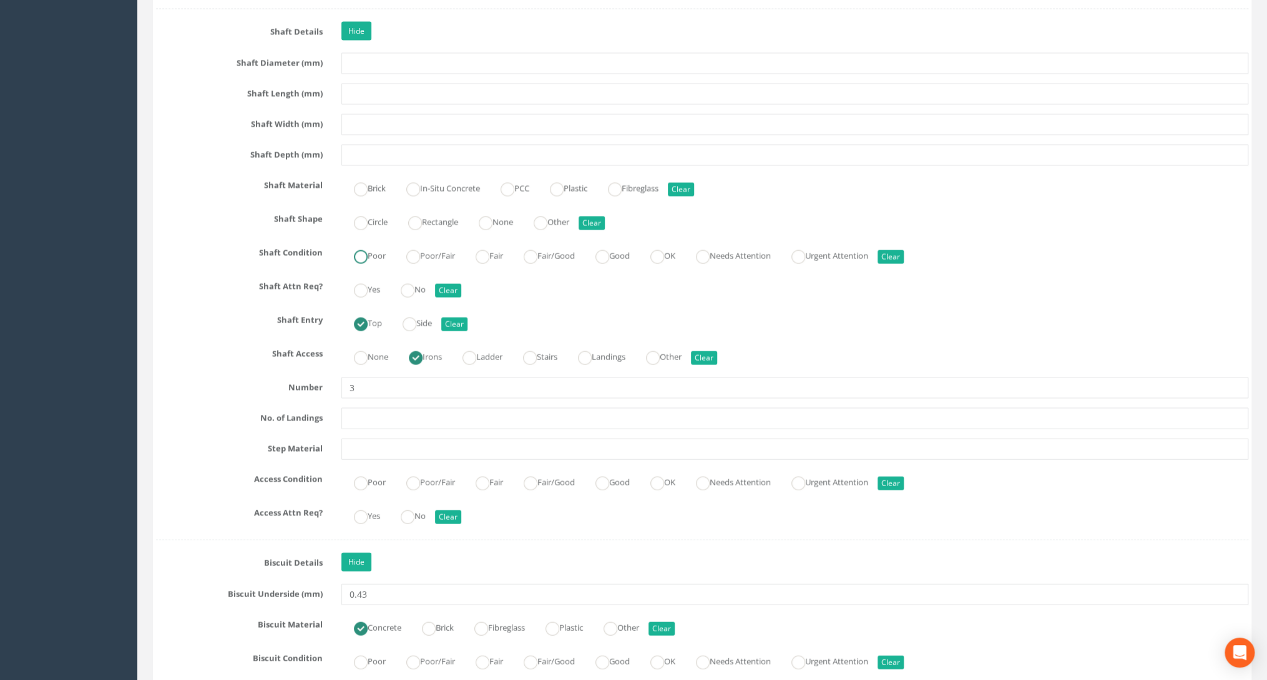
scroll to position [1748, 0]
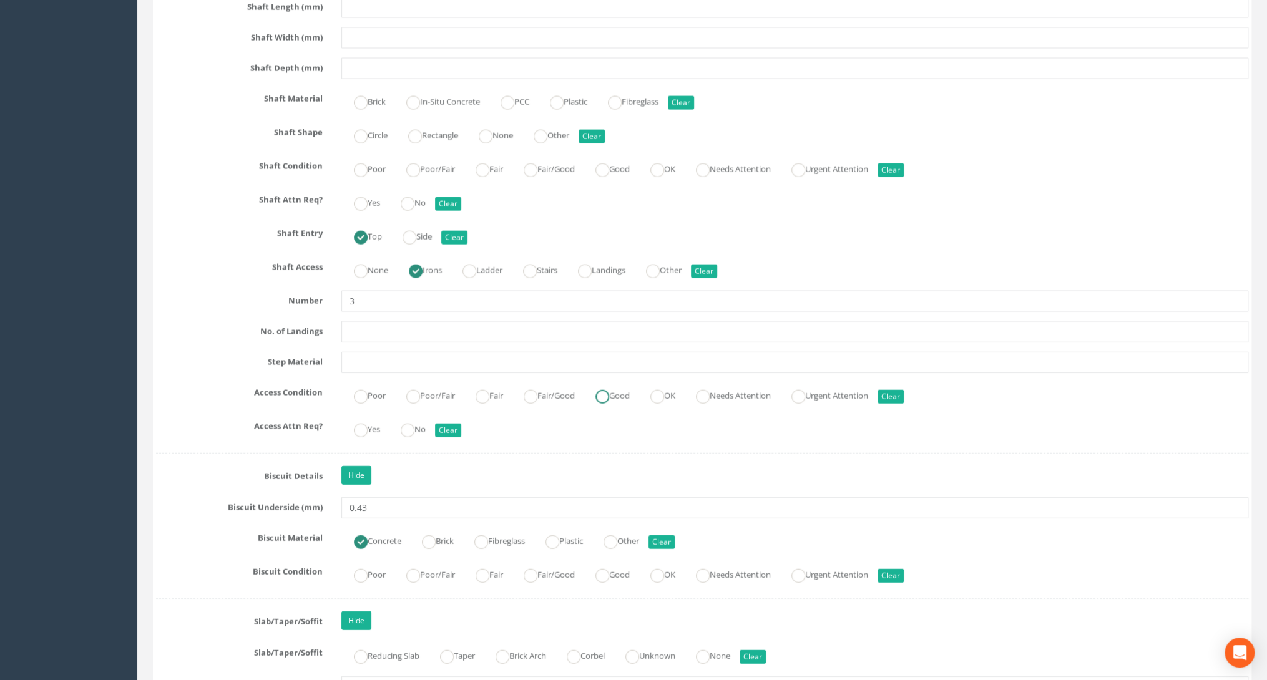
click at [624, 393] on label "Good" at bounding box center [606, 395] width 47 height 18
radio input "true"
click at [406, 424] on ins at bounding box center [408, 431] width 14 height 14
radio input "true"
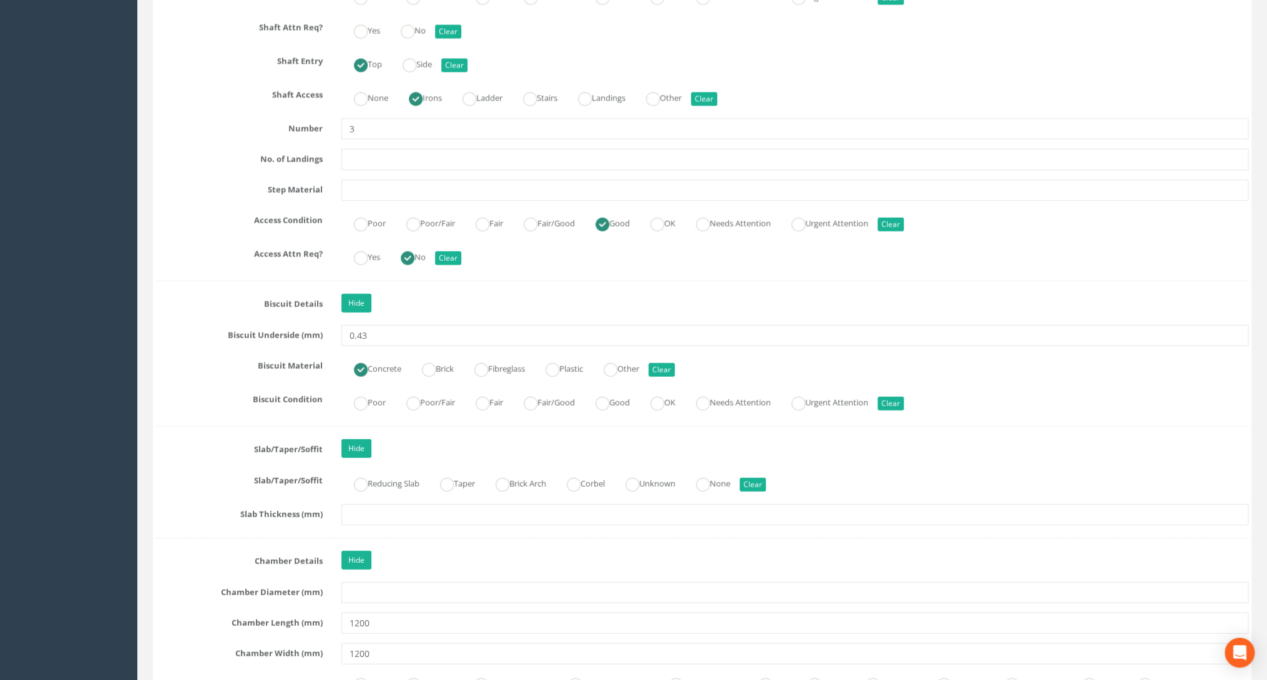
scroll to position [1947, 0]
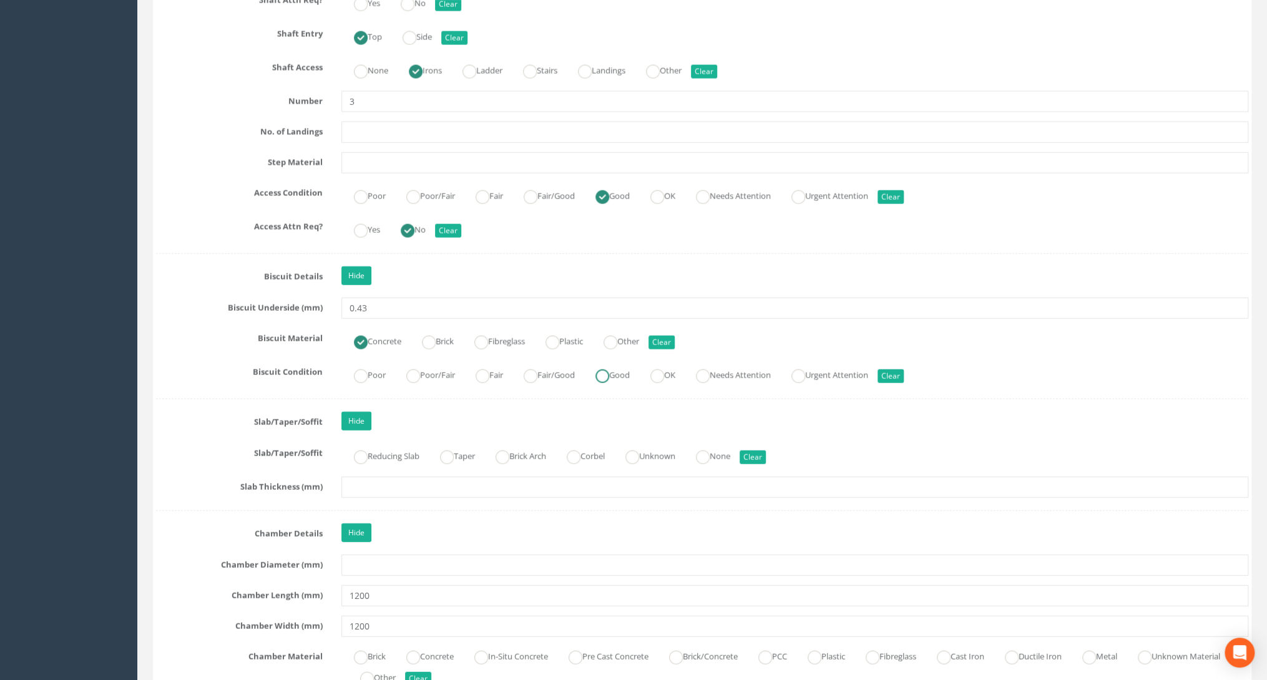
click at [609, 373] on ins at bounding box center [602, 377] width 14 height 14
radio input "true"
click at [710, 451] on ins at bounding box center [703, 458] width 14 height 14
radio input "true"
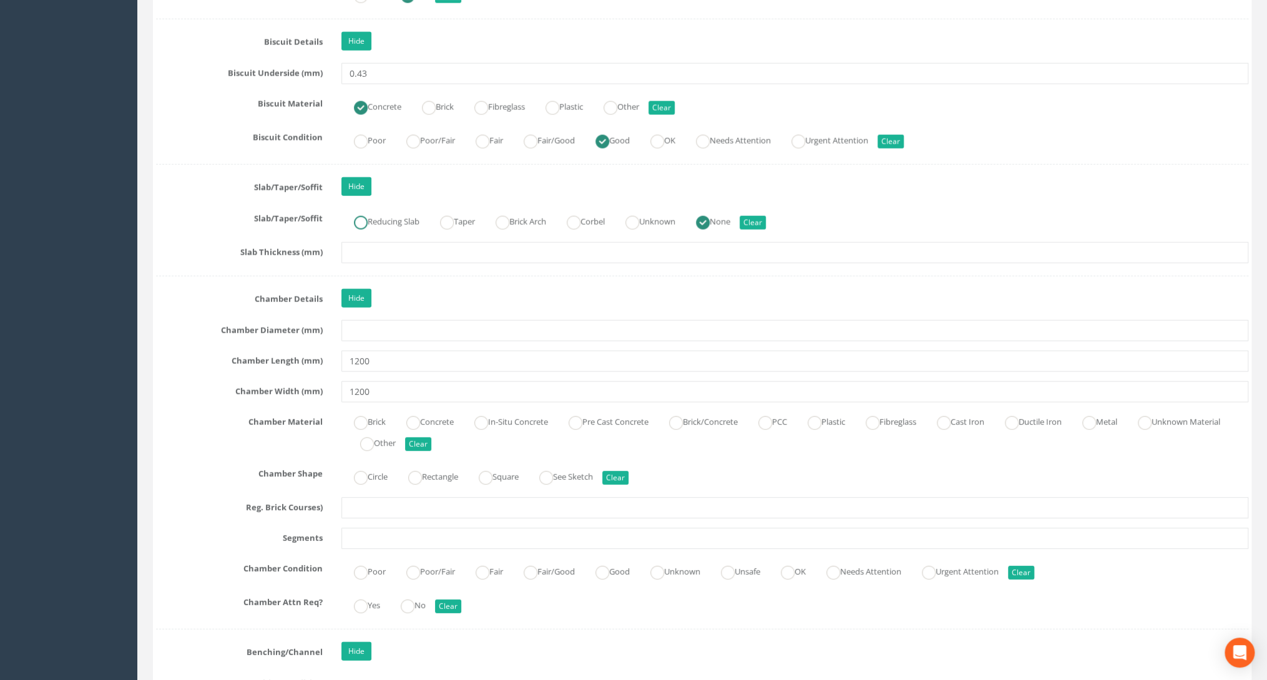
scroll to position [2197, 0]
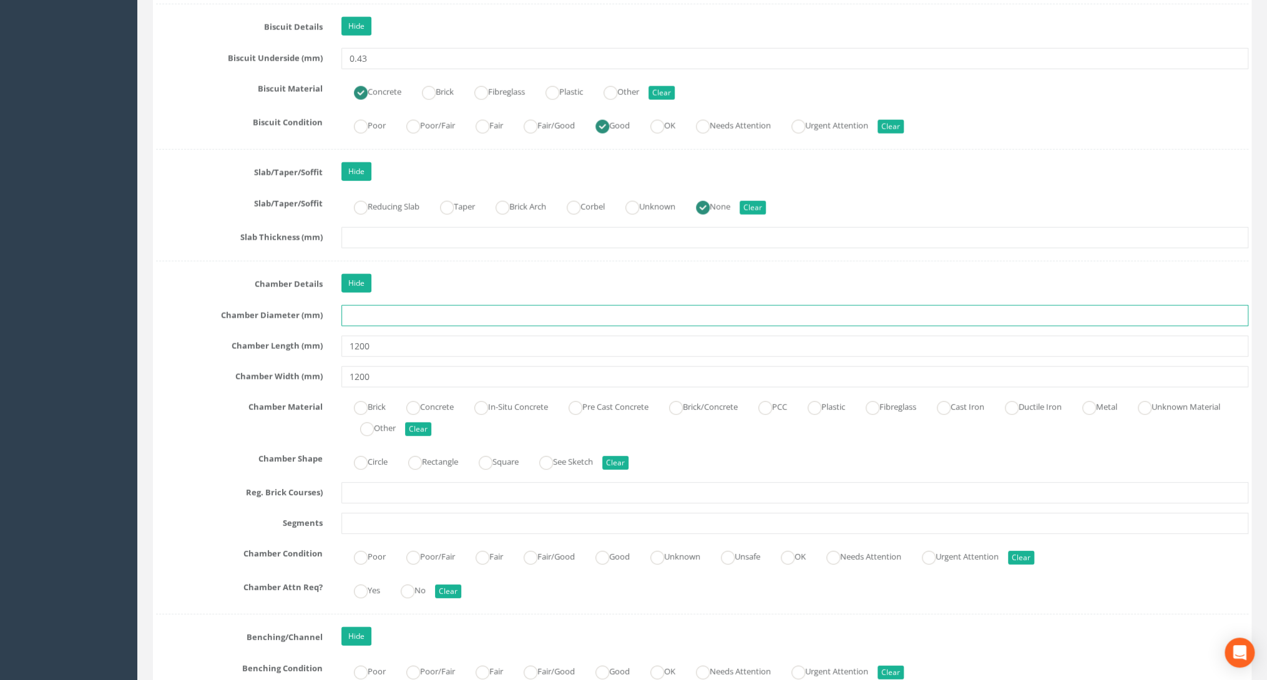
click at [355, 315] on input "text" at bounding box center [794, 315] width 907 height 21
type input "1200"
click at [582, 404] on ins at bounding box center [576, 408] width 14 height 14
radio input "true"
type input "1200"
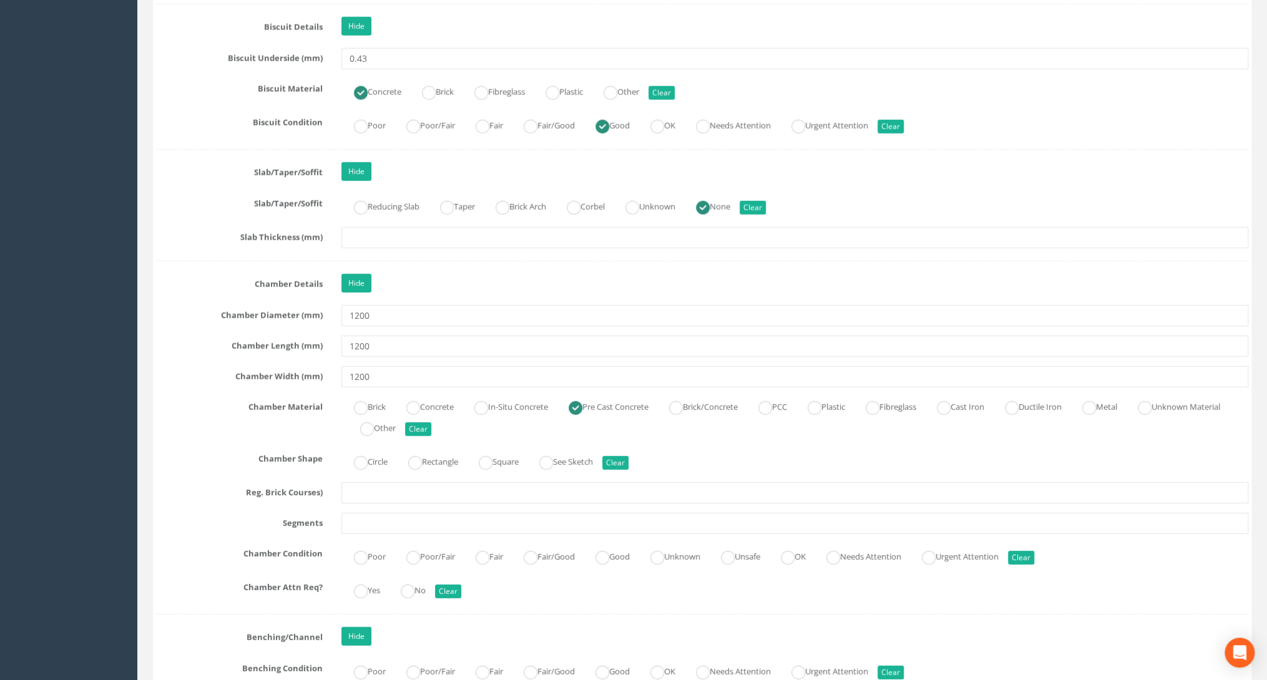
click at [388, 452] on label "Circle" at bounding box center [364, 461] width 46 height 18
radio input "true"
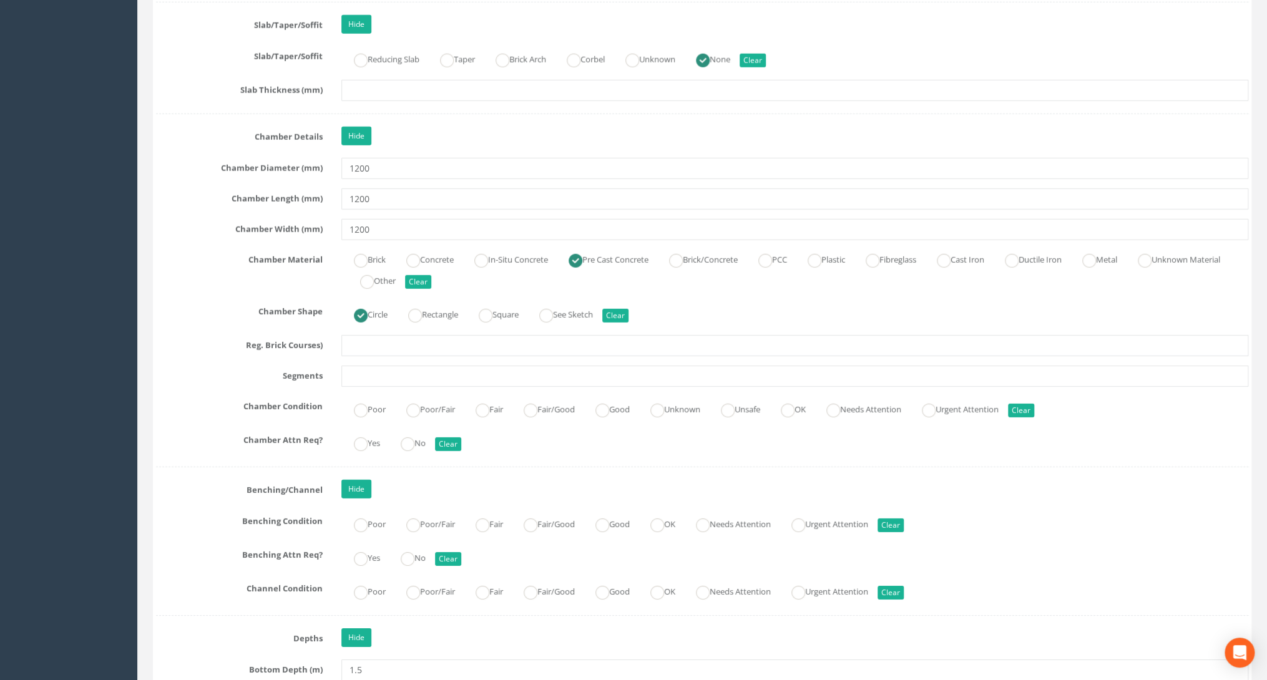
scroll to position [2347, 0]
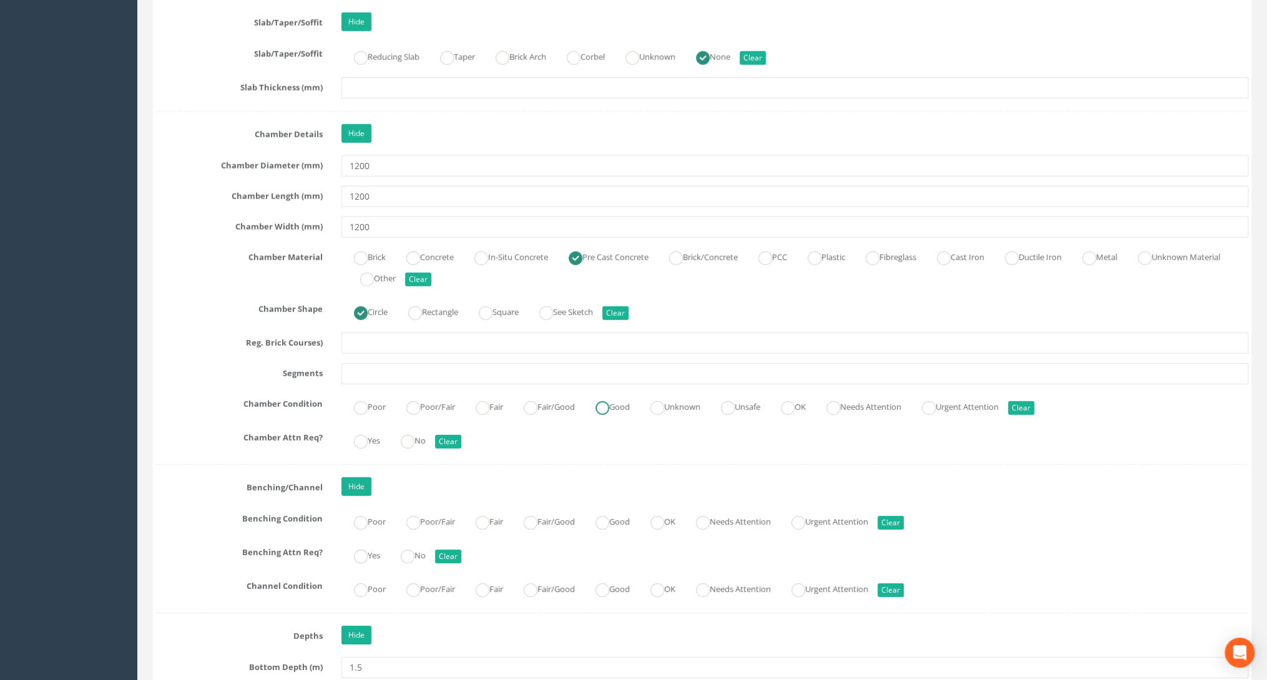
click at [609, 401] on ins at bounding box center [602, 408] width 14 height 14
radio input "true"
click at [411, 436] on ins at bounding box center [408, 442] width 14 height 14
radio input "true"
click at [609, 516] on ins at bounding box center [602, 523] width 14 height 14
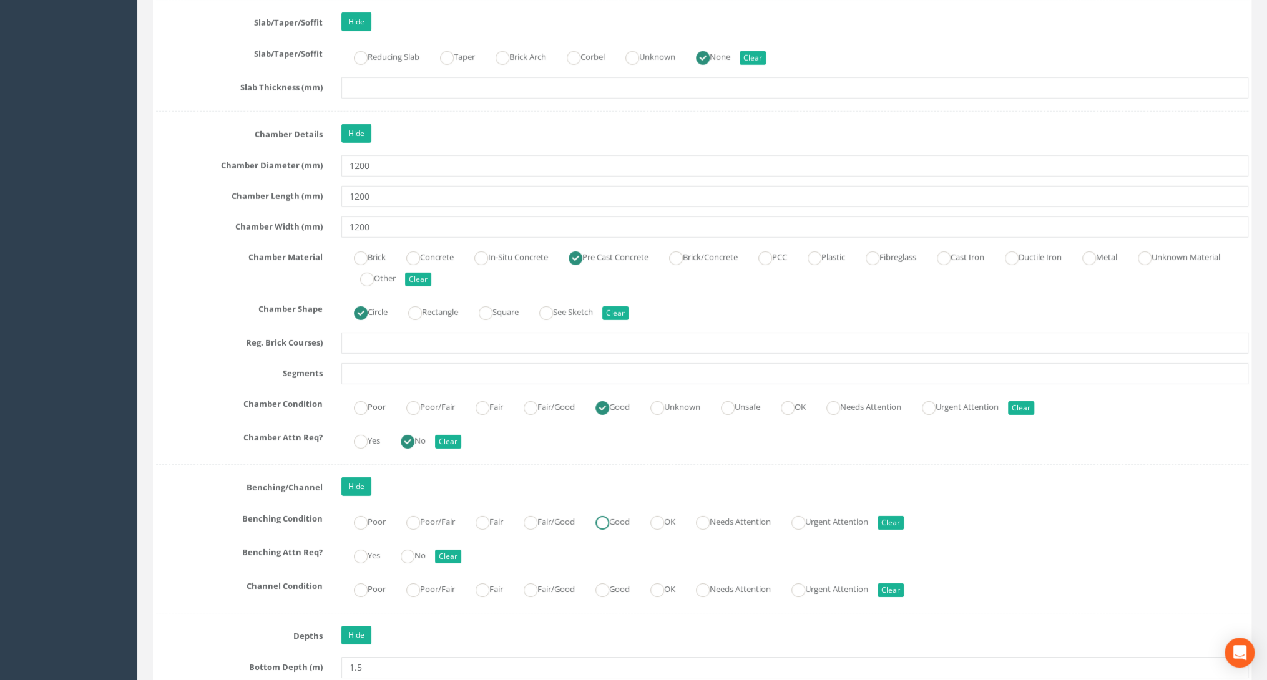
radio input "true"
click at [609, 584] on ins at bounding box center [602, 591] width 14 height 14
radio input "true"
click at [414, 550] on ins at bounding box center [408, 557] width 14 height 14
radio input "true"
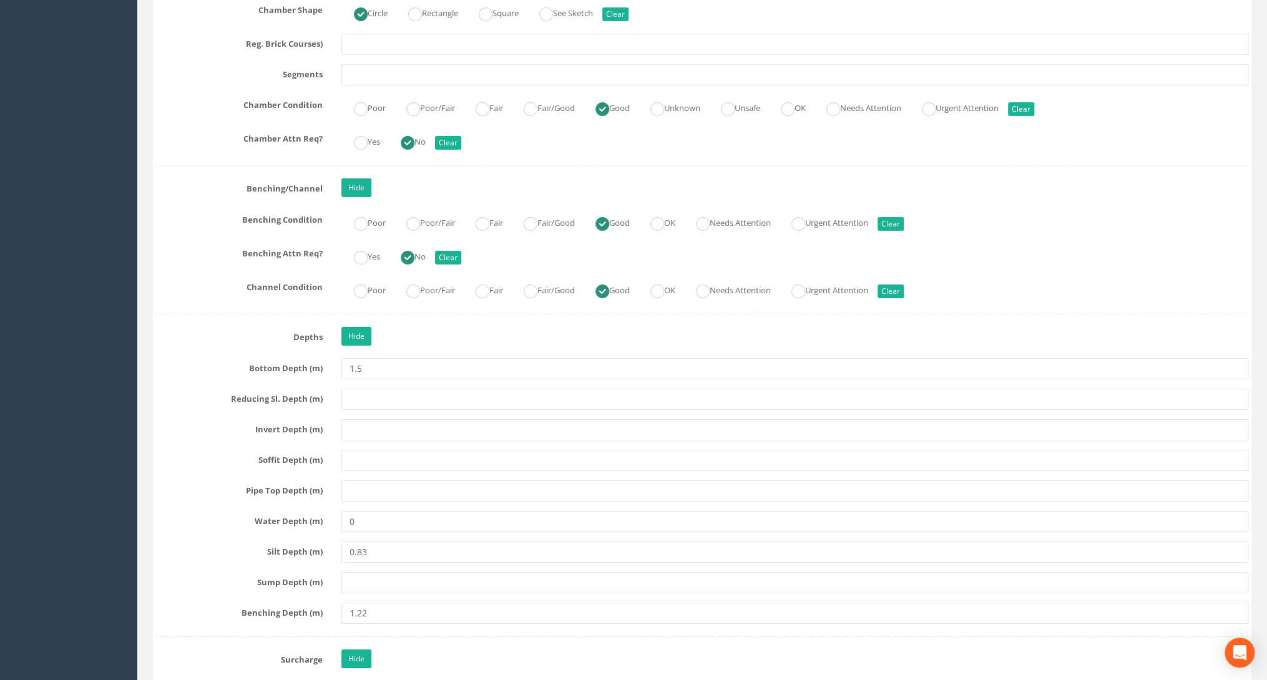
scroll to position [2647, 0]
click at [342, 422] on input "text" at bounding box center [794, 429] width 907 height 21
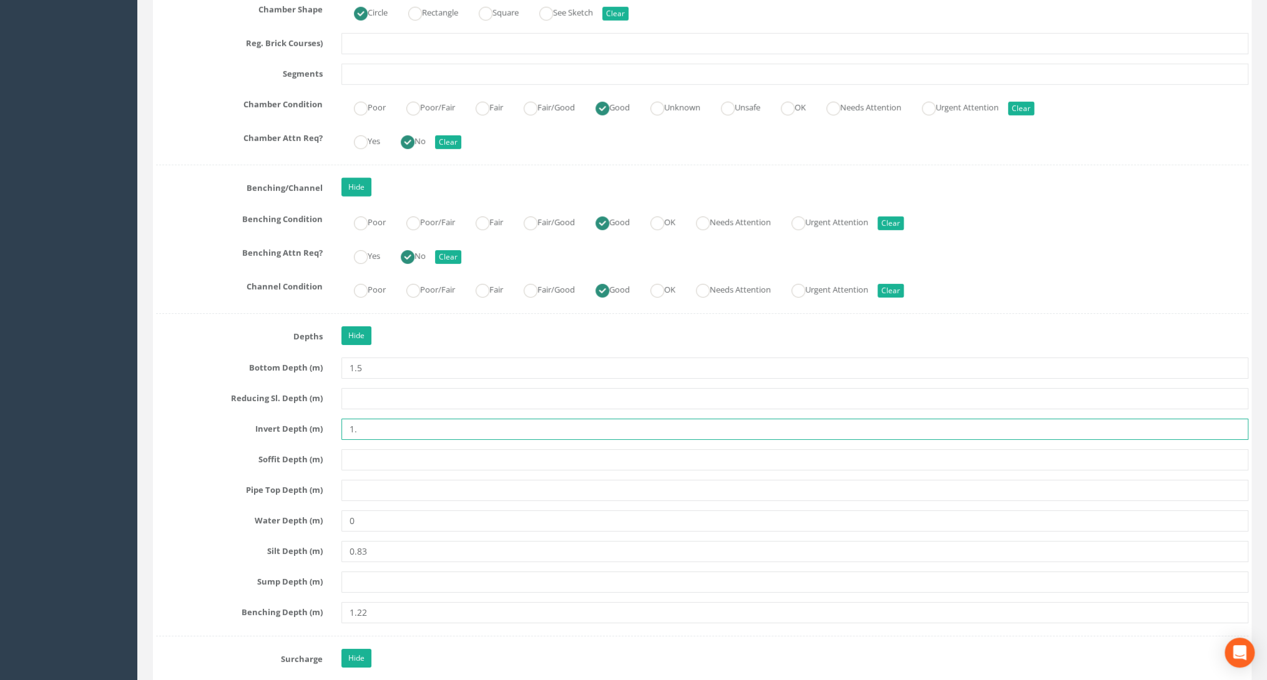
type input "1.5"
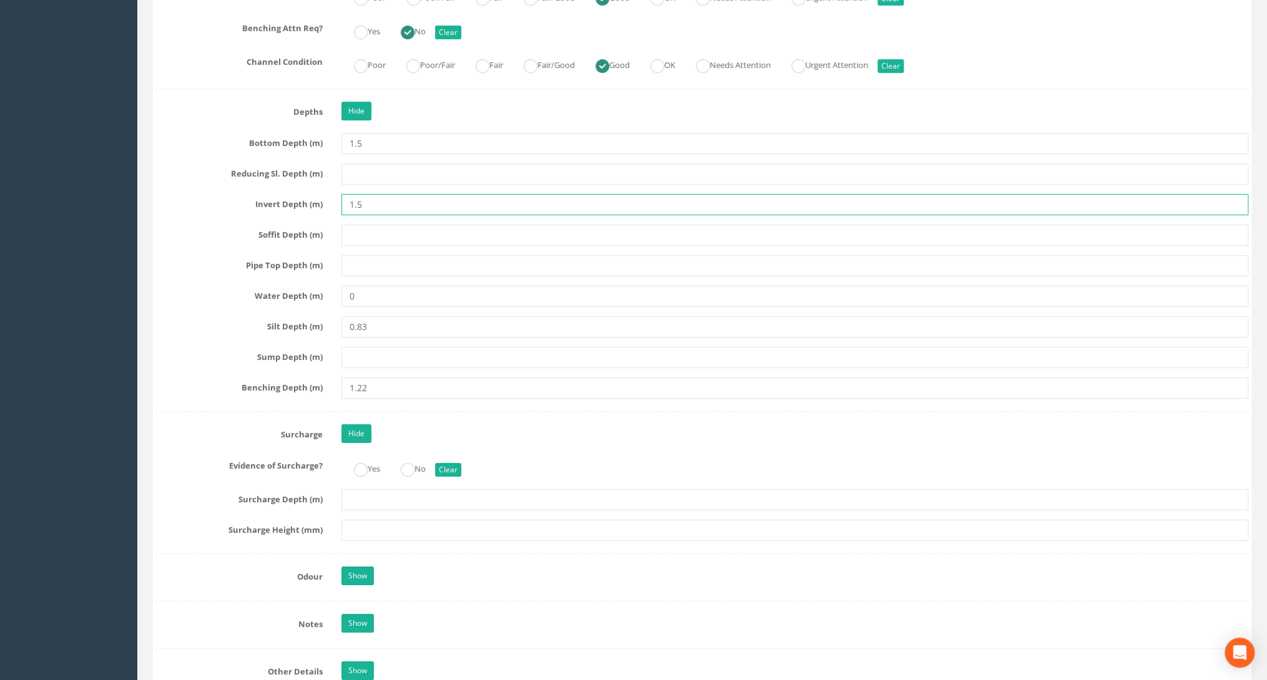
scroll to position [2896, 0]
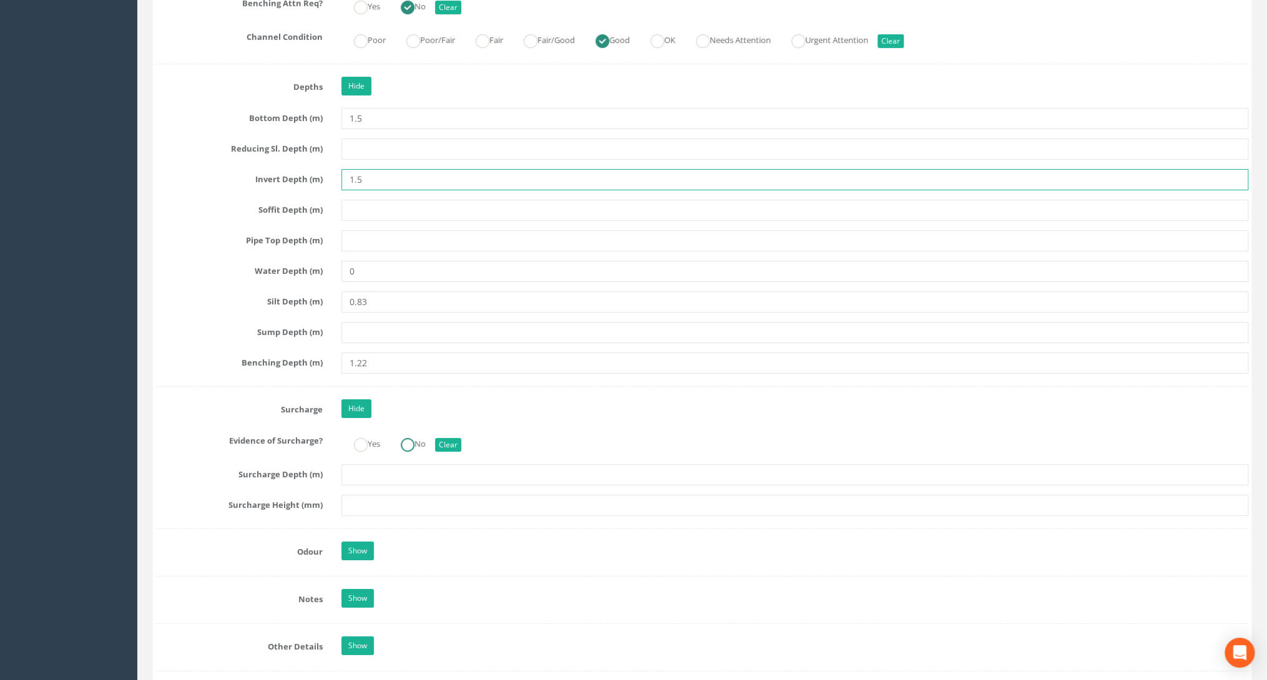
click at [408, 438] on ins at bounding box center [408, 445] width 14 height 14
radio input "true"
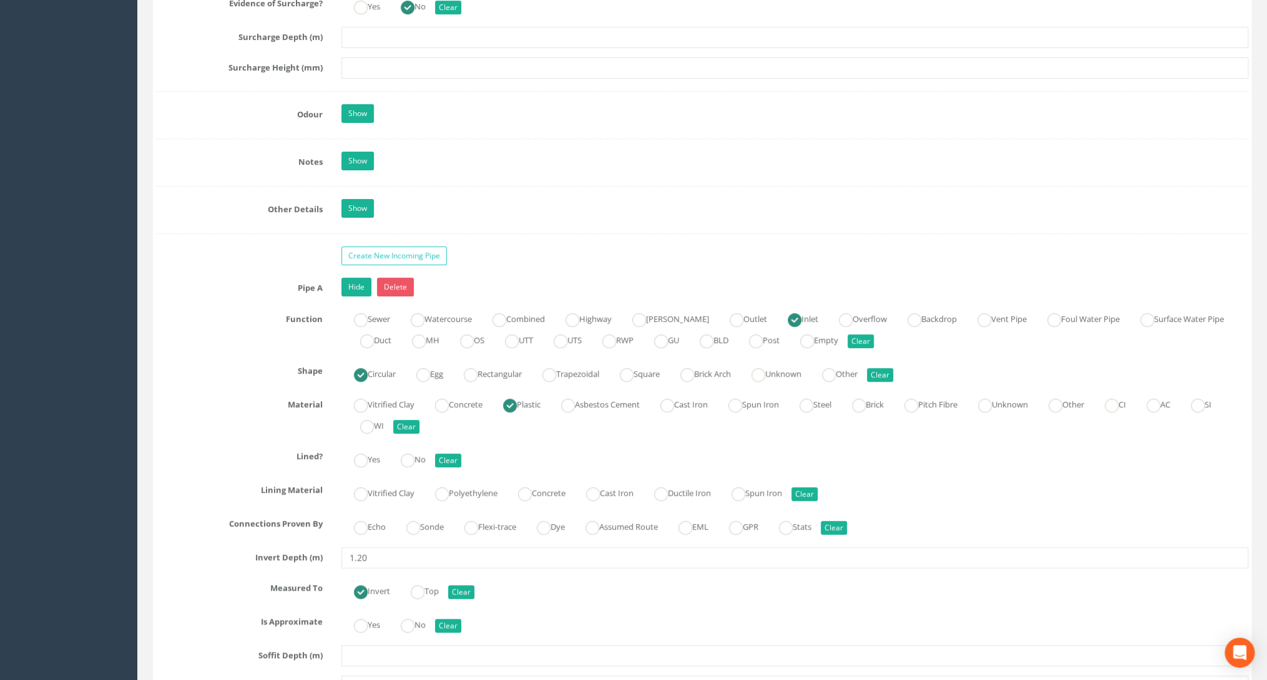
scroll to position [3346, 0]
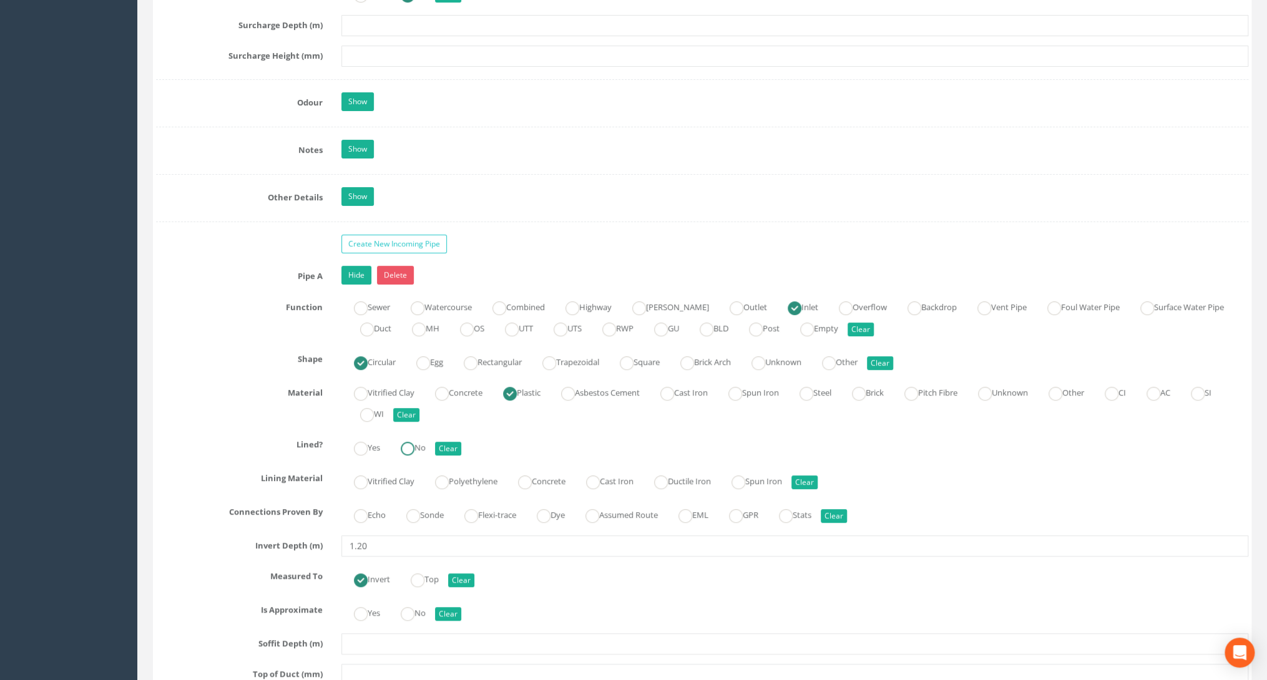
type input "1.5"
click at [425, 438] on label "No" at bounding box center [406, 447] width 37 height 18
radio input "true"
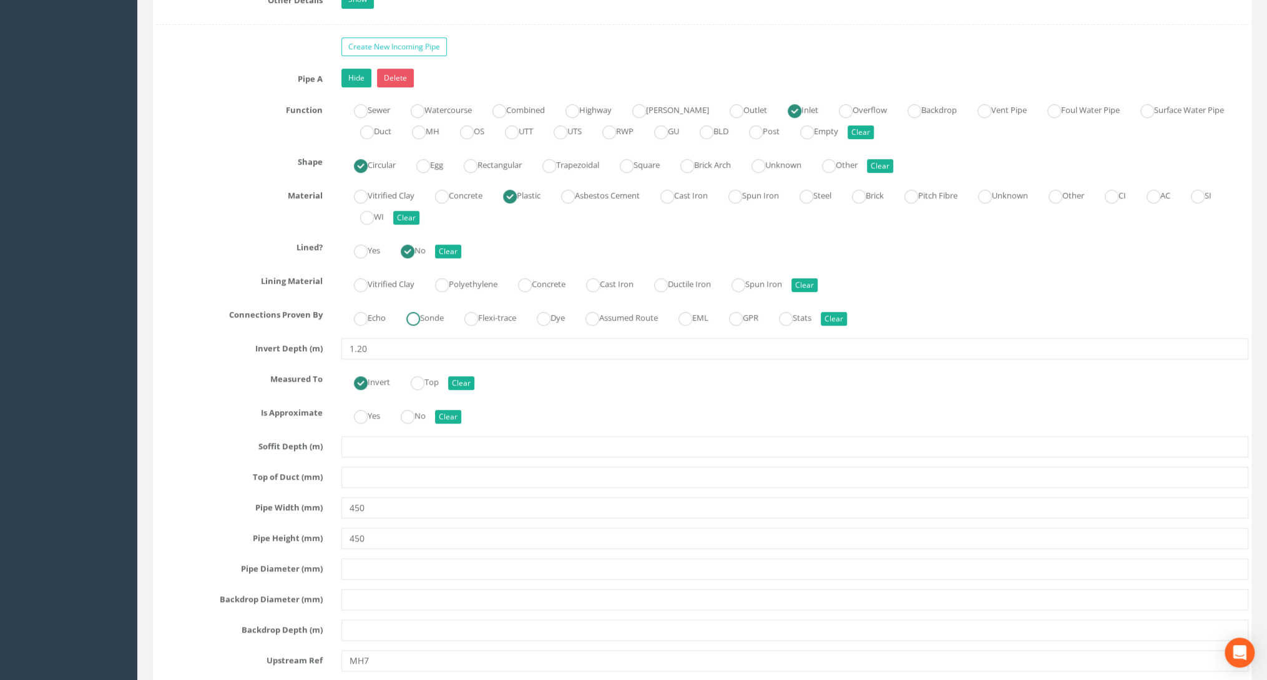
scroll to position [3545, 0]
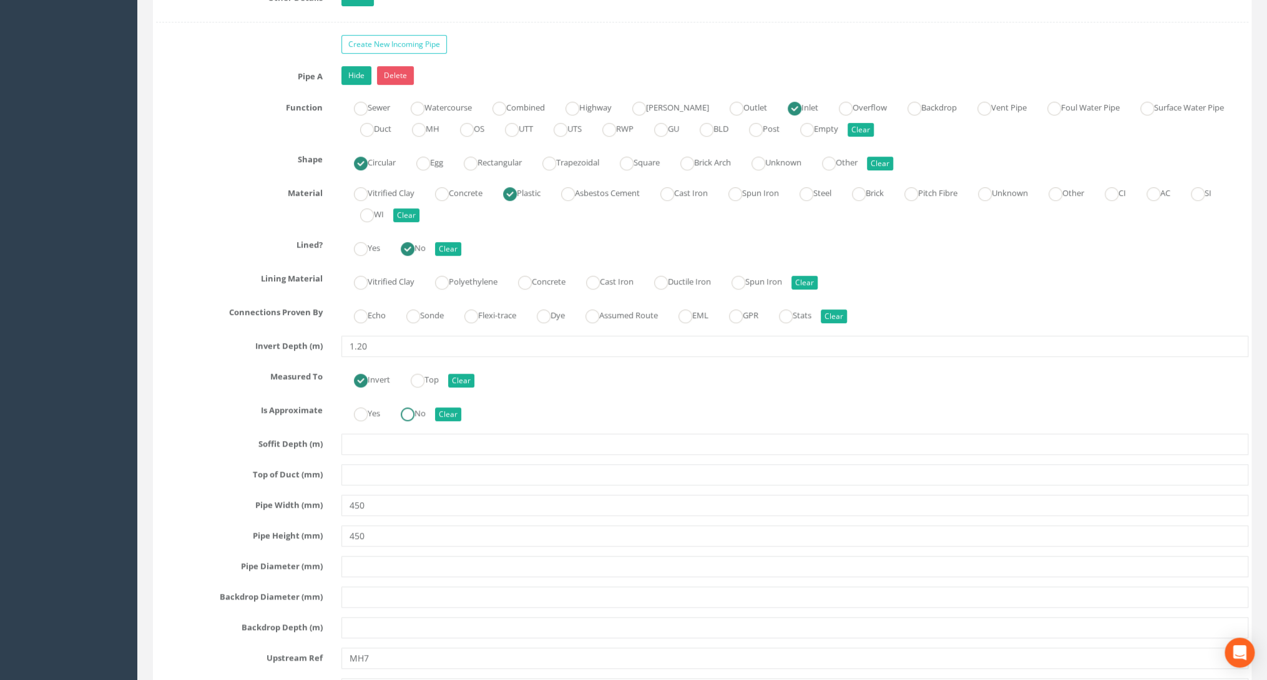
click at [407, 408] on ins at bounding box center [408, 415] width 14 height 14
radio input "true"
click at [360, 556] on input "text" at bounding box center [794, 566] width 907 height 21
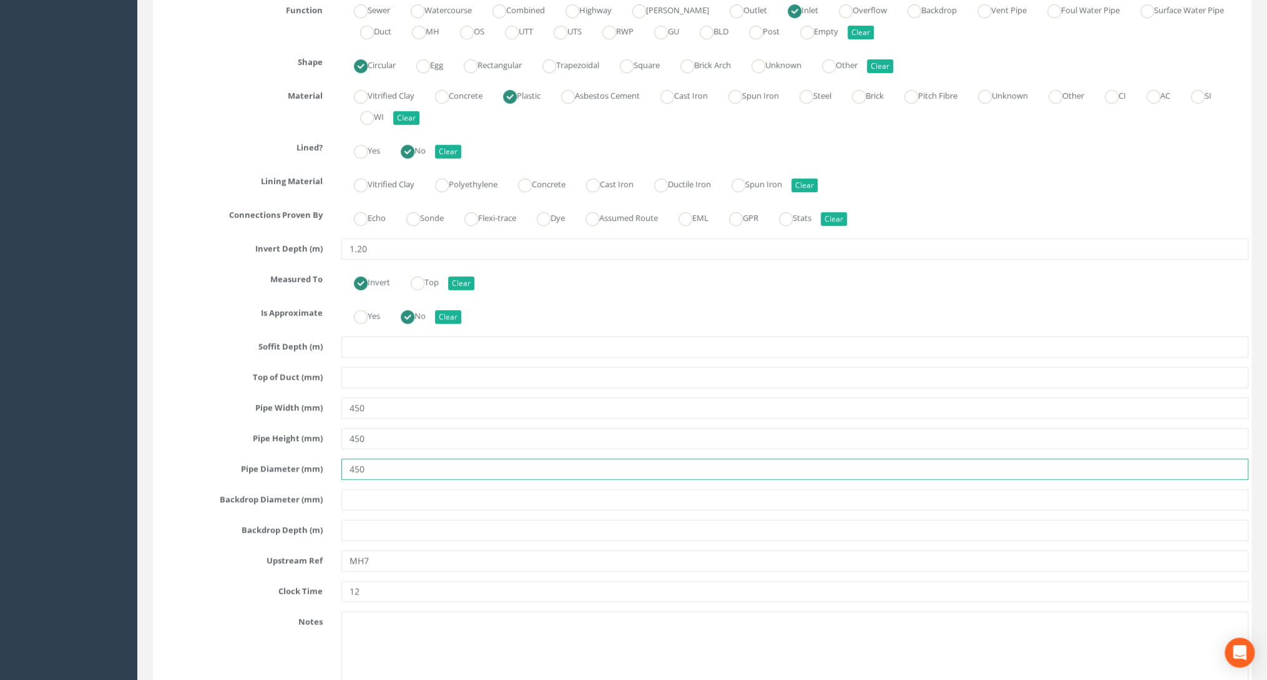
scroll to position [3645, 0]
type input "450"
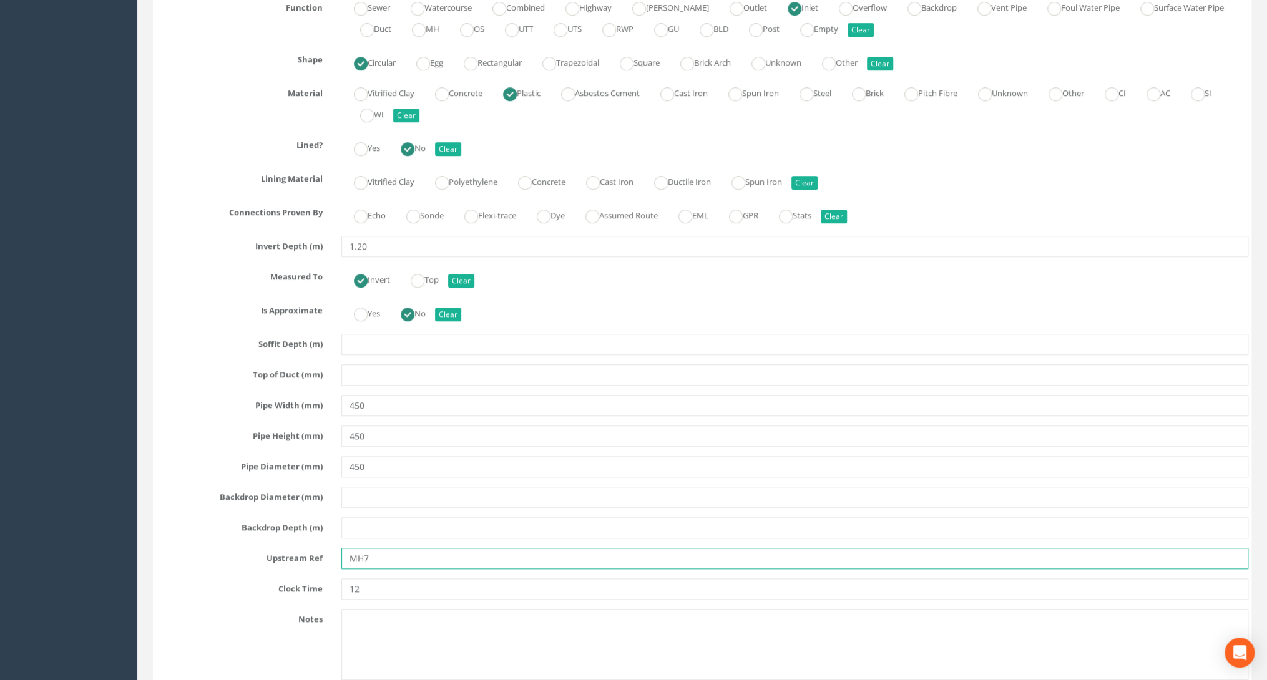
drag, startPoint x: 374, startPoint y: 542, endPoint x: 365, endPoint y: 542, distance: 9.4
click at [365, 548] on input "MH7" at bounding box center [794, 558] width 907 height 21
type input "MH05"
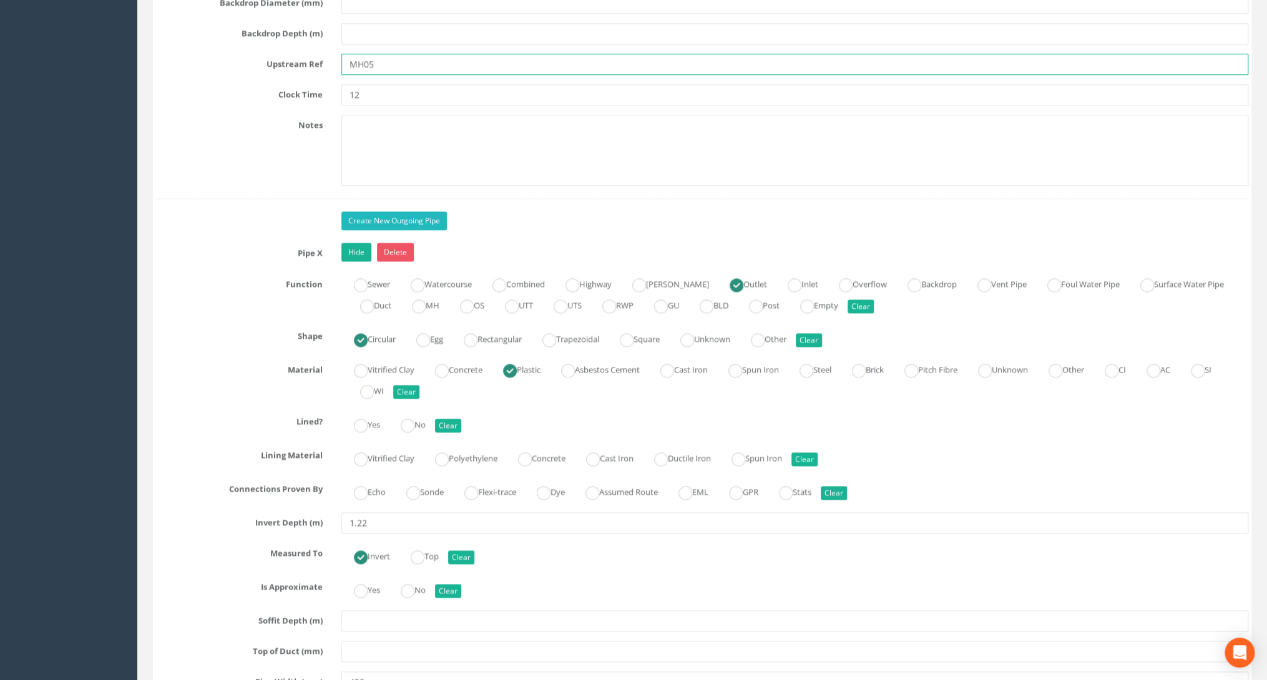
scroll to position [4145, 0]
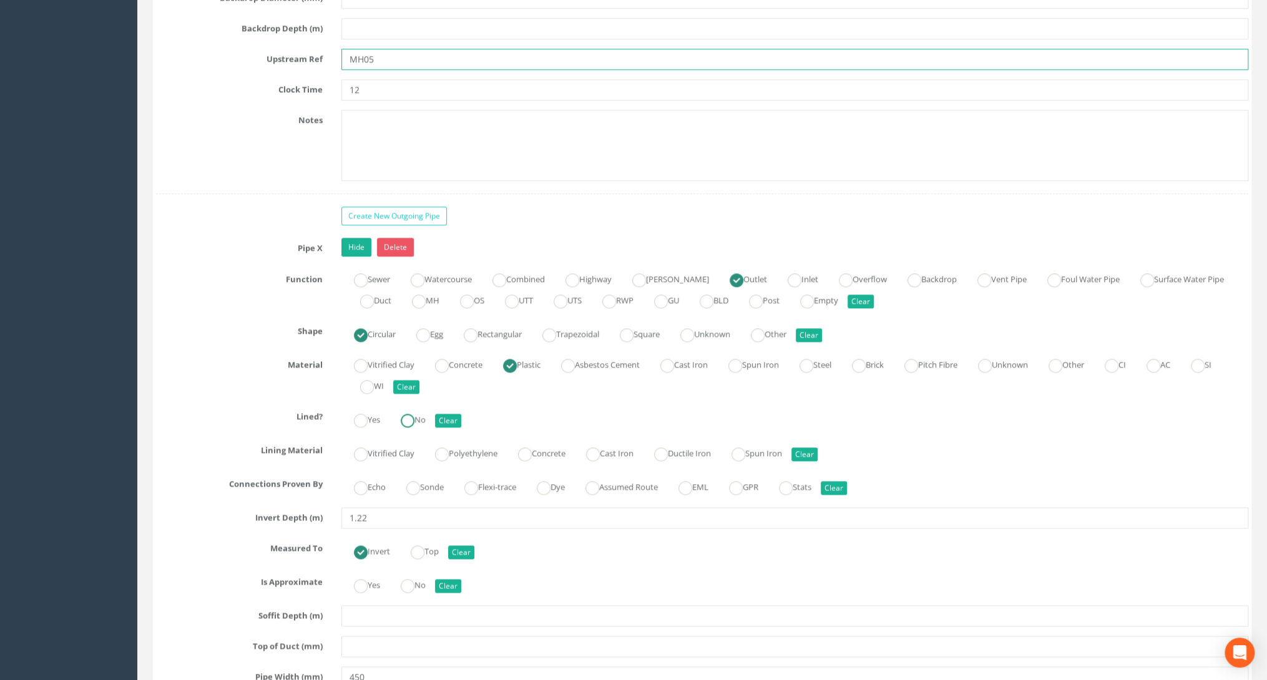
click at [409, 414] on ins at bounding box center [408, 421] width 14 height 14
radio input "true"
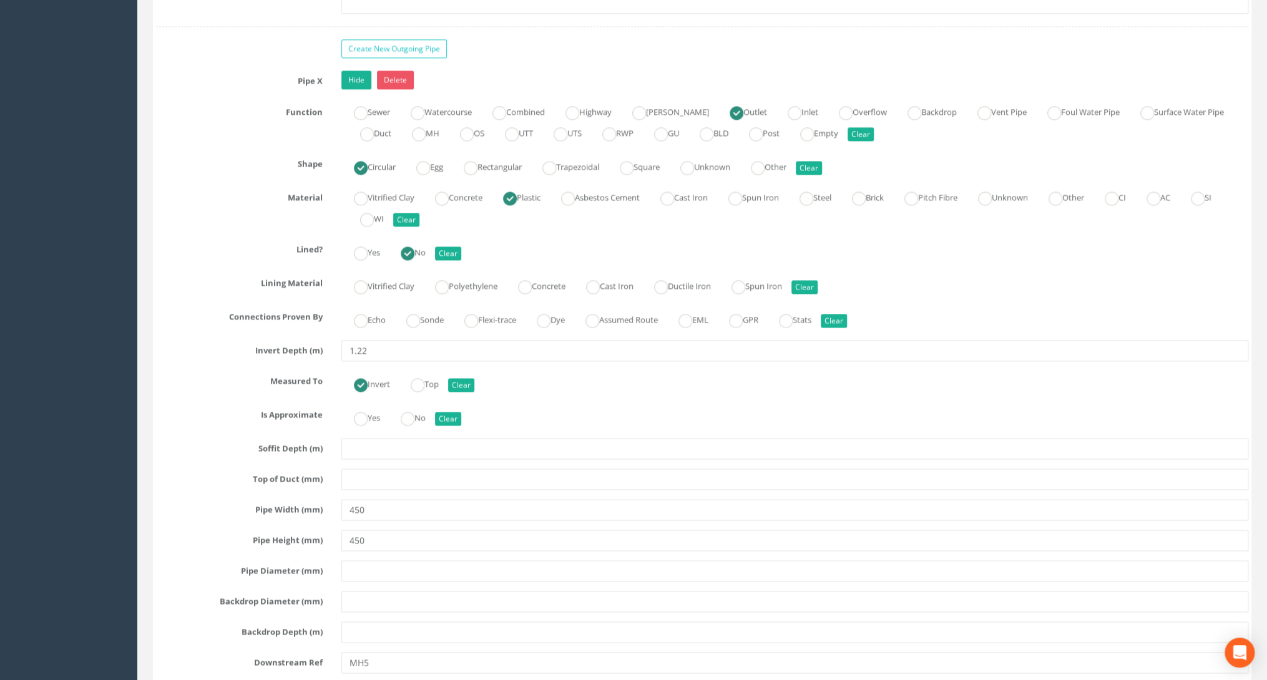
scroll to position [4344, 0]
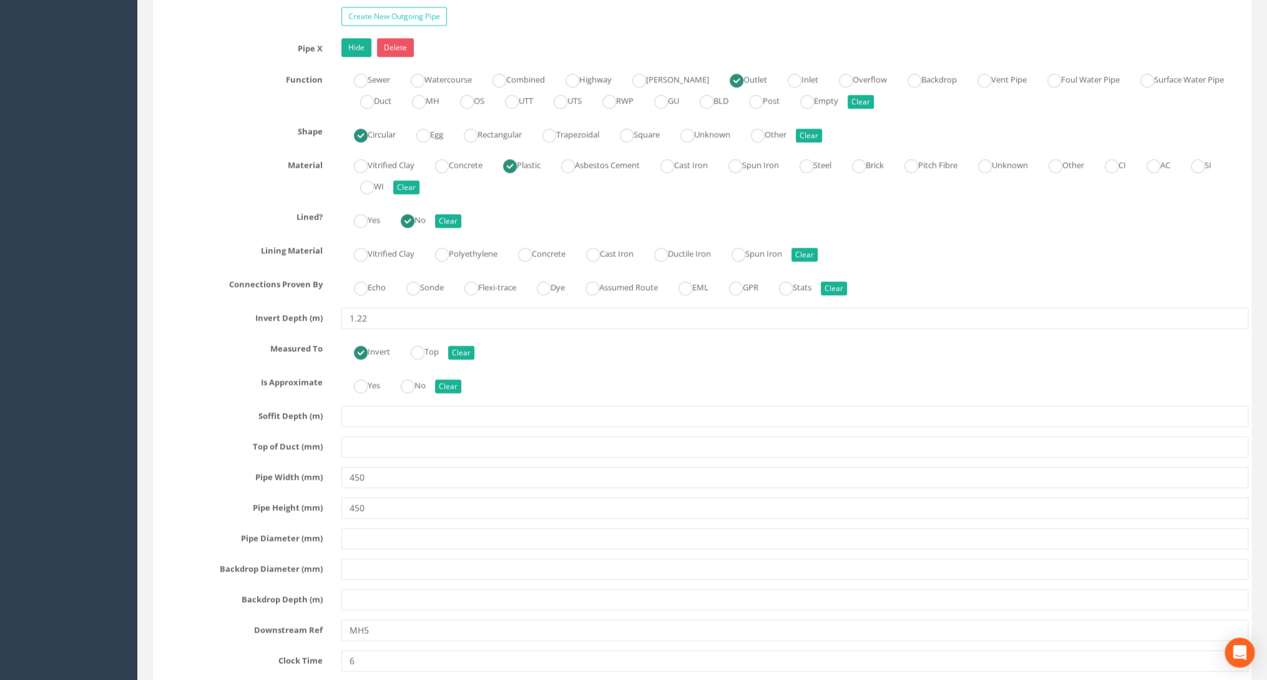
type input "MH05"
click at [375, 528] on input "text" at bounding box center [794, 538] width 907 height 21
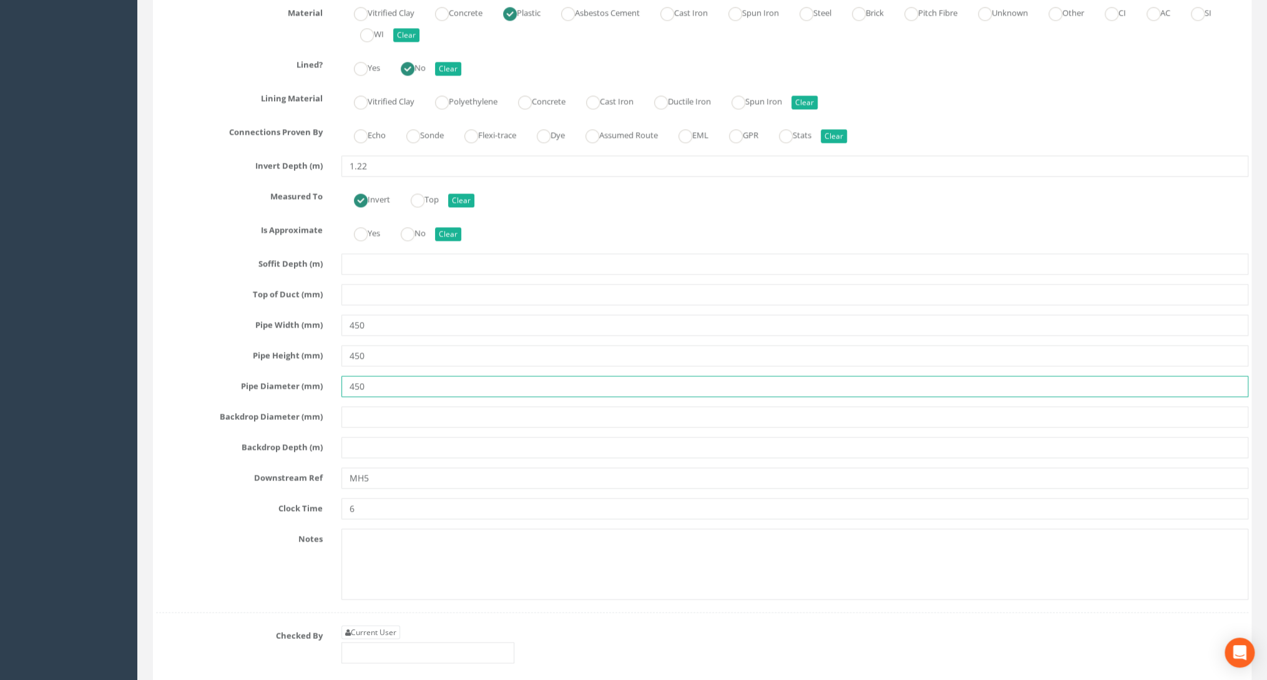
scroll to position [4544, 0]
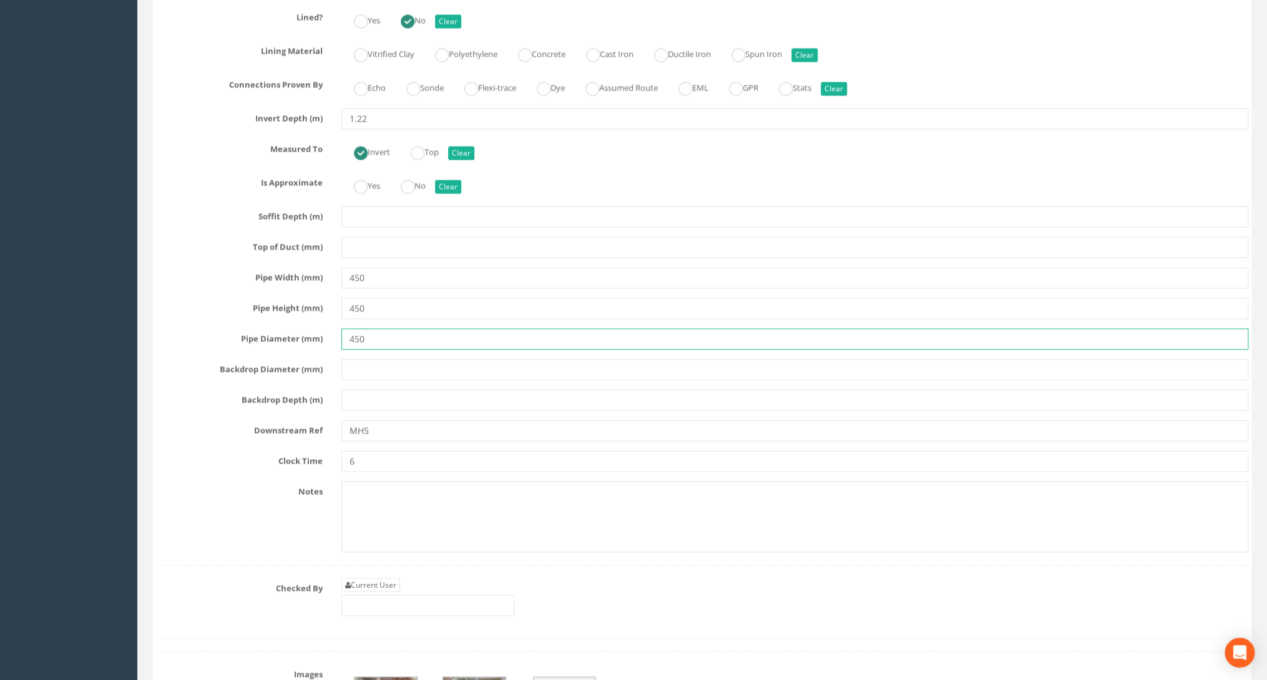
type input "450"
click at [365, 420] on input "MH5" at bounding box center [794, 430] width 907 height 21
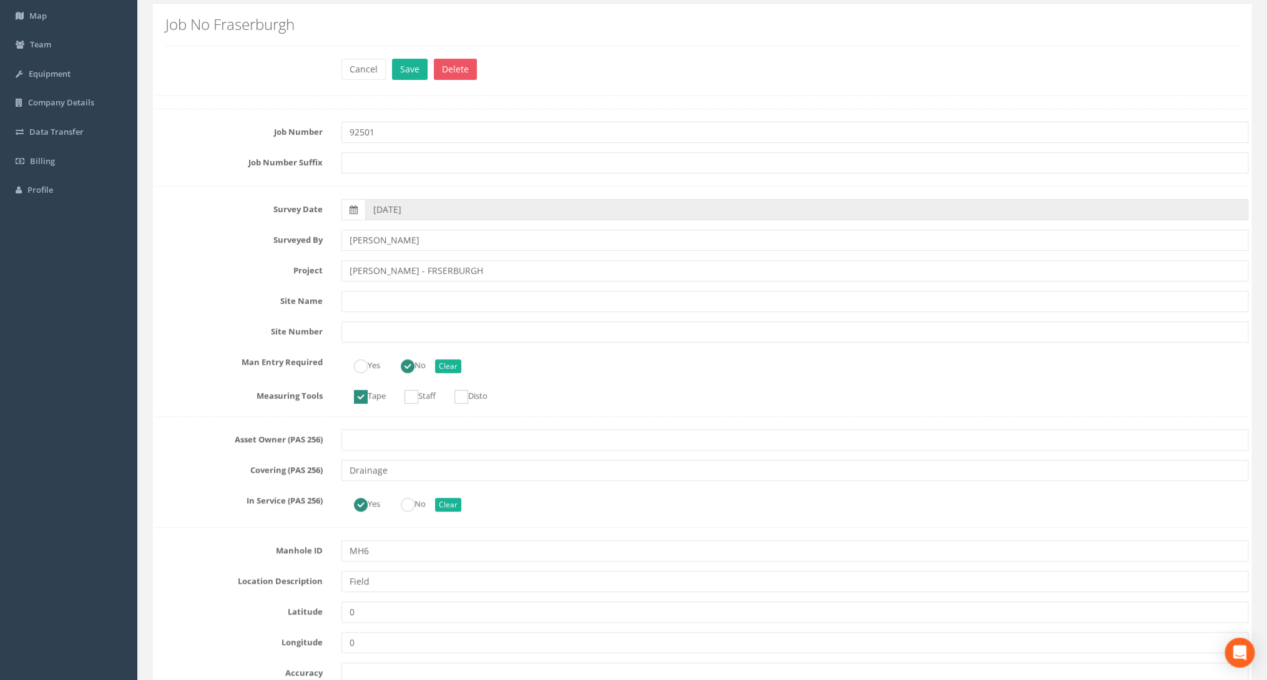
scroll to position [250, 0]
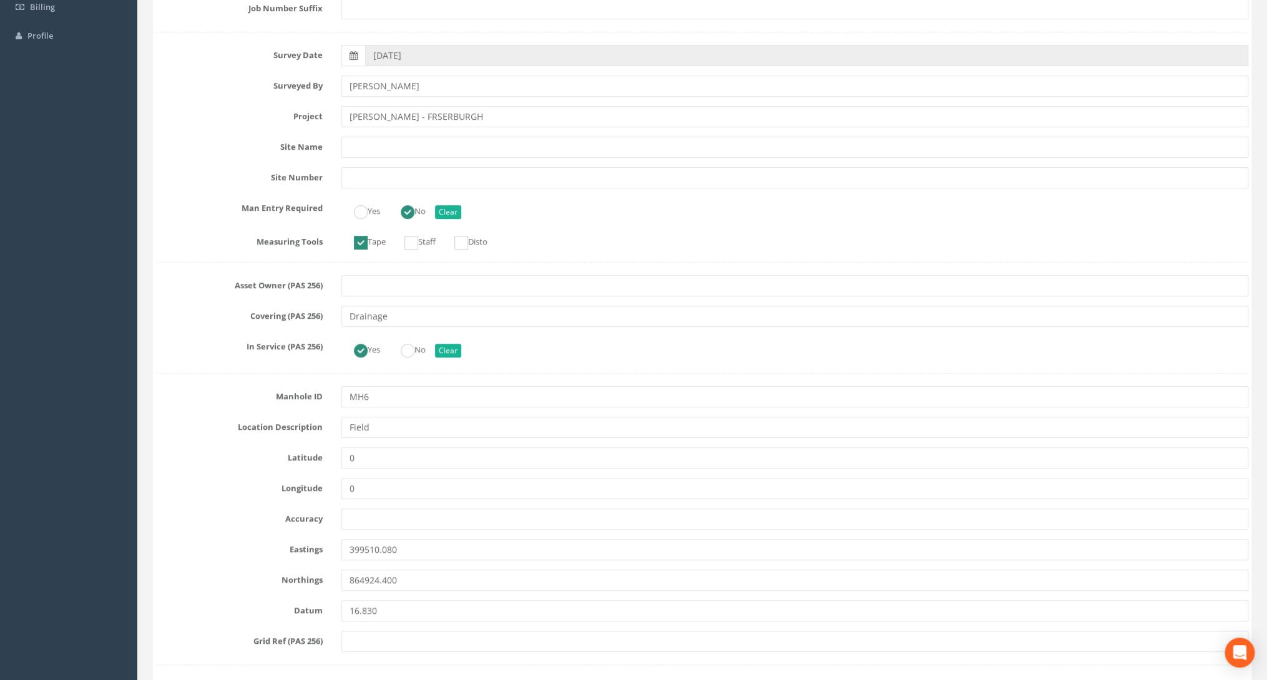
type input "MH03"
click at [364, 398] on input "MH6" at bounding box center [794, 396] width 907 height 21
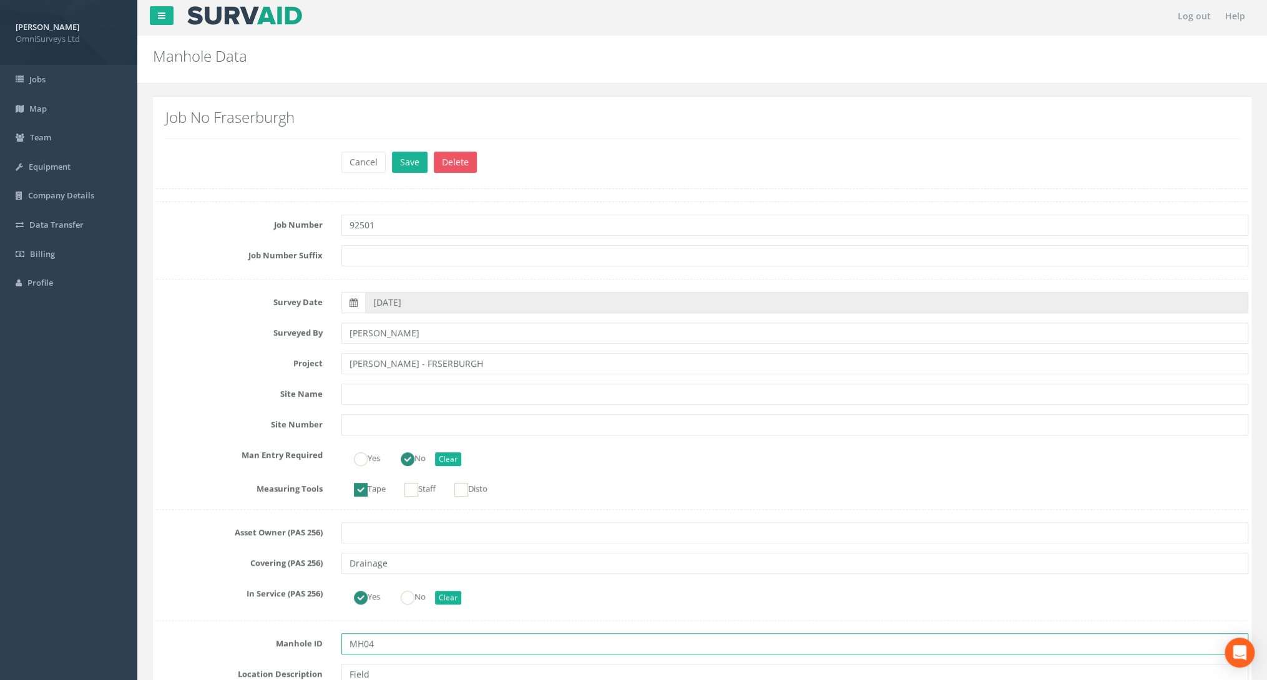
scroll to position [0, 0]
type input "MH04"
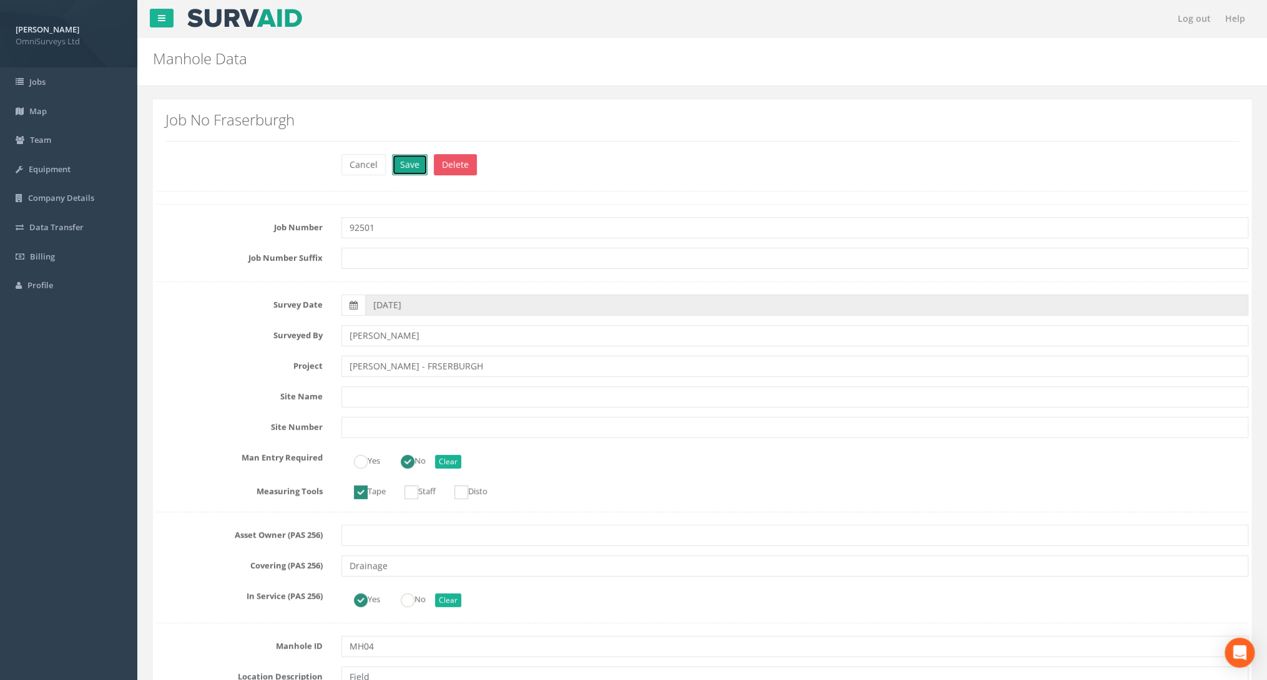
click at [404, 168] on button "Save" at bounding box center [410, 164] width 36 height 21
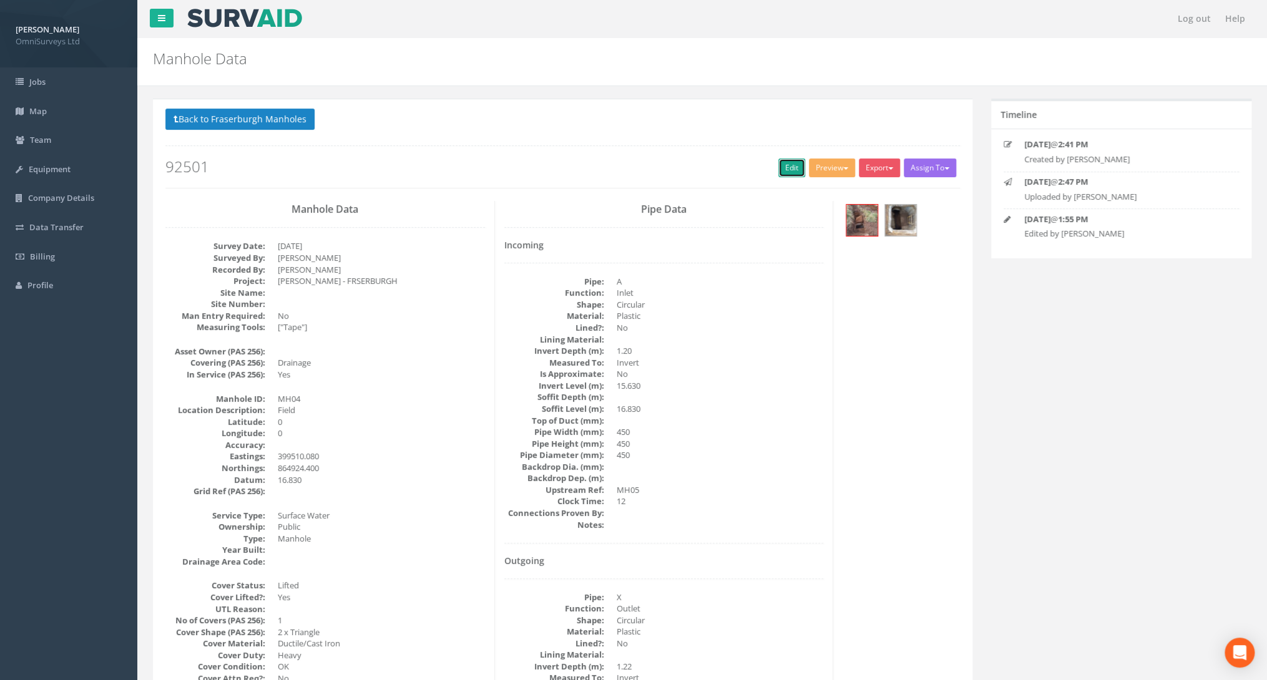
click at [787, 169] on link "Edit" at bounding box center [791, 168] width 27 height 19
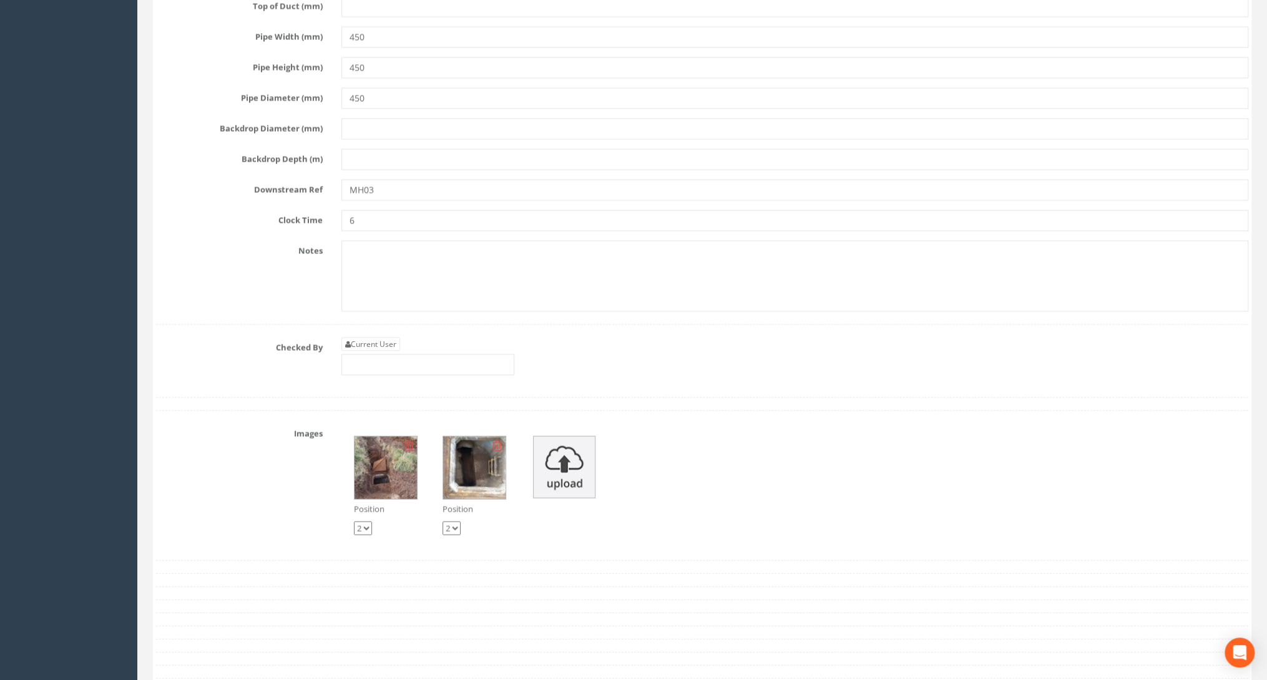
scroll to position [4783, 0]
click at [394, 340] on link "Current User" at bounding box center [370, 347] width 59 height 14
type input "[PERSON_NAME]"
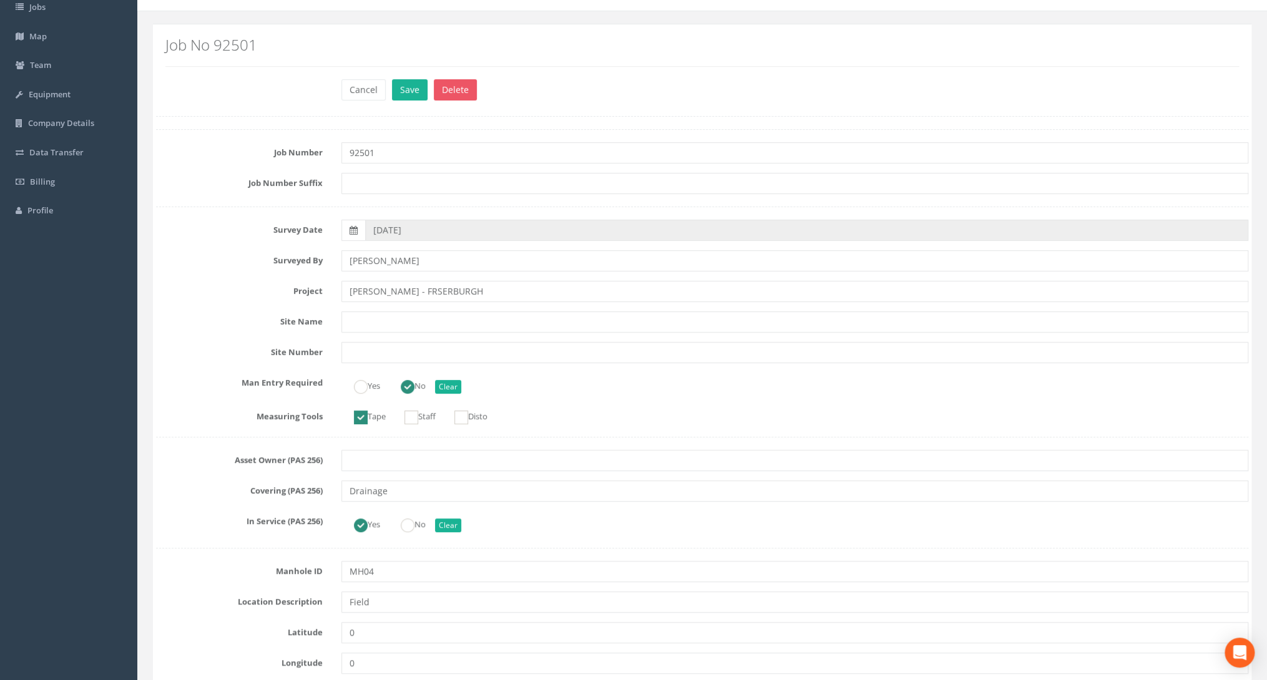
scroll to position [0, 0]
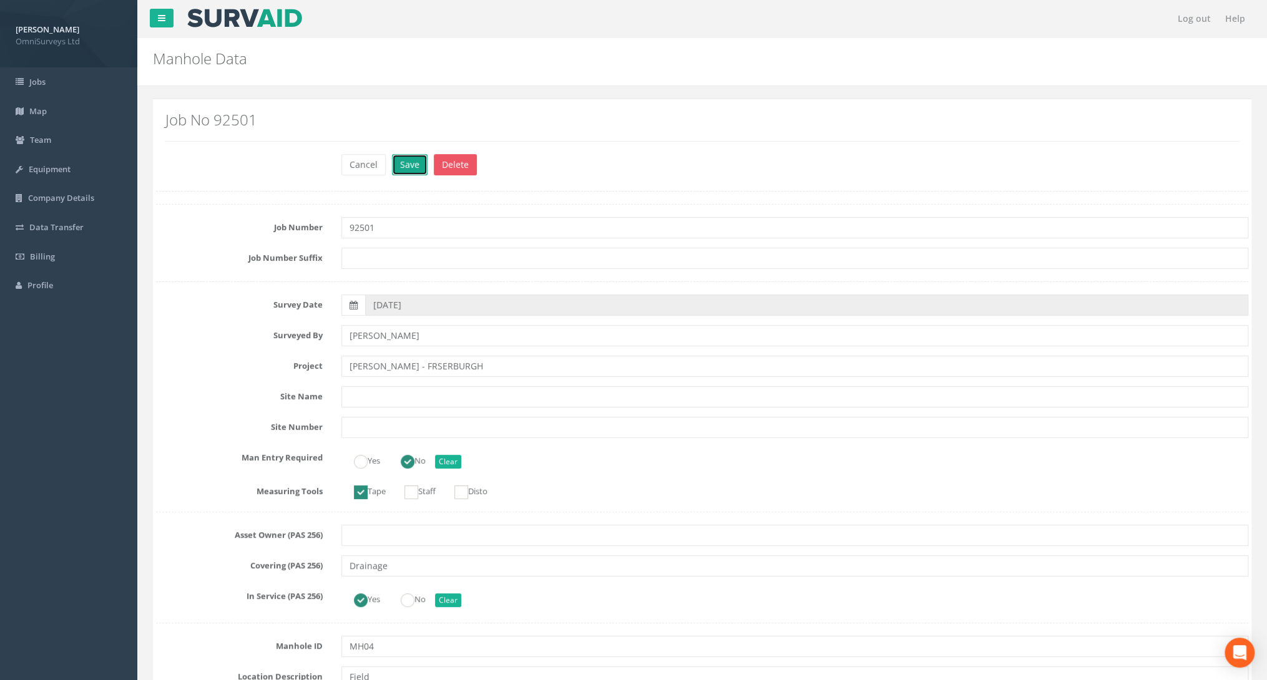
click at [406, 169] on button "Save" at bounding box center [410, 164] width 36 height 21
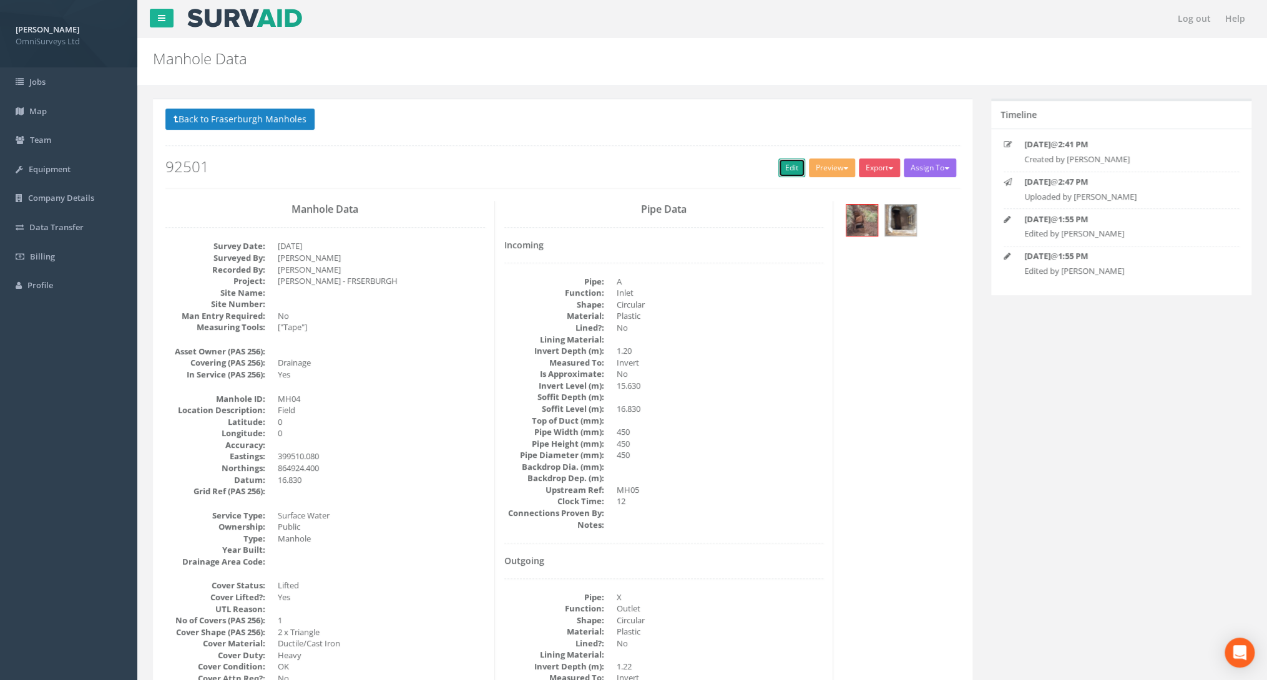
click at [800, 167] on link "Edit" at bounding box center [791, 168] width 27 height 19
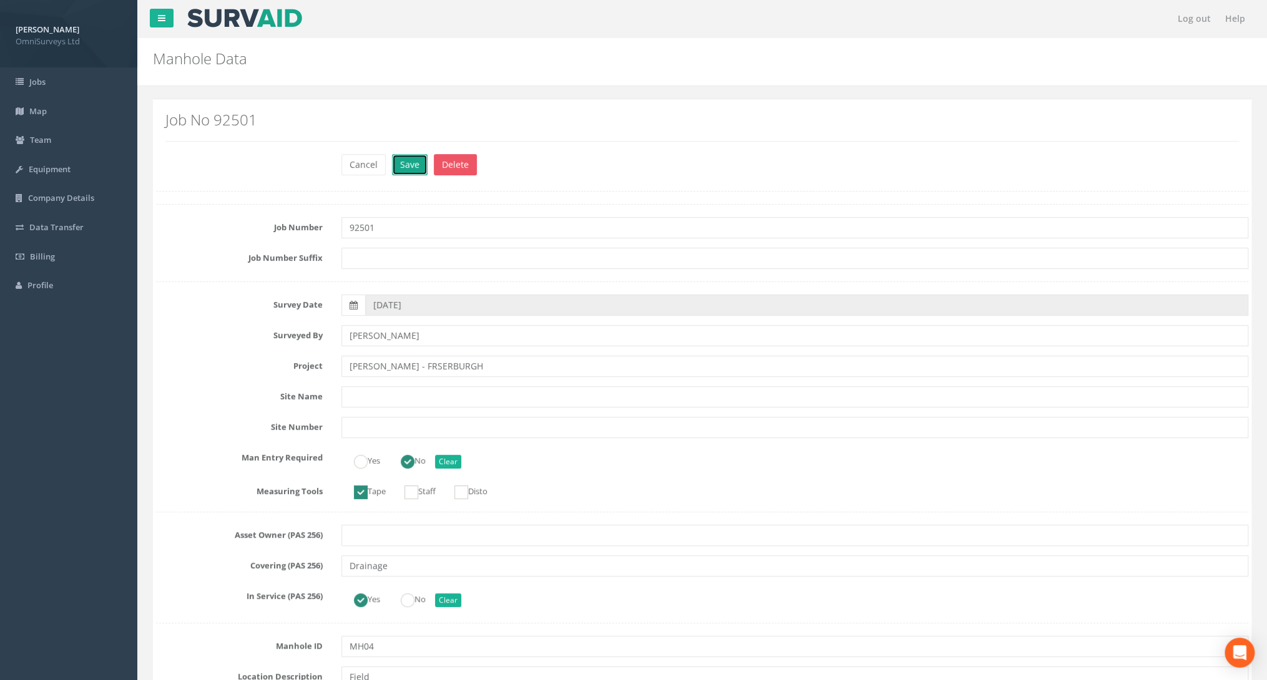
click at [413, 165] on button "Save" at bounding box center [410, 164] width 36 height 21
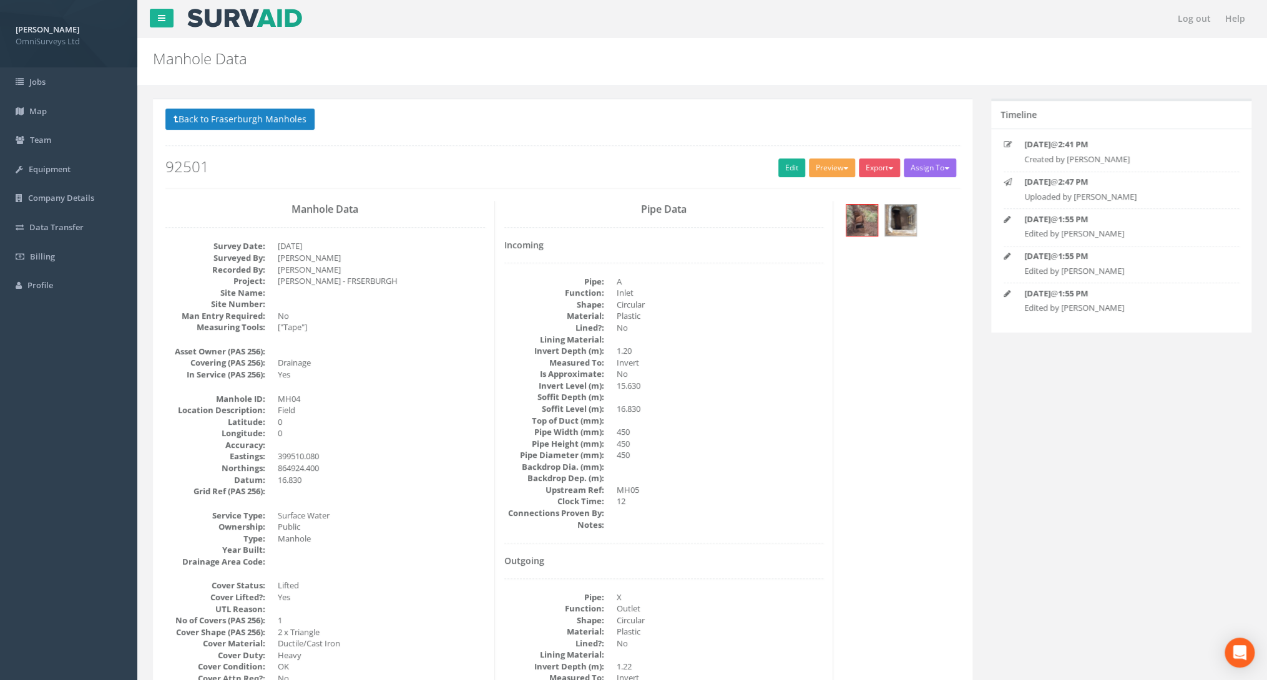
click at [813, 165] on button "Preview" at bounding box center [832, 168] width 46 height 19
click at [806, 213] on link "Omni Manhole" at bounding box center [809, 215] width 95 height 19
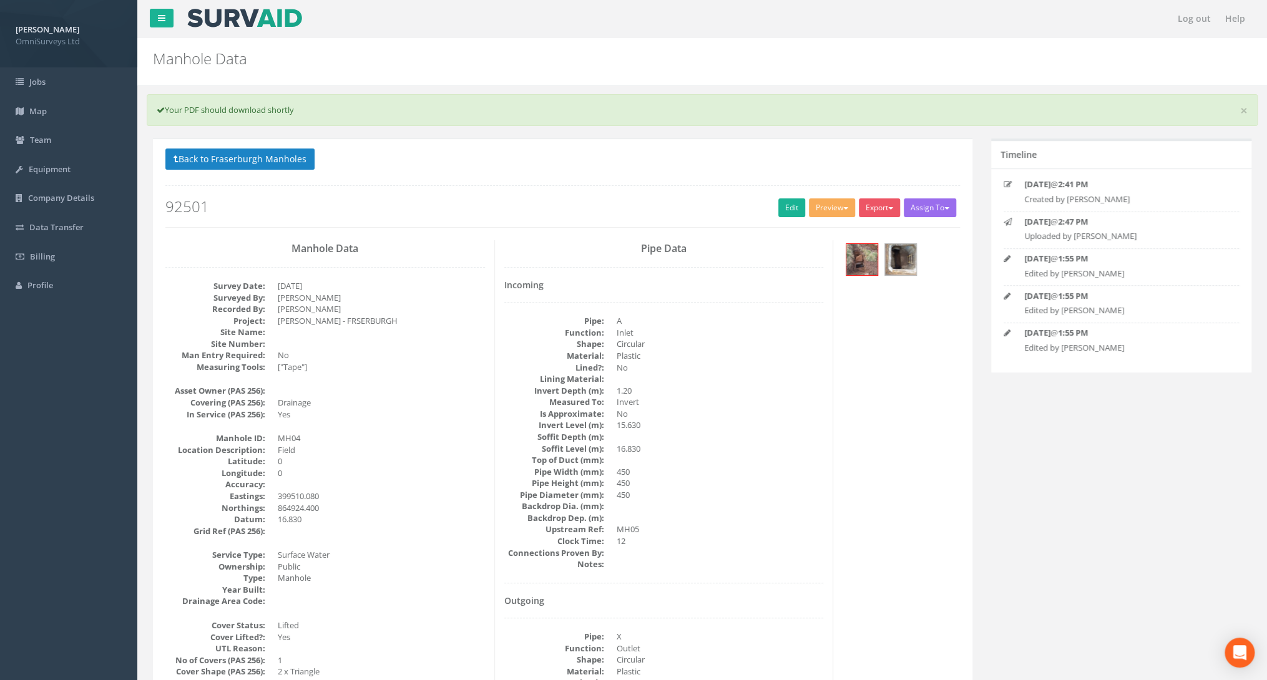
click at [728, 462] on dd at bounding box center [720, 460] width 207 height 12
click at [212, 162] on button "Back to Fraserburgh Manholes" at bounding box center [239, 159] width 149 height 21
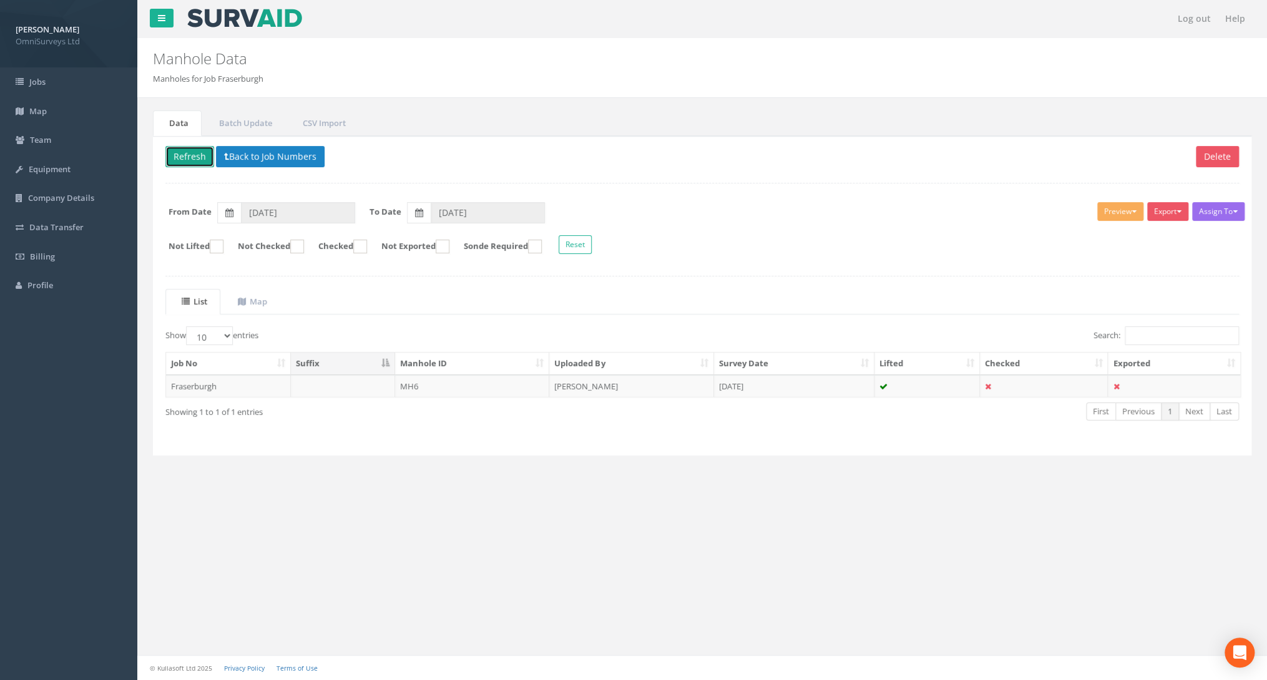
click at [206, 152] on button "Refresh" at bounding box center [189, 156] width 49 height 21
click at [232, 153] on button "Back to Job Numbers" at bounding box center [270, 156] width 109 height 21
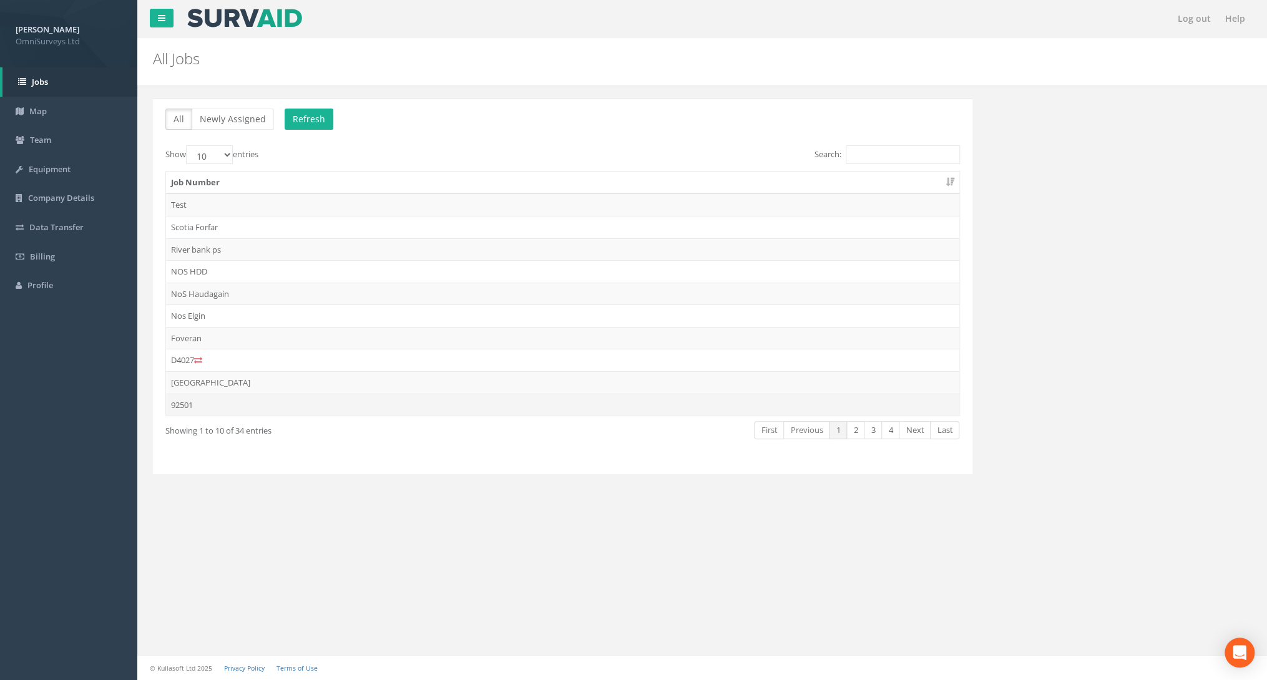
click at [207, 398] on td "92501" at bounding box center [562, 405] width 793 height 22
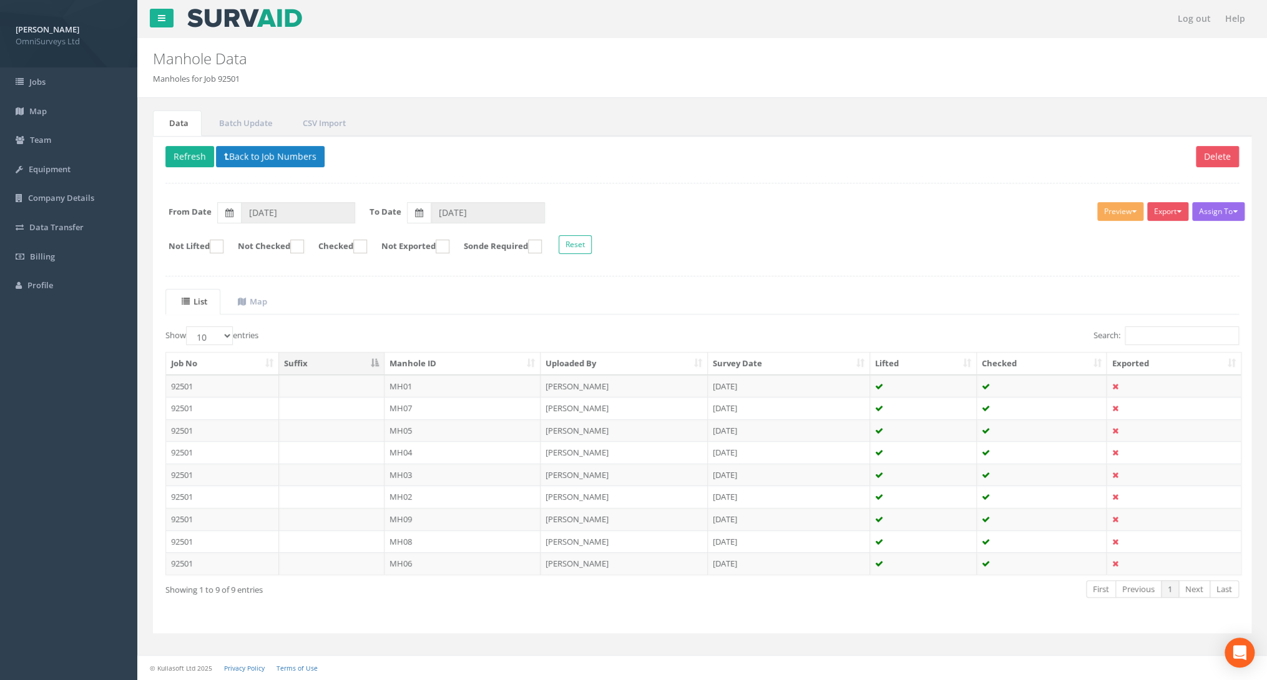
click at [433, 361] on th "Manhole ID" at bounding box center [463, 364] width 157 height 22
click at [543, 227] on div "Assign To No Companies Added Export Omni IC Omni Manhole Omni UC Heathrow Unite…" at bounding box center [702, 230] width 1092 height 68
